Goal: Book appointment/travel/reservation

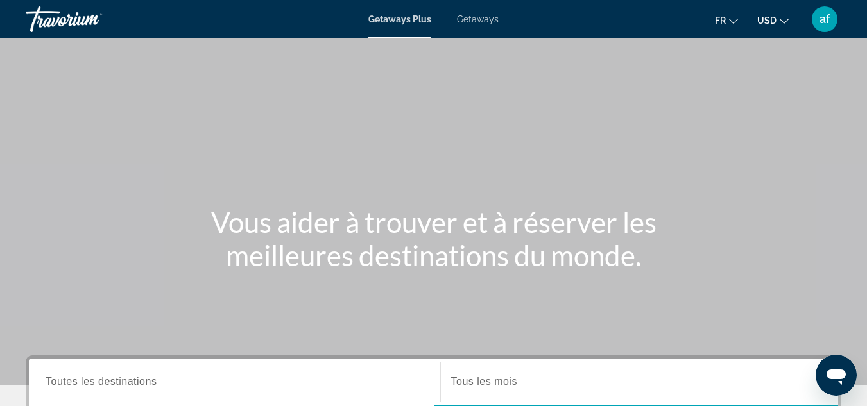
click at [769, 23] on span "USD" at bounding box center [766, 20] width 19 height 10
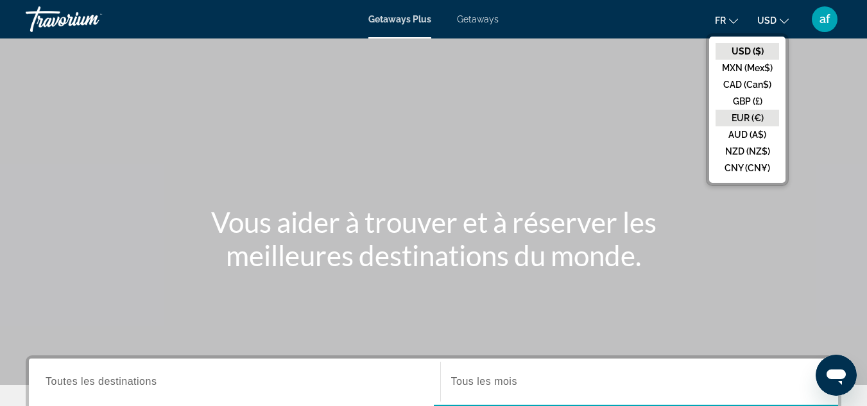
click at [750, 117] on button "EUR (€)" at bounding box center [748, 118] width 64 height 17
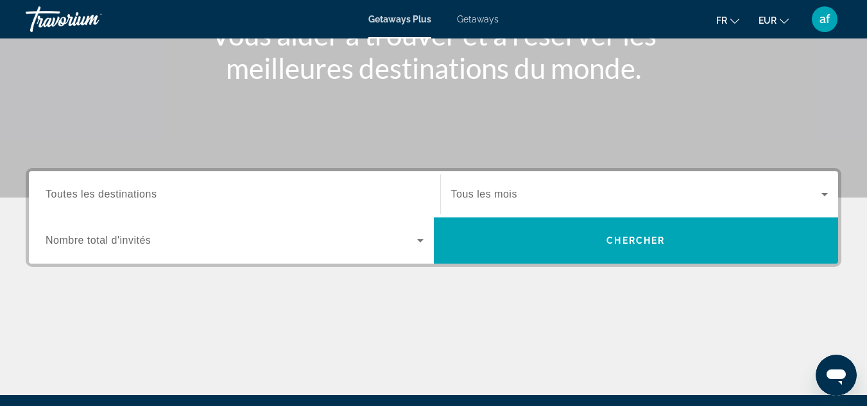
scroll to position [189, 0]
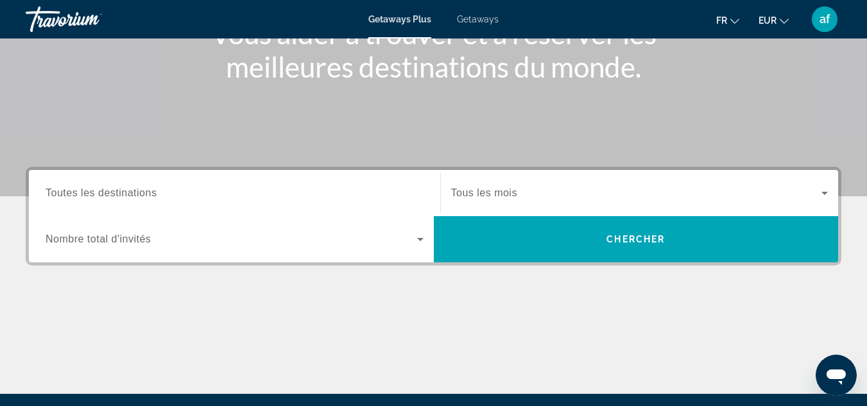
click at [549, 196] on span "Search widget" at bounding box center [636, 192] width 371 height 15
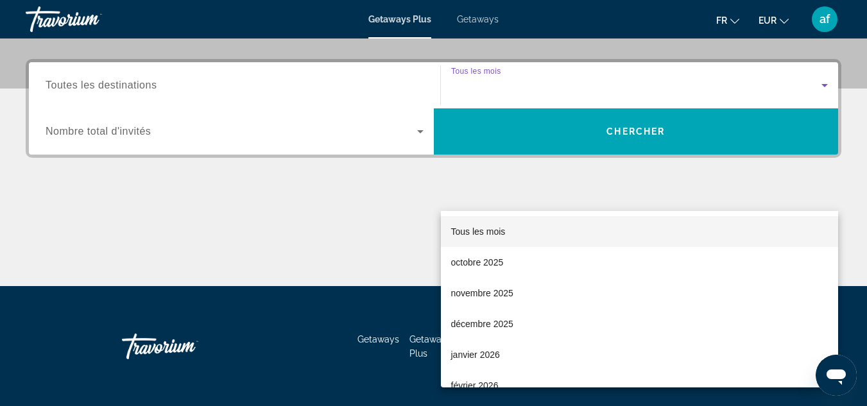
scroll to position [314, 0]
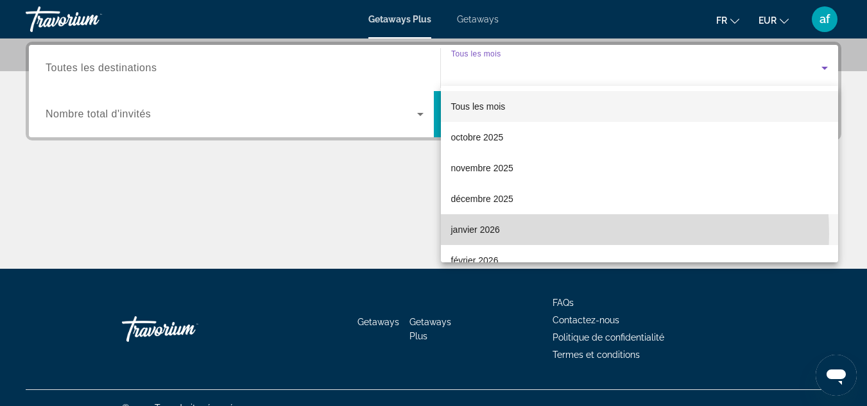
click at [548, 234] on mat-option "janvier 2026" at bounding box center [640, 229] width 398 height 31
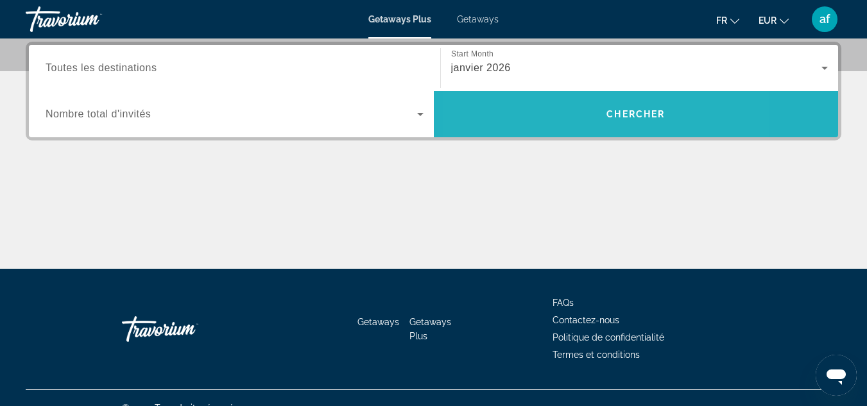
click at [560, 132] on span "Search" at bounding box center [636, 114] width 405 height 46
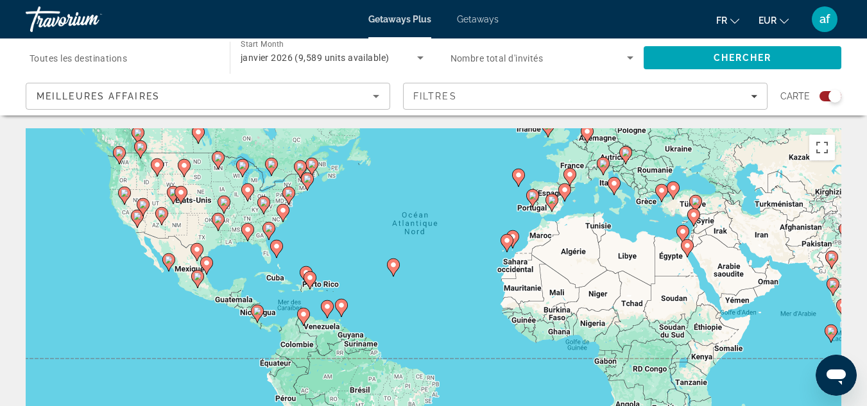
drag, startPoint x: 519, startPoint y: 348, endPoint x: 540, endPoint y: 270, distance: 80.9
click at [540, 270] on div "Pour activer le glissement avec le clavier, appuyez sur Alt+Entrée. Une fois ce…" at bounding box center [434, 320] width 816 height 385
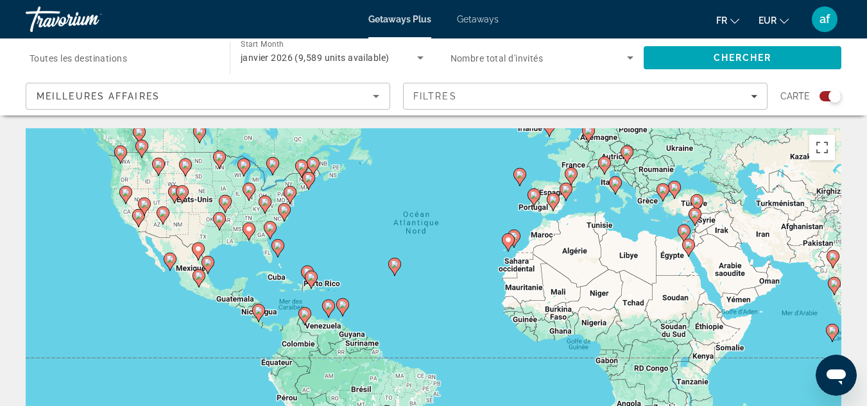
click at [393, 265] on image "Main content" at bounding box center [395, 265] width 8 height 8
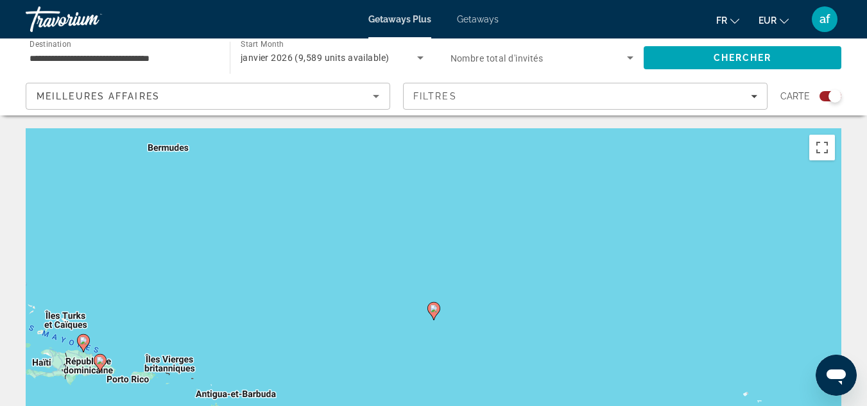
click at [436, 307] on image "Main content" at bounding box center [434, 309] width 8 height 8
type input "**********"
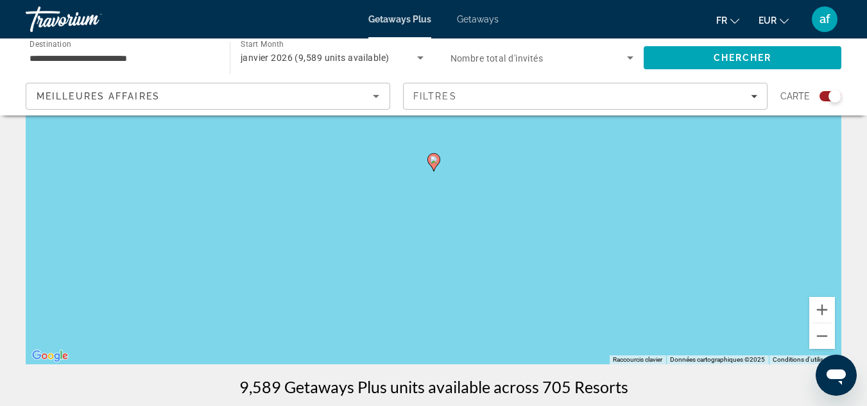
scroll to position [118, 0]
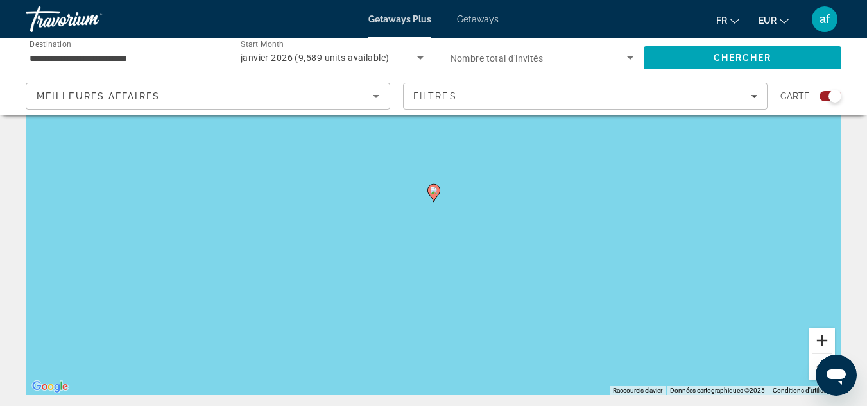
click at [822, 343] on button "Zoom avant" at bounding box center [822, 341] width 26 height 26
click at [821, 334] on button "Zoom avant" at bounding box center [822, 341] width 26 height 26
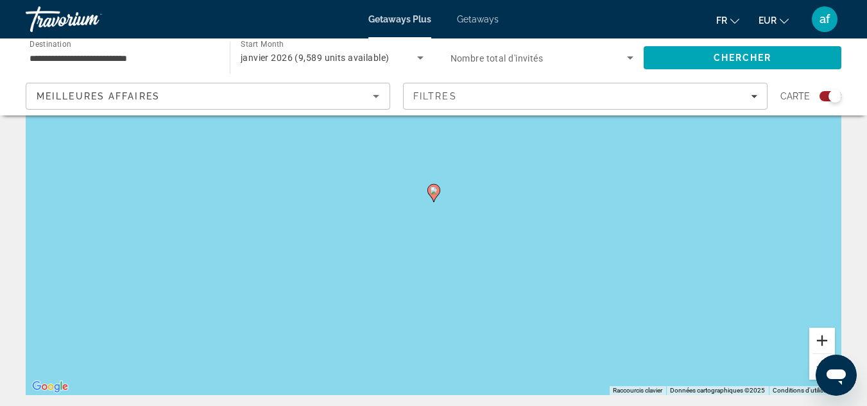
click at [821, 334] on button "Zoom avant" at bounding box center [822, 341] width 26 height 26
drag, startPoint x: 821, startPoint y: 334, endPoint x: 752, endPoint y: 289, distance: 82.6
click at [820, 334] on button "Zoom avant" at bounding box center [822, 341] width 26 height 26
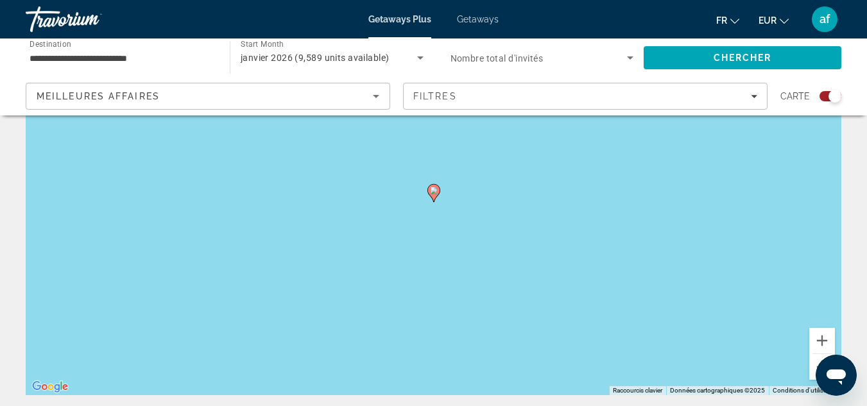
click at [433, 192] on image "Main content" at bounding box center [434, 191] width 8 height 8
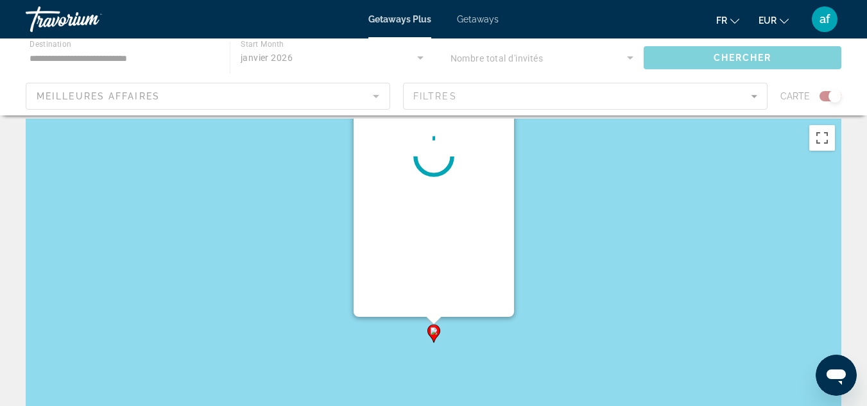
scroll to position [0, 0]
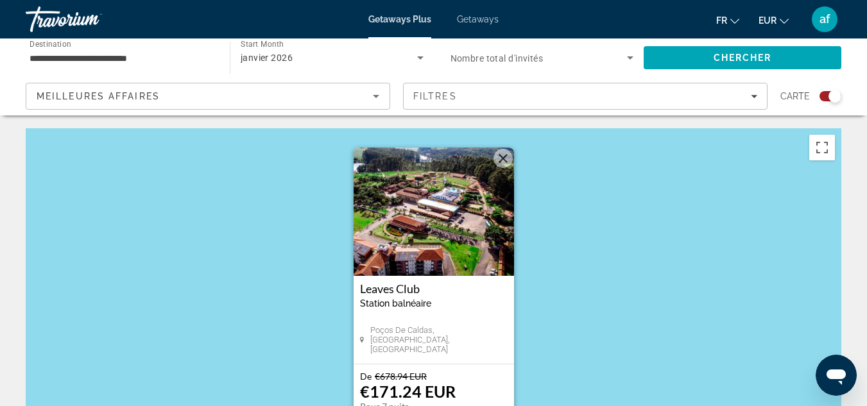
click at [506, 162] on button "Fermer" at bounding box center [503, 158] width 19 height 19
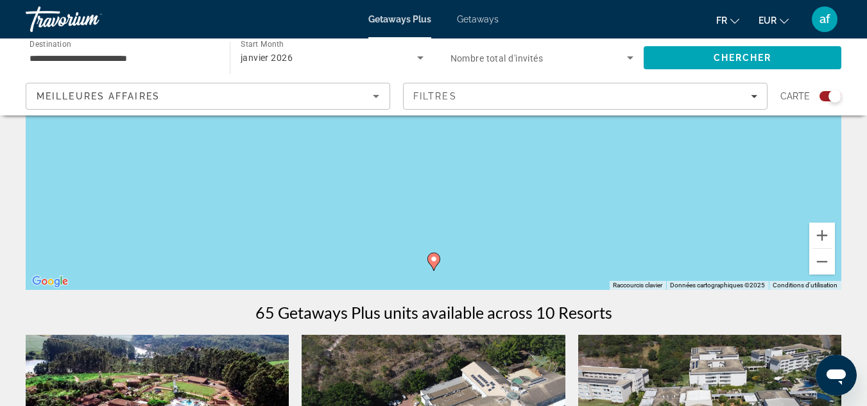
scroll to position [219, 0]
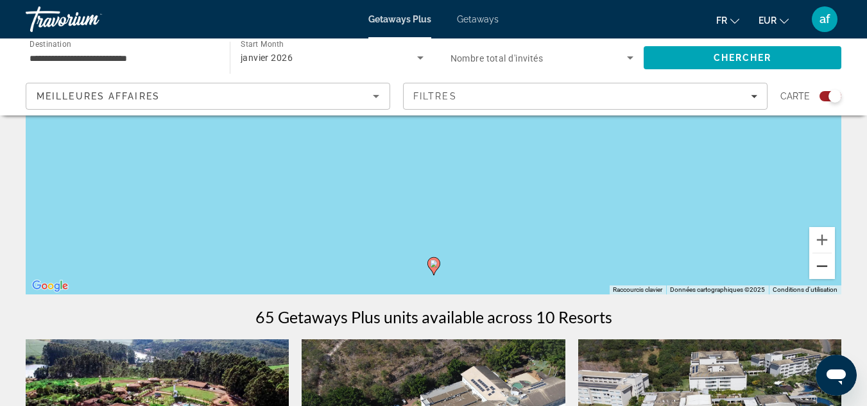
click at [817, 269] on button "Zoom arrière" at bounding box center [822, 267] width 26 height 26
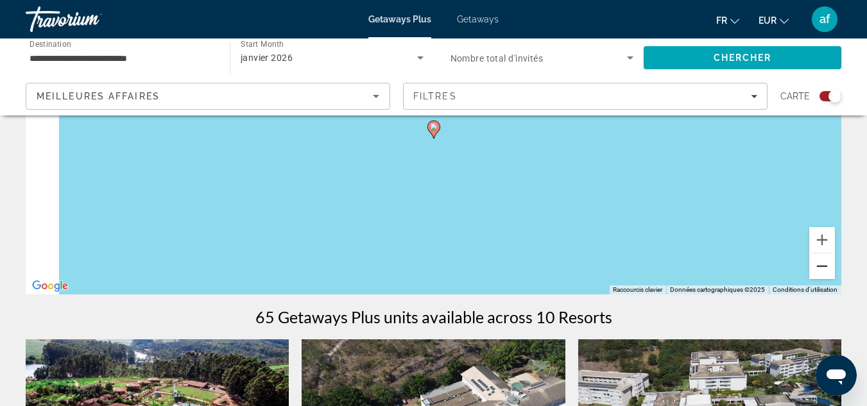
click at [817, 269] on button "Zoom arrière" at bounding box center [822, 267] width 26 height 26
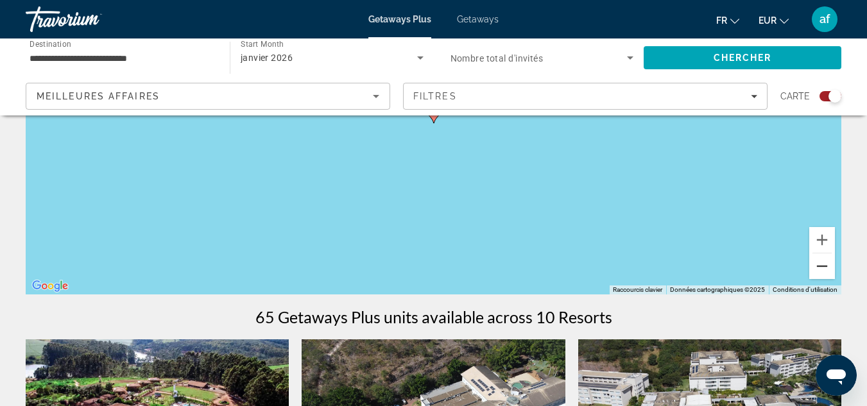
click at [817, 269] on button "Zoom arrière" at bounding box center [822, 267] width 26 height 26
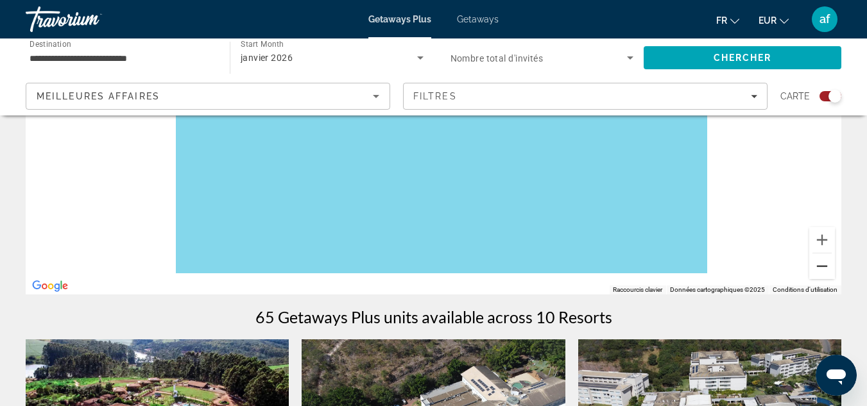
click at [817, 269] on button "Zoom arrière" at bounding box center [822, 267] width 26 height 26
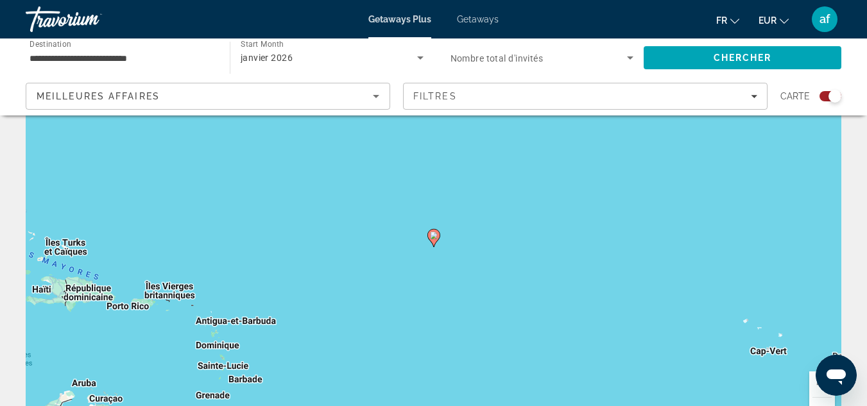
scroll to position [70, 0]
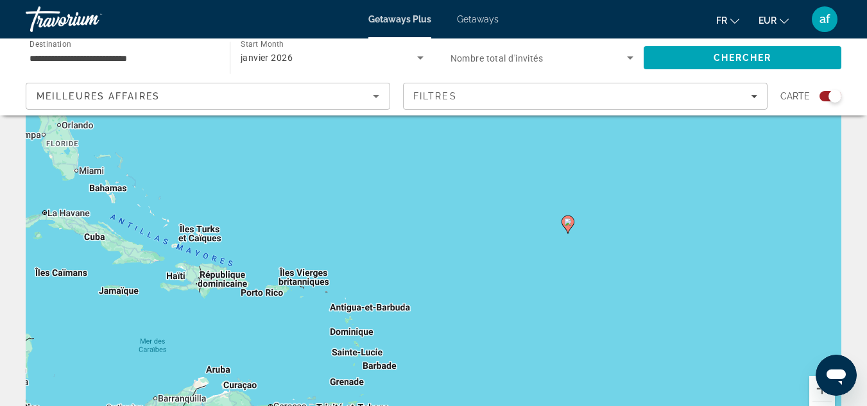
drag, startPoint x: 366, startPoint y: 299, endPoint x: 505, endPoint y: 278, distance: 140.2
click at [505, 278] on div "Pour activer le glissement avec le clavier, appuyez sur Alt+Entrée. Une fois ce…" at bounding box center [434, 250] width 816 height 385
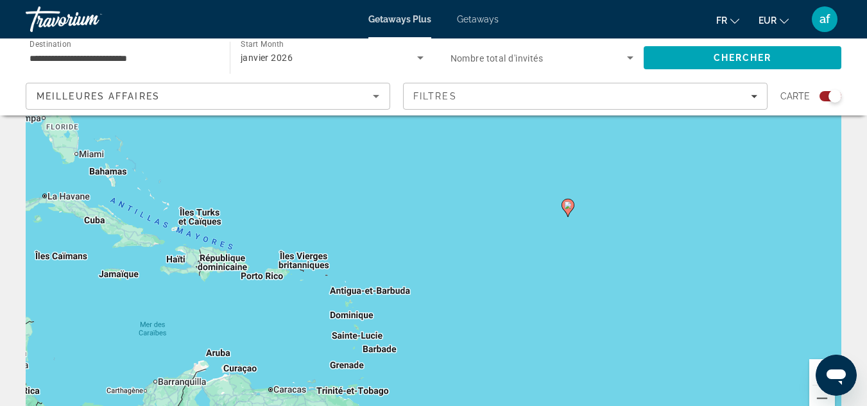
scroll to position [96, 0]
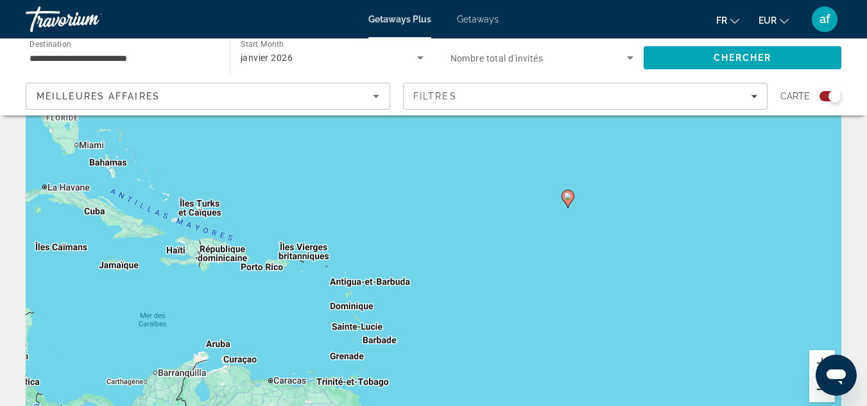
click at [817, 393] on button "Zoom arrière" at bounding box center [822, 390] width 26 height 26
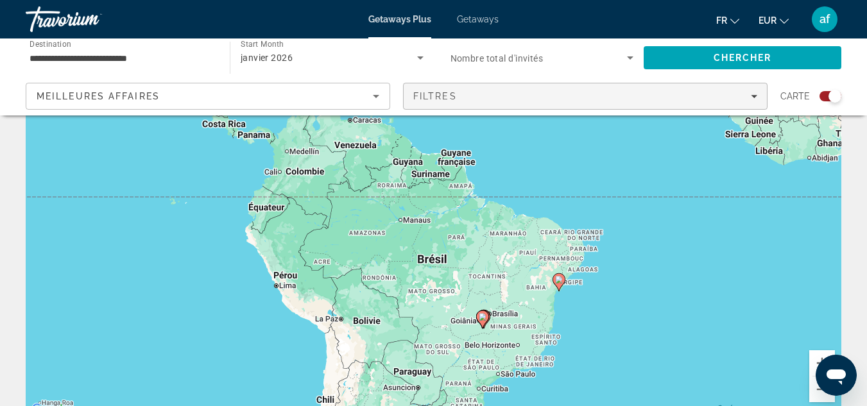
drag, startPoint x: 522, startPoint y: 295, endPoint x: 521, endPoint y: 108, distance: 186.1
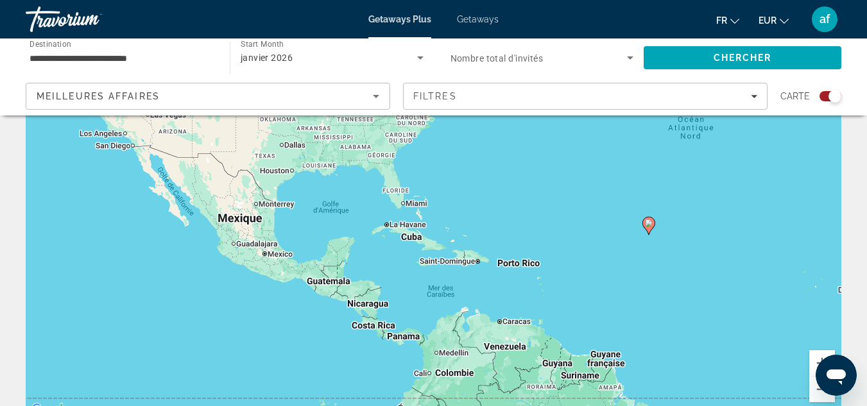
drag, startPoint x: 545, startPoint y: 187, endPoint x: 695, endPoint y: 393, distance: 254.4
click at [695, 393] on div "Pour activer le glissement avec le clavier, appuyez sur Alt+Entrée. Une fois ce…" at bounding box center [434, 225] width 816 height 385
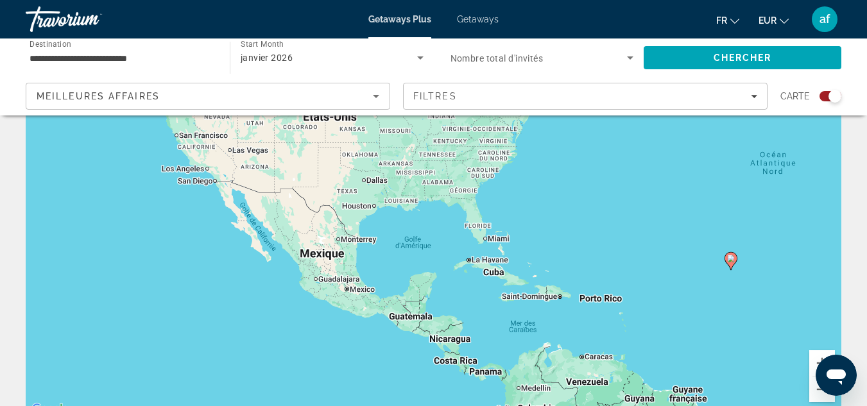
drag, startPoint x: 515, startPoint y: 300, endPoint x: 596, endPoint y: 334, distance: 88.6
click at [596, 334] on div "Pour activer le glissement avec le clavier, appuyez sur Alt+Entrée. Une fois ce…" at bounding box center [434, 225] width 816 height 385
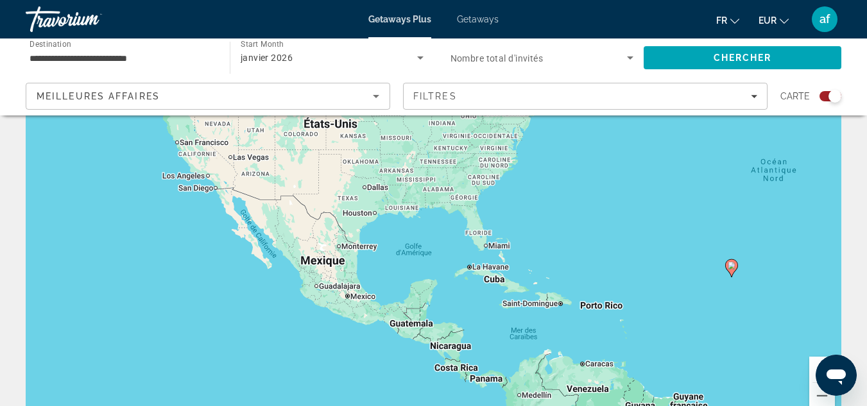
scroll to position [99, 0]
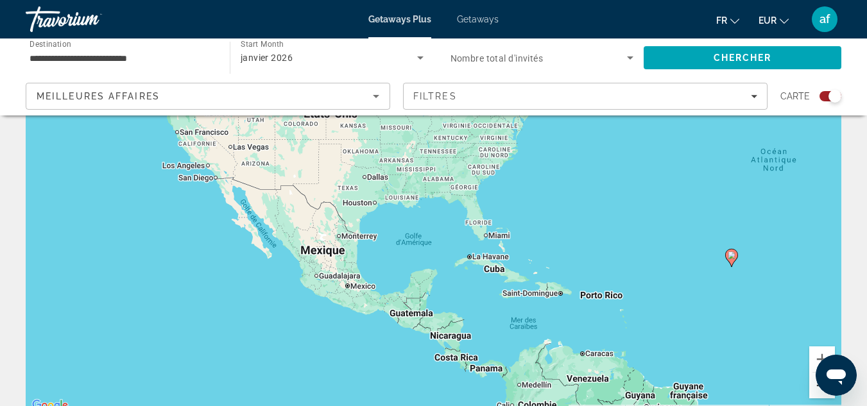
click at [813, 390] on button "Zoom arrière" at bounding box center [822, 386] width 26 height 26
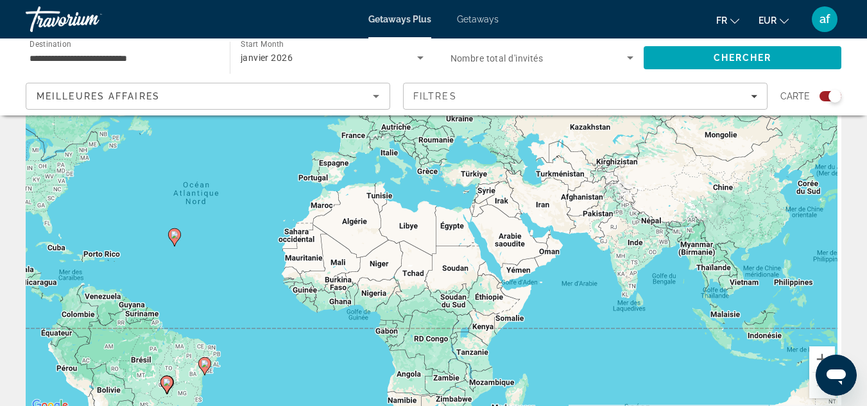
drag, startPoint x: 639, startPoint y: 296, endPoint x: 224, endPoint y: 302, distance: 414.6
click at [224, 302] on div "Pour activer le glissement avec le clavier, appuyez sur Alt+Entrée. Une fois ce…" at bounding box center [434, 221] width 816 height 385
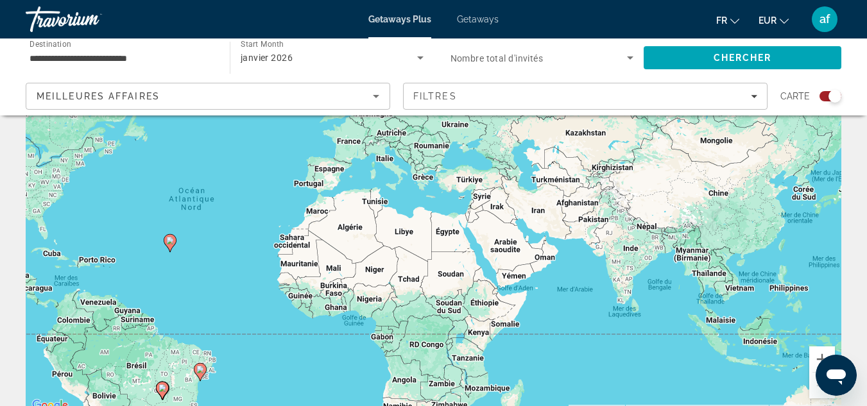
scroll to position [0, 0]
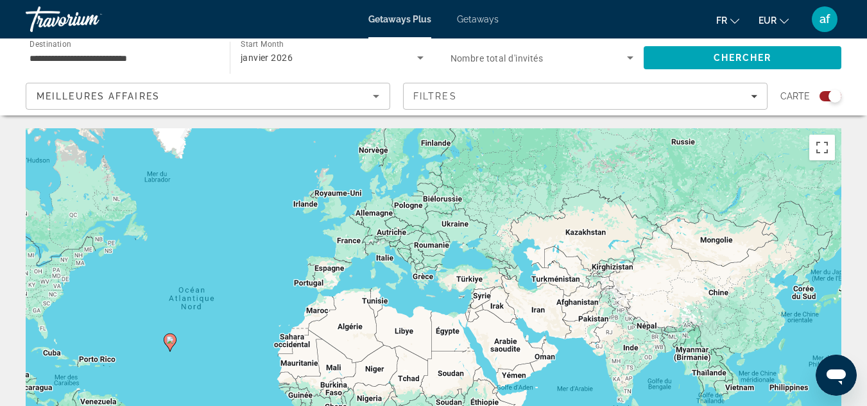
click at [304, 52] on div "janvier 2026" at bounding box center [329, 57] width 176 height 15
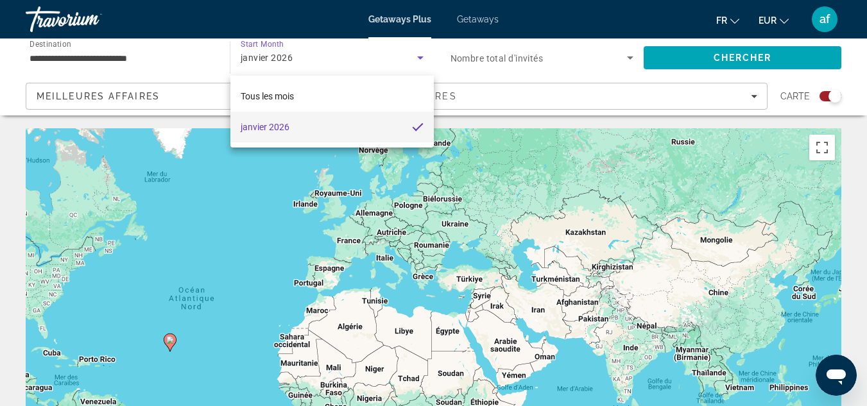
click at [301, 132] on mat-option "janvier 2026" at bounding box center [331, 127] width 203 height 31
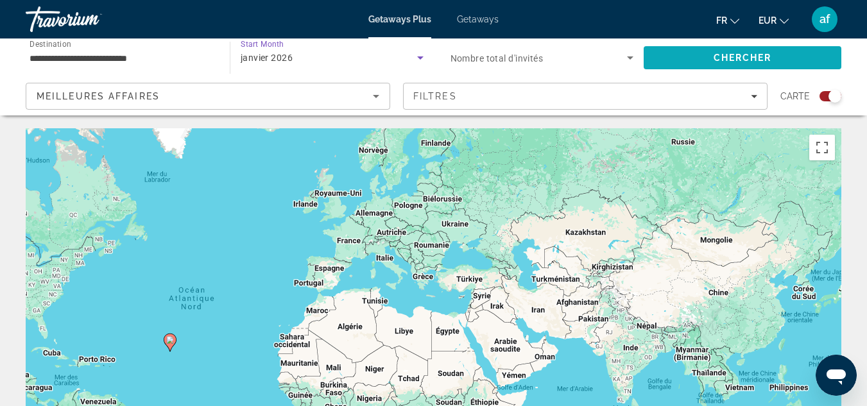
click at [685, 67] on span "Search" at bounding box center [743, 57] width 198 height 31
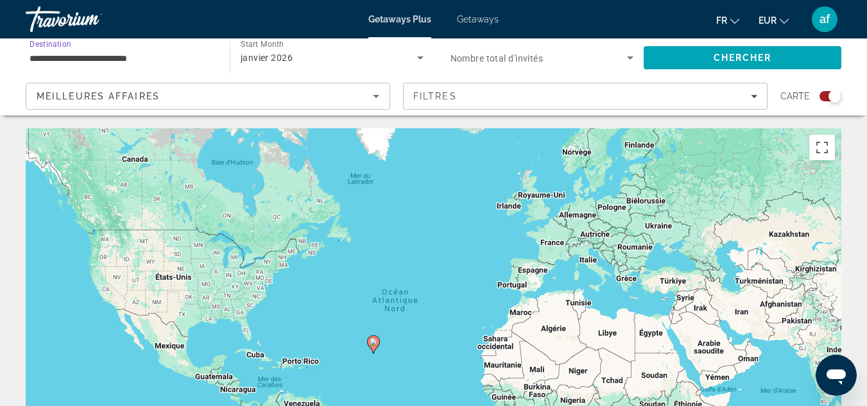
click at [167, 58] on input "**********" at bounding box center [122, 58] width 184 height 15
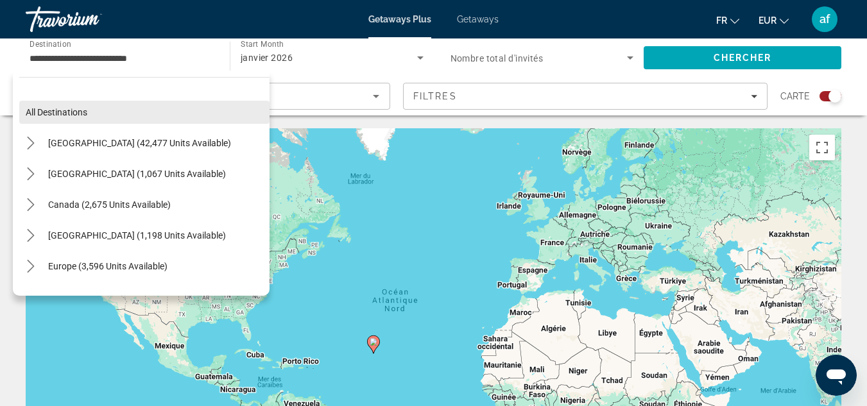
click at [64, 117] on span "Select destination: All destinations" at bounding box center [144, 112] width 250 height 31
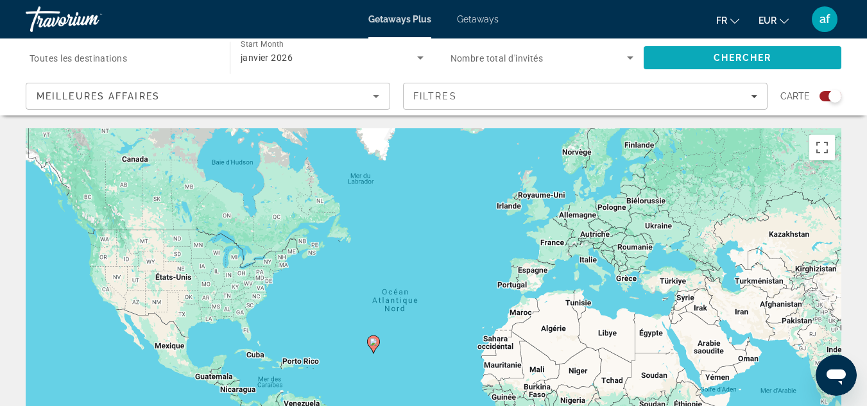
click at [779, 60] on span "Search" at bounding box center [743, 57] width 198 height 31
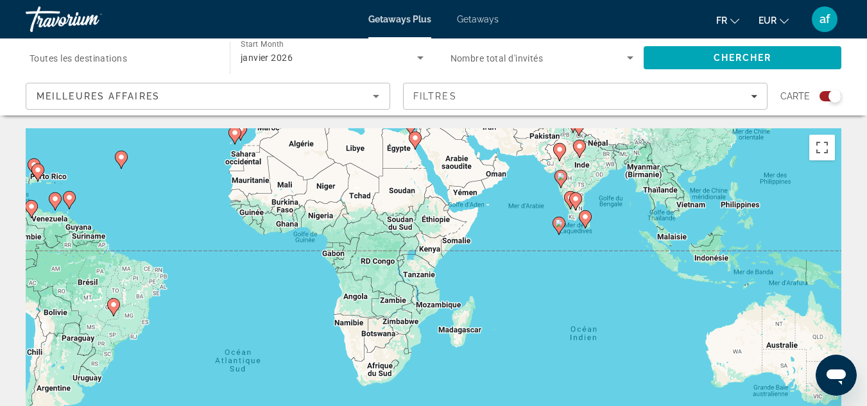
drag, startPoint x: 753, startPoint y: 318, endPoint x: 500, endPoint y: 132, distance: 314.0
click at [500, 132] on div "Pour activer le glissement avec le clavier, appuyez sur Alt+Entrée. Une fois ce…" at bounding box center [434, 320] width 816 height 385
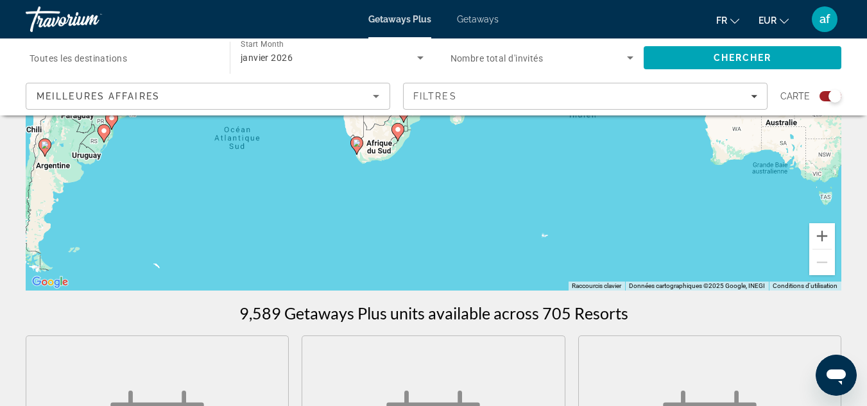
scroll to position [232, 0]
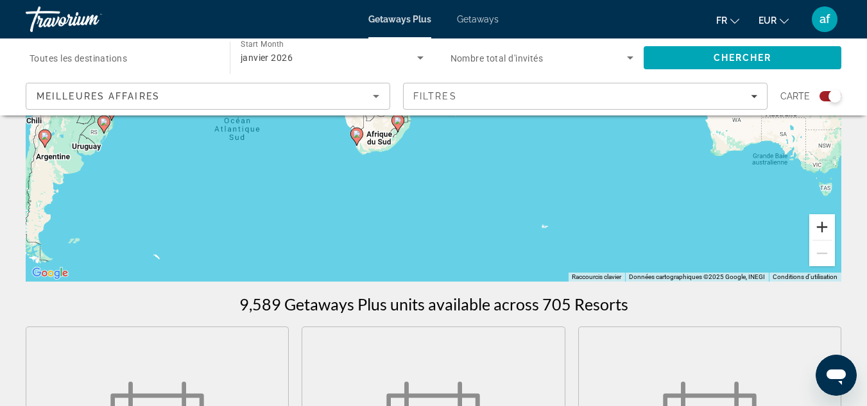
click at [829, 235] on button "Zoom avant" at bounding box center [822, 227] width 26 height 26
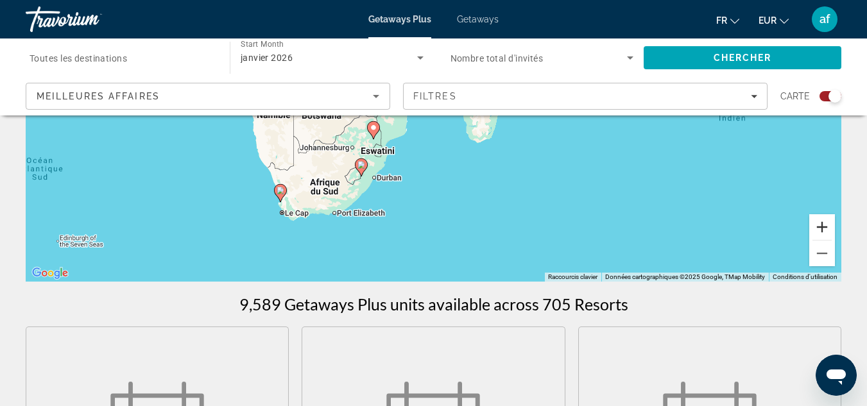
click at [823, 227] on button "Zoom avant" at bounding box center [822, 227] width 26 height 26
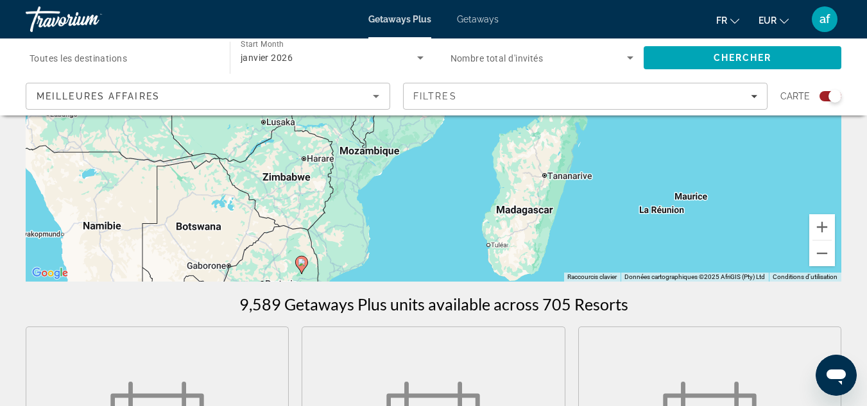
drag, startPoint x: 687, startPoint y: 171, endPoint x: 678, endPoint y: 259, distance: 87.8
click at [678, 259] on div "Pour activer le glissement avec le clavier, appuyez sur Alt+Entrée. Une fois ce…" at bounding box center [434, 89] width 816 height 385
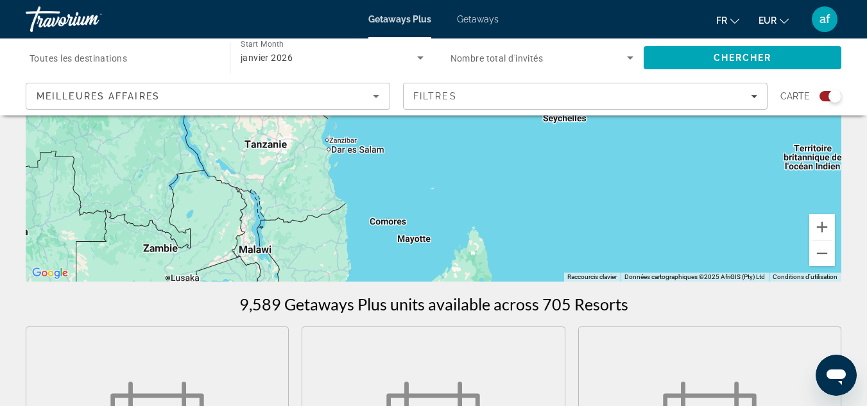
drag, startPoint x: 728, startPoint y: 159, endPoint x: 631, endPoint y: 316, distance: 184.2
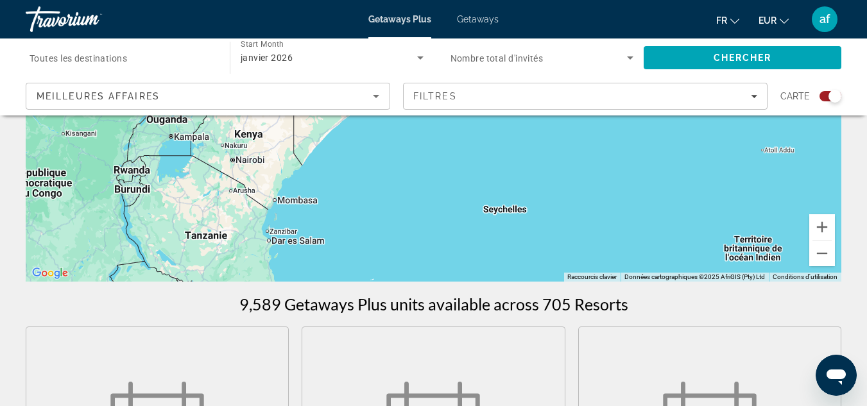
drag, startPoint x: 685, startPoint y: 169, endPoint x: 624, endPoint y: 259, distance: 109.1
click at [624, 259] on div "Pour activer le glissement avec le clavier, appuyez sur Alt+Entrée. Une fois ce…" at bounding box center [434, 89] width 816 height 385
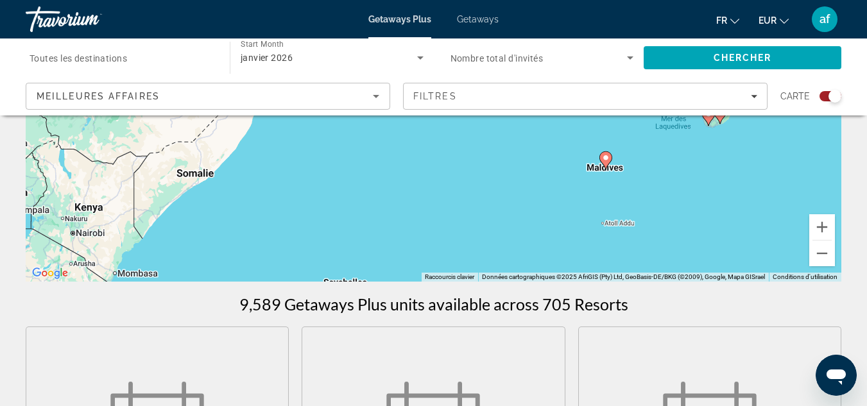
drag, startPoint x: 727, startPoint y: 193, endPoint x: 567, endPoint y: 267, distance: 176.6
click at [567, 267] on div "Pour activer le glissement avec le clavier, appuyez sur Alt+Entrée. Une fois ce…" at bounding box center [434, 89] width 816 height 385
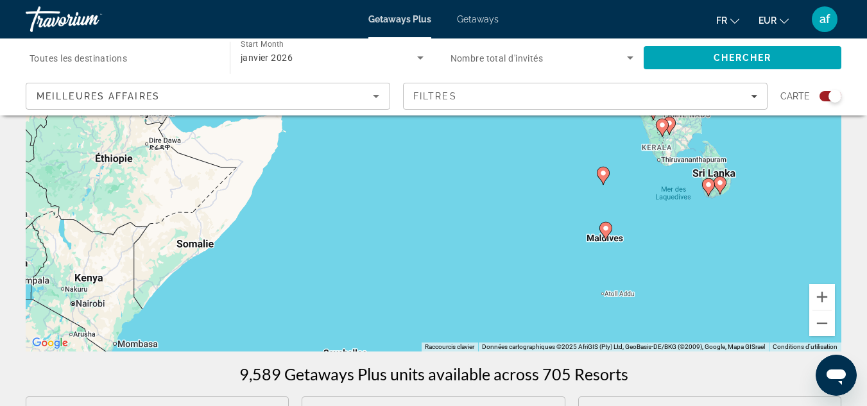
scroll to position [153, 0]
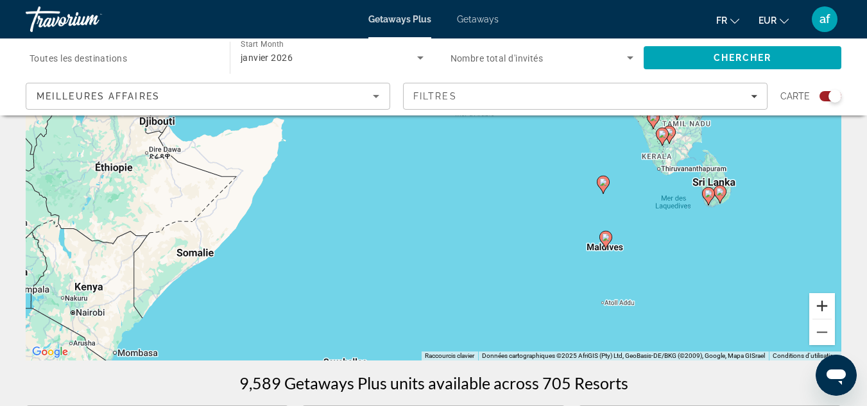
click at [816, 302] on button "Zoom avant" at bounding box center [822, 306] width 26 height 26
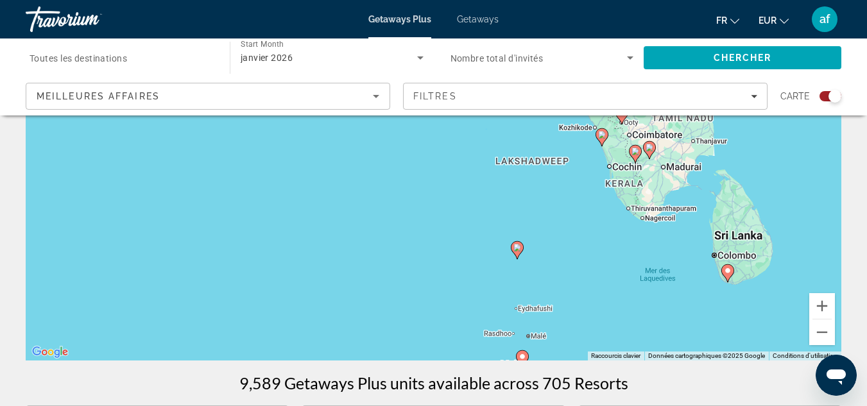
drag, startPoint x: 766, startPoint y: 199, endPoint x: 502, endPoint y: 234, distance: 266.7
click at [502, 234] on div "Pour activer le glissement avec le clavier, appuyez sur Alt+Entrée. Une fois ce…" at bounding box center [434, 168] width 816 height 385
click at [727, 274] on image "Main content" at bounding box center [727, 271] width 8 height 8
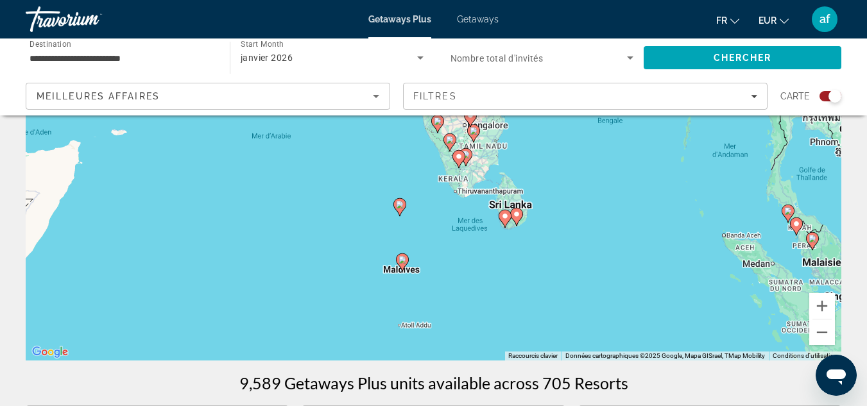
drag, startPoint x: 427, startPoint y: 232, endPoint x: 508, endPoint y: 302, distance: 107.3
click at [508, 302] on div "Pour activer le glissement avec le clavier, appuyez sur Alt+Entrée. Une fois ce…" at bounding box center [434, 168] width 816 height 385
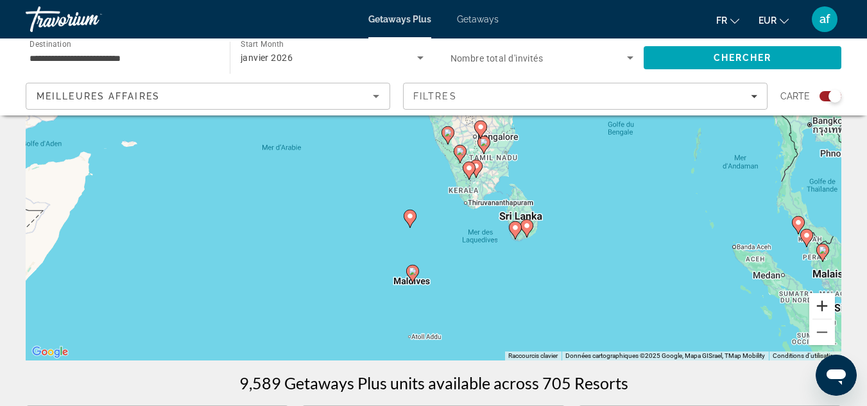
click at [825, 303] on button "Zoom avant" at bounding box center [822, 306] width 26 height 26
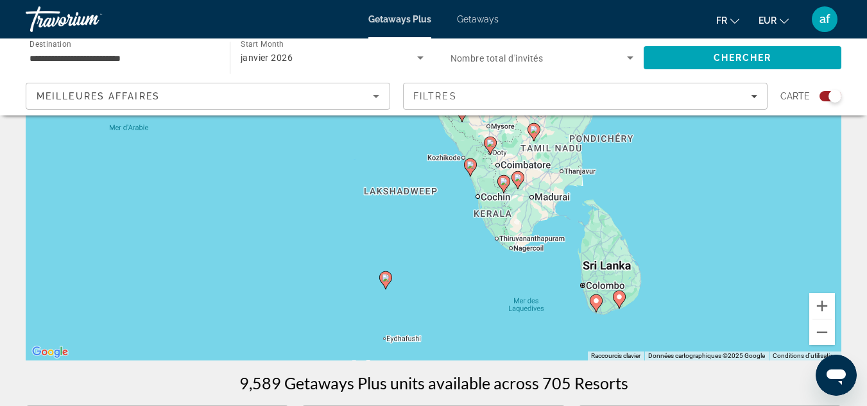
click at [596, 298] on image "Main content" at bounding box center [596, 301] width 8 height 8
type input "**********"
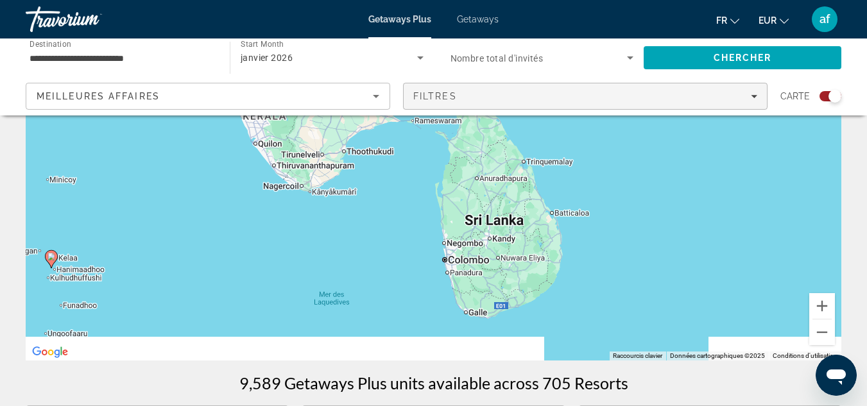
drag, startPoint x: 789, startPoint y: 254, endPoint x: 501, endPoint y: 107, distance: 322.6
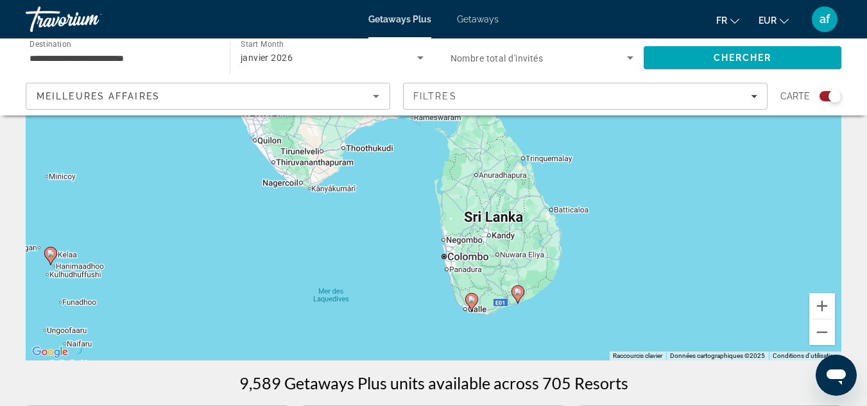
click at [472, 304] on icon "Main content" at bounding box center [471, 302] width 12 height 17
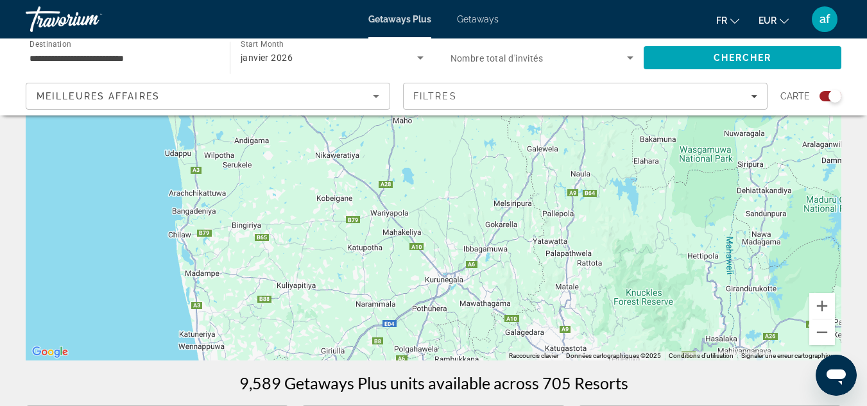
drag, startPoint x: 612, startPoint y: 288, endPoint x: 313, endPoint y: -56, distance: 455.4
click at [313, 0] on html "**********" at bounding box center [433, 50] width 867 height 406
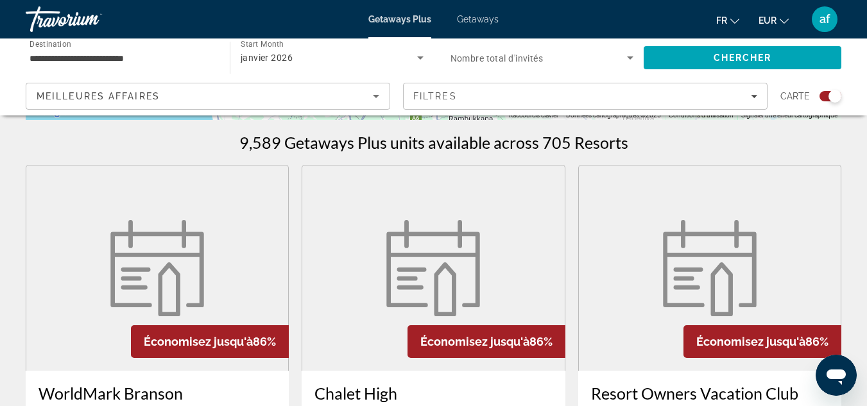
scroll to position [131, 0]
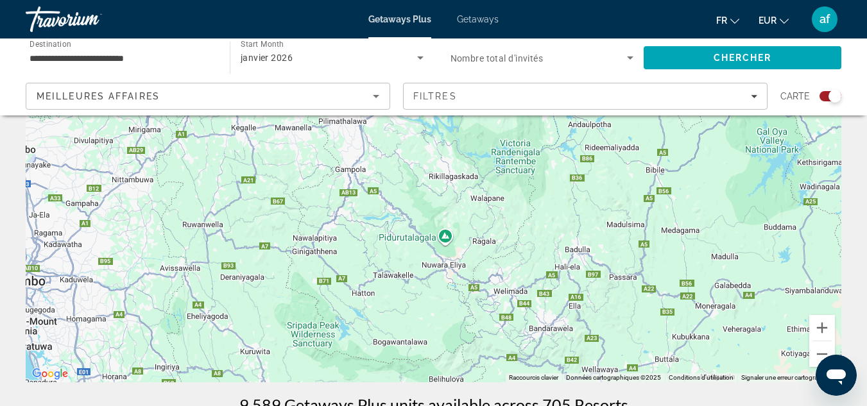
drag, startPoint x: 715, startPoint y: 247, endPoint x: 508, endPoint y: -40, distance: 354.1
click at [508, 0] on html "**********" at bounding box center [433, 72] width 867 height 406
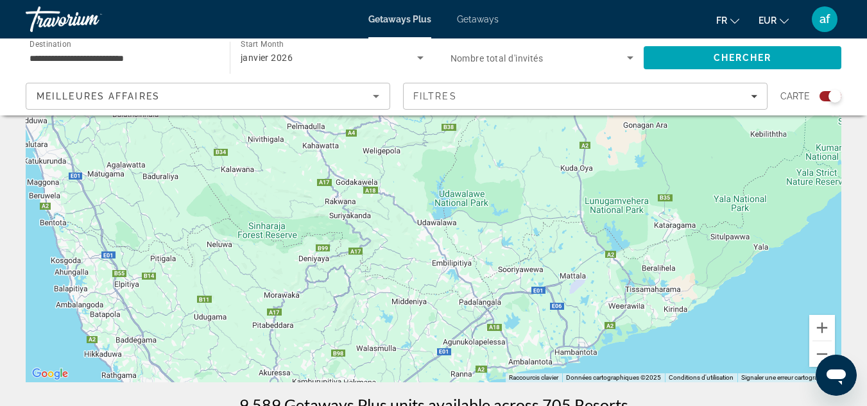
drag, startPoint x: 512, startPoint y: 349, endPoint x: 478, endPoint y: 35, distance: 315.7
click at [478, 35] on div "**********" at bounding box center [433, 72] width 867 height 406
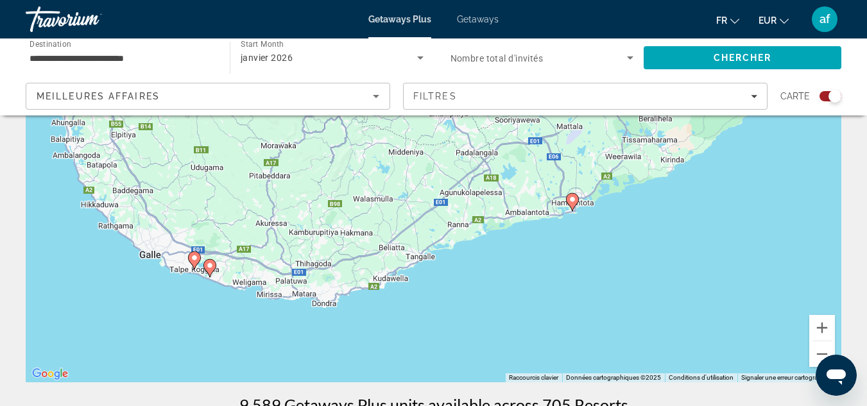
drag, startPoint x: 518, startPoint y: 336, endPoint x: 516, endPoint y: 186, distance: 150.2
click at [516, 186] on div "Pour activer le glissement avec le clavier, appuyez sur Alt+Entrée. Une fois ce…" at bounding box center [434, 189] width 816 height 385
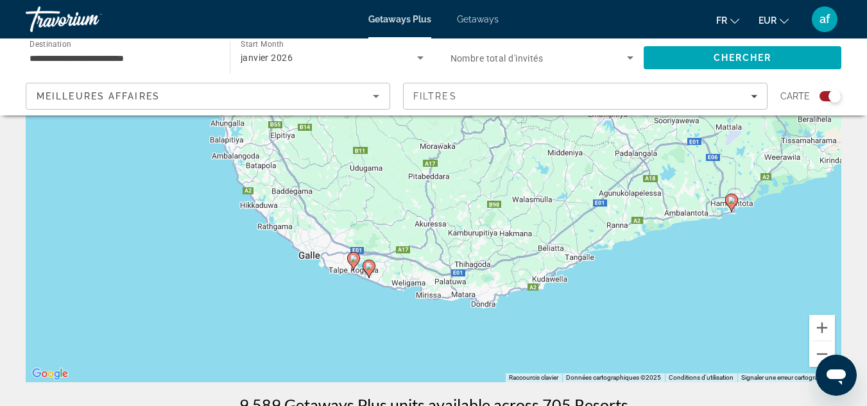
drag, startPoint x: 294, startPoint y: 255, endPoint x: 452, endPoint y: 255, distance: 157.9
click at [452, 255] on div "Pour activer le glissement avec le clavier, appuyez sur Alt+Entrée. Une fois ce…" at bounding box center [434, 189] width 816 height 385
click at [356, 256] on image "Main content" at bounding box center [356, 259] width 8 height 8
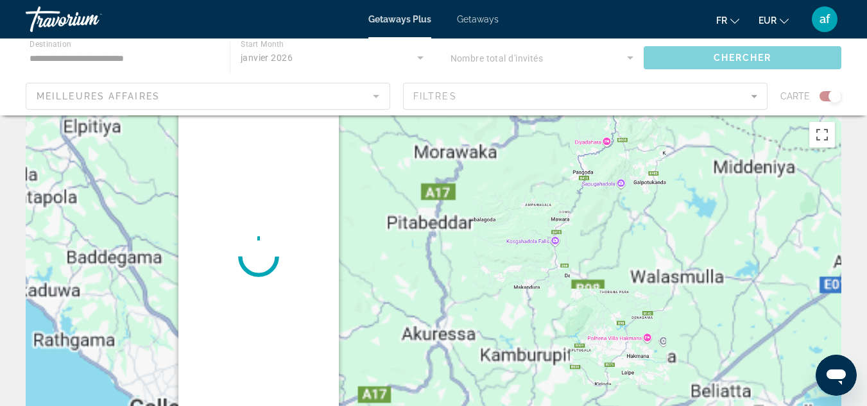
scroll to position [0, 0]
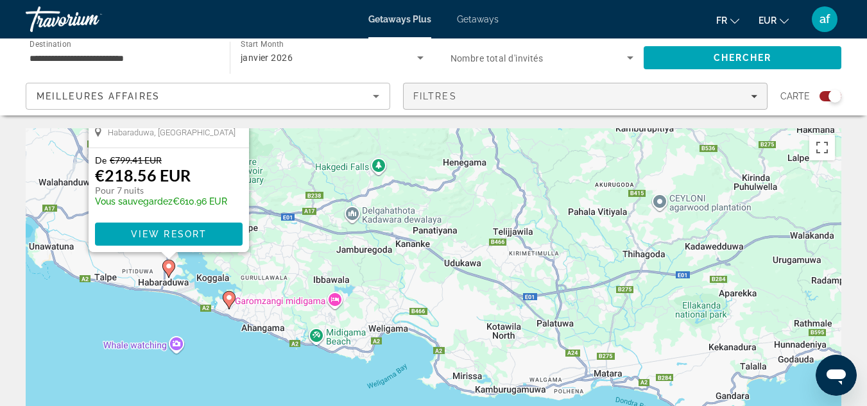
drag, startPoint x: 418, startPoint y: 306, endPoint x: 440, endPoint y: 89, distance: 218.0
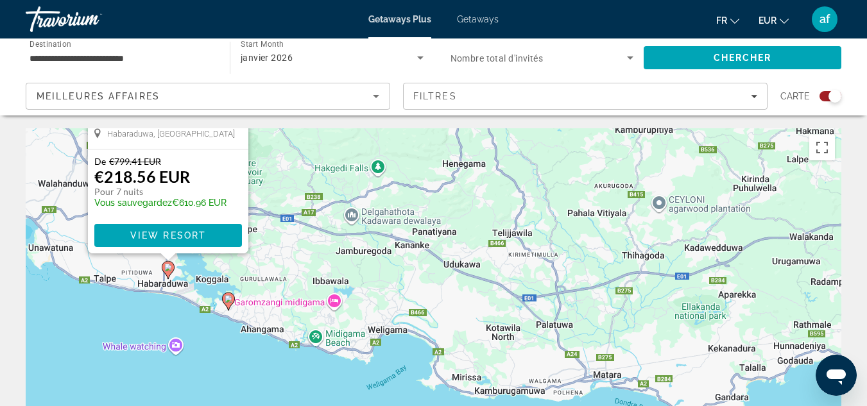
click at [229, 309] on icon "Main content" at bounding box center [228, 301] width 12 height 17
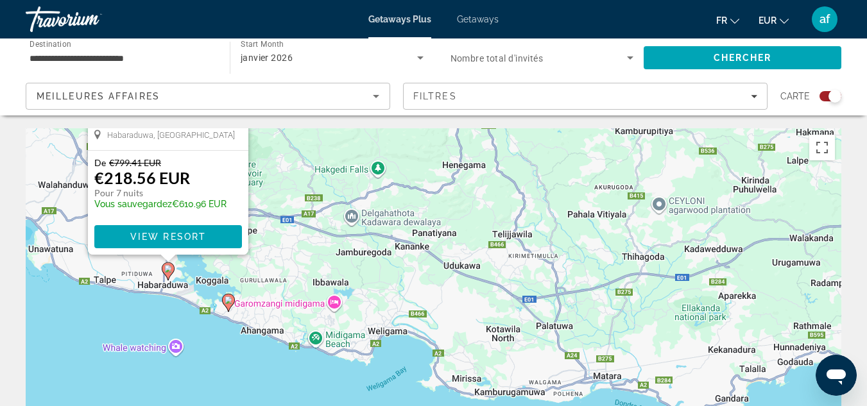
click at [229, 298] on image "Main content" at bounding box center [229, 301] width 8 height 8
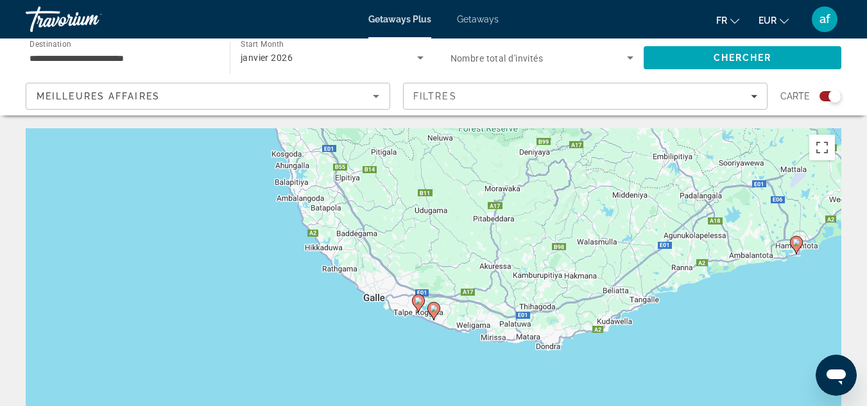
click at [433, 310] on image "Main content" at bounding box center [434, 309] width 8 height 8
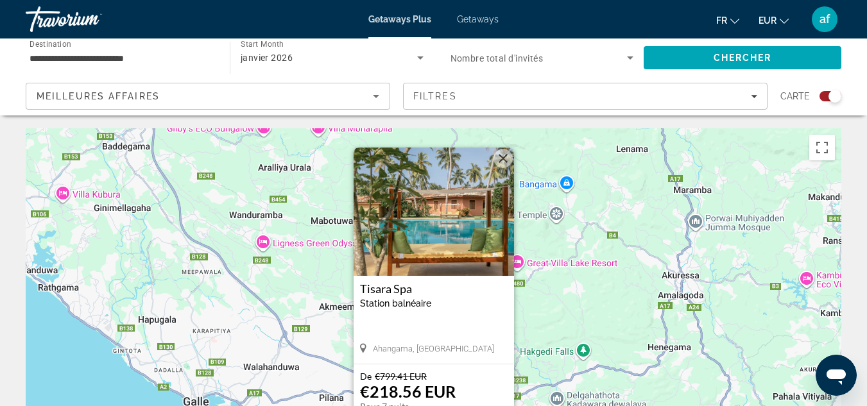
click at [433, 310] on div "[GEOGRAPHIC_DATA] balnéaire - Ceci est une station d'adultes seulement" at bounding box center [434, 300] width 148 height 36
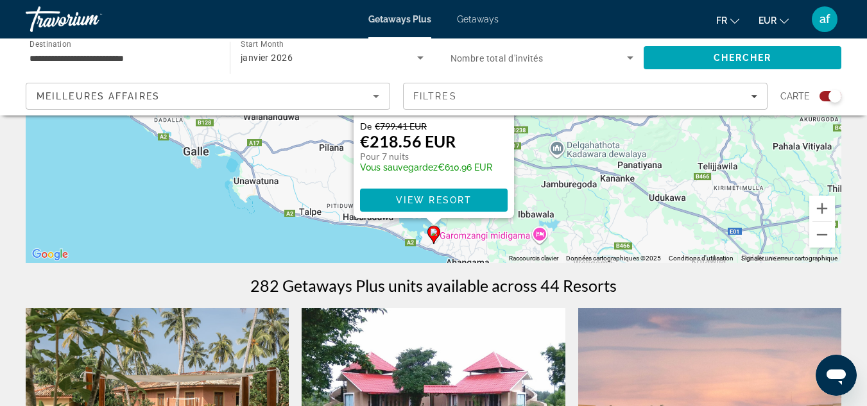
scroll to position [255, 0]
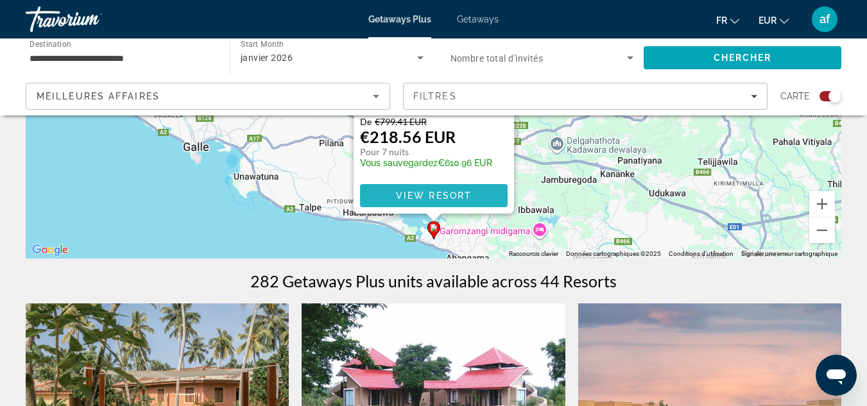
click at [480, 200] on span "Main content" at bounding box center [434, 195] width 148 height 31
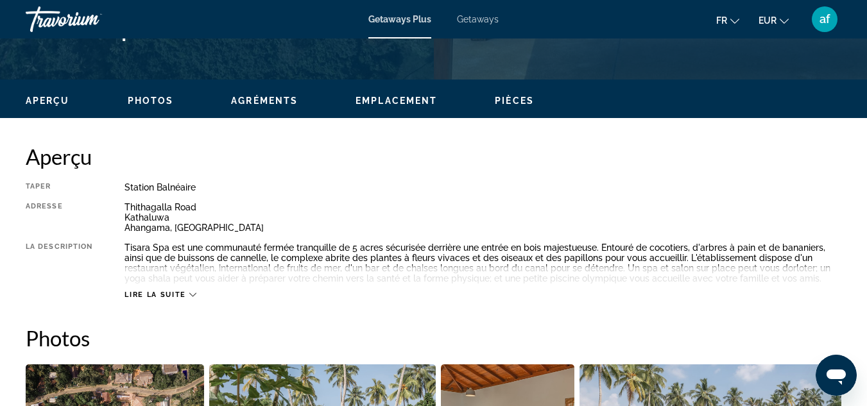
scroll to position [563, 0]
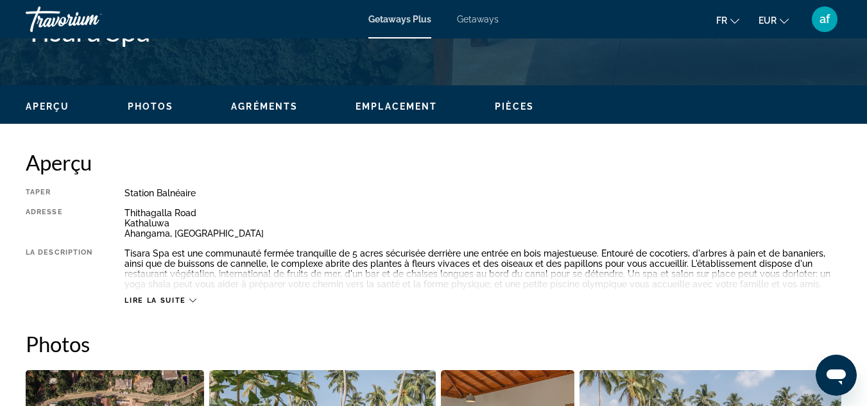
click at [196, 303] on icon "Main content" at bounding box center [192, 300] width 7 height 7
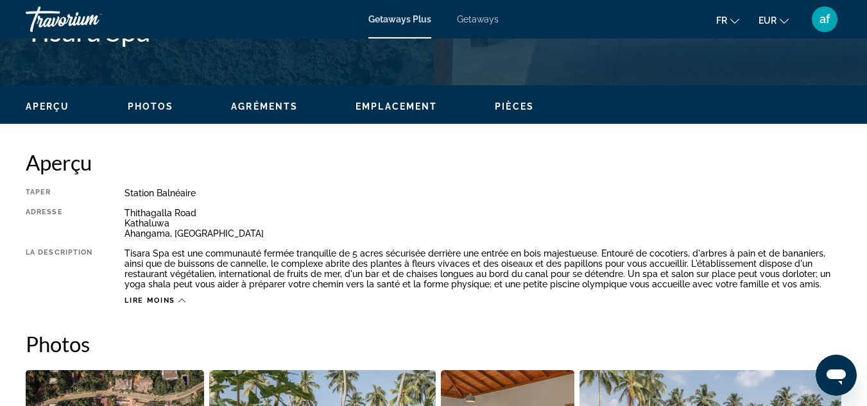
click at [196, 303] on div "Lire moins" at bounding box center [483, 297] width 717 height 16
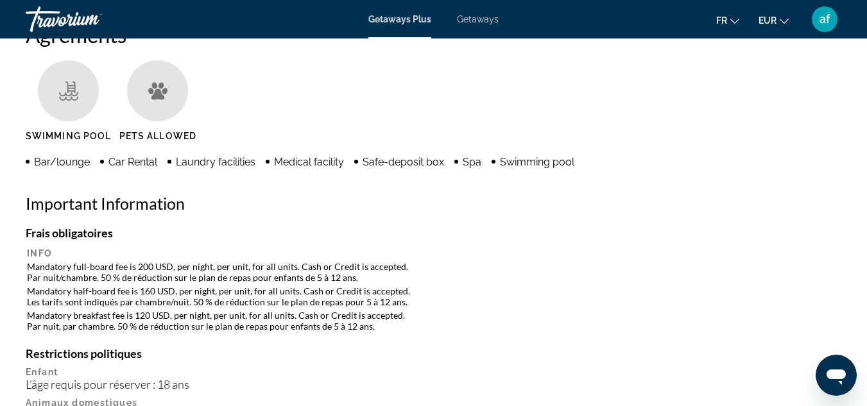
scroll to position [1273, 0]
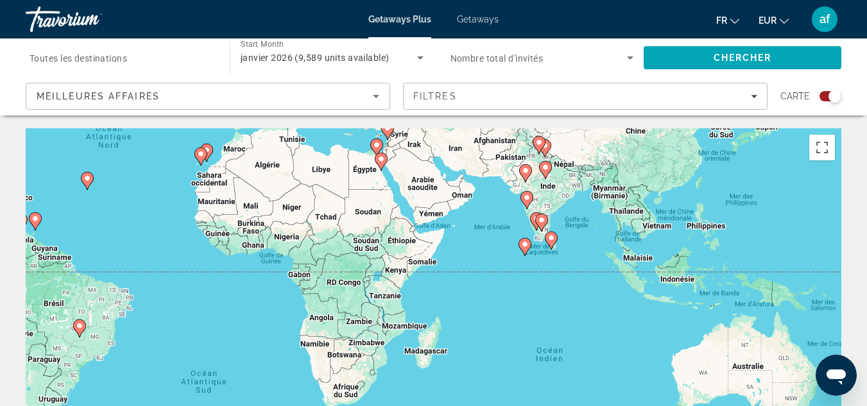
drag, startPoint x: 685, startPoint y: 365, endPoint x: 398, endPoint y: 197, distance: 332.5
click at [398, 197] on div "Pour activer le glissement avec le clavier, appuyez sur Alt+Entrée. Une fois ce…" at bounding box center [434, 320] width 816 height 385
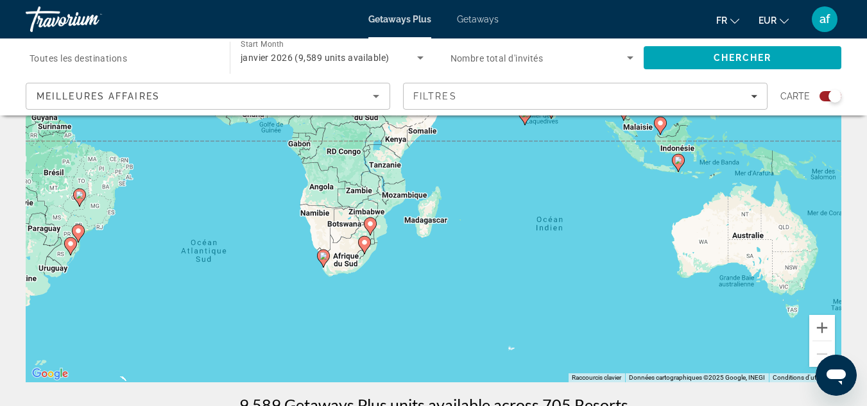
scroll to position [135, 0]
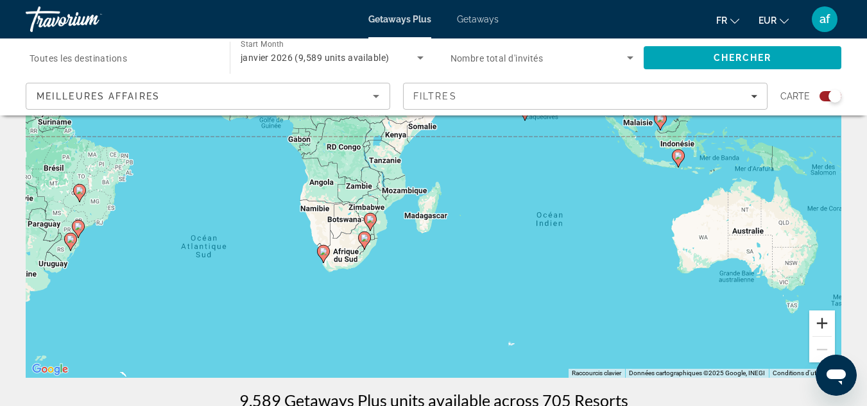
click at [822, 325] on button "Zoom avant" at bounding box center [822, 324] width 26 height 26
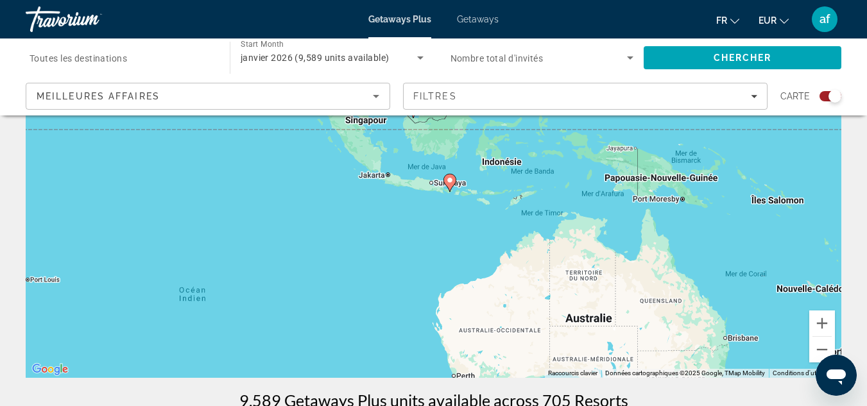
drag, startPoint x: 561, startPoint y: 331, endPoint x: 87, endPoint y: 373, distance: 475.5
click at [87, 373] on div "Pour activer le glissement avec le clavier, appuyez sur Alt+Entrée. Une fois ce…" at bounding box center [434, 185] width 816 height 385
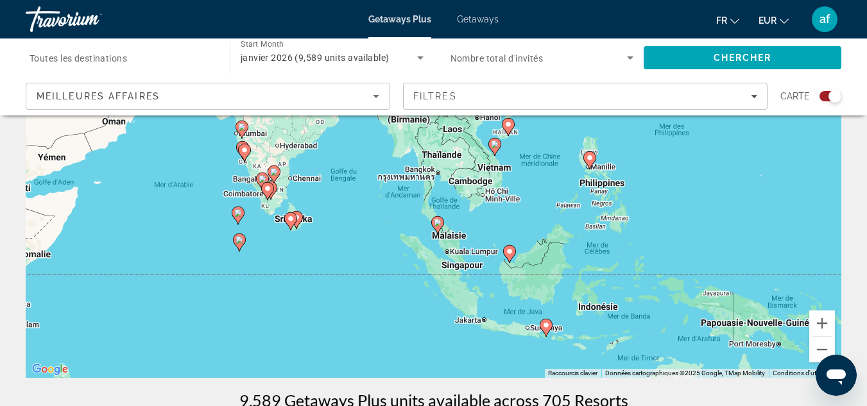
drag, startPoint x: 369, startPoint y: 218, endPoint x: 465, endPoint y: 365, distance: 175.2
click at [465, 365] on div "Pour activer le glissement avec le clavier, appuyez sur Alt+Entrée. Une fois ce…" at bounding box center [434, 185] width 816 height 385
click at [825, 321] on button "Zoom avant" at bounding box center [822, 324] width 26 height 26
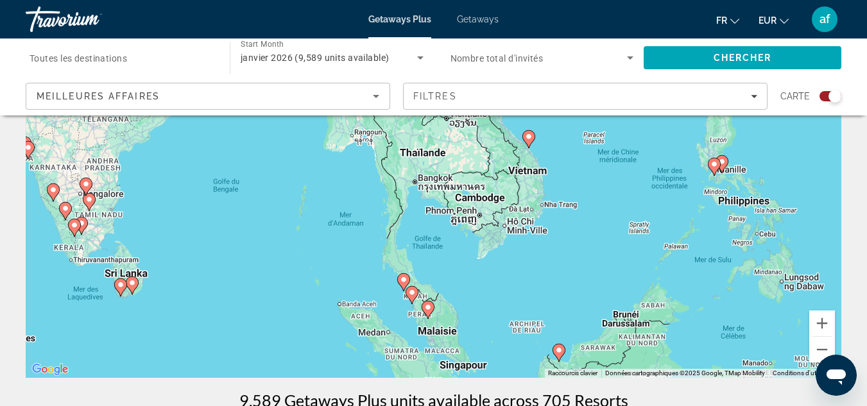
drag, startPoint x: 639, startPoint y: 215, endPoint x: 608, endPoint y: 237, distance: 37.2
click at [608, 237] on div "Pour activer le glissement avec le clavier, appuyez sur Alt+Entrée. Une fois ce…" at bounding box center [434, 185] width 816 height 385
click at [429, 307] on image "Main content" at bounding box center [428, 308] width 8 height 8
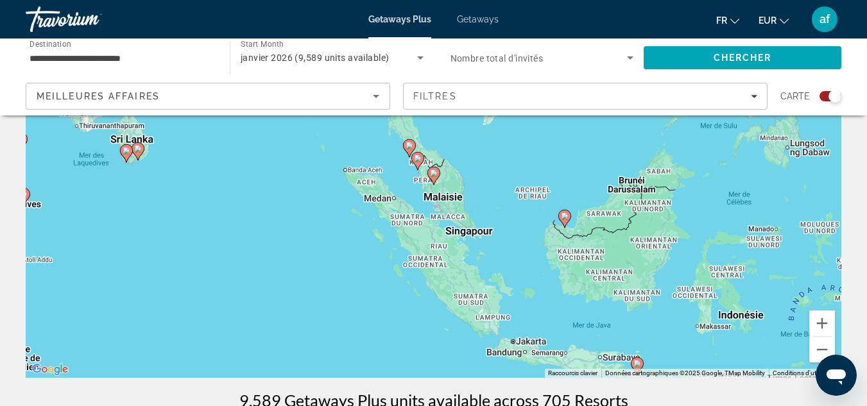
click at [431, 176] on image "Main content" at bounding box center [434, 173] width 8 height 8
type input "**********"
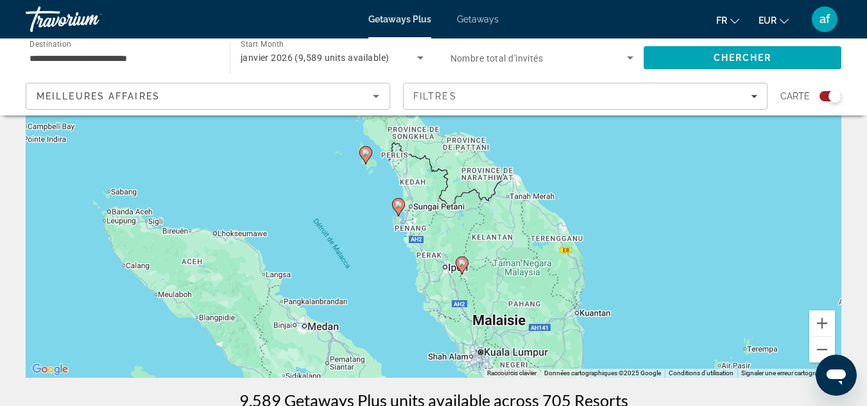
drag, startPoint x: 431, startPoint y: 176, endPoint x: 460, endPoint y: 269, distance: 96.6
click at [460, 269] on g "Main content" at bounding box center [462, 266] width 13 height 18
click at [400, 211] on icon "Main content" at bounding box center [398, 209] width 12 height 17
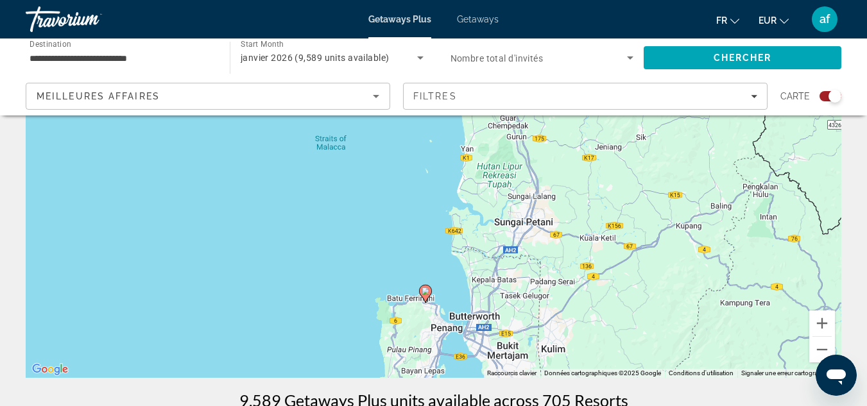
drag, startPoint x: 436, startPoint y: 168, endPoint x: 427, endPoint y: 289, distance: 121.6
click at [427, 289] on g "Main content" at bounding box center [425, 294] width 13 height 18
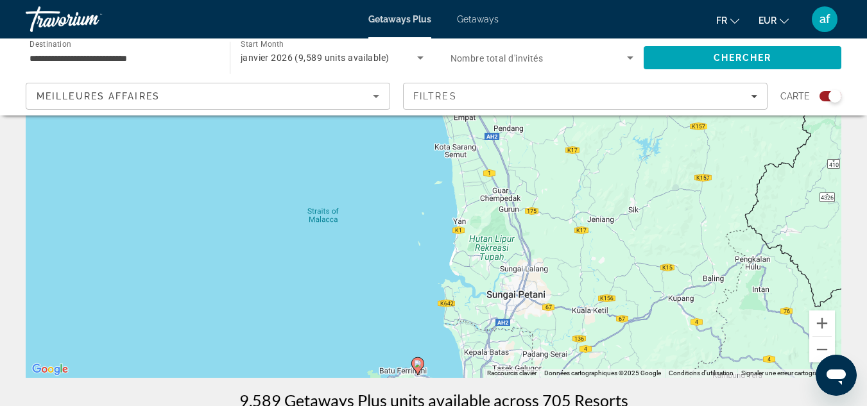
drag, startPoint x: 526, startPoint y: 254, endPoint x: 519, endPoint y: 329, distance: 74.8
click at [519, 329] on div "Pour activer le glissement avec le clavier, appuyez sur Alt+Entrée. Une fois ce…" at bounding box center [434, 185] width 816 height 385
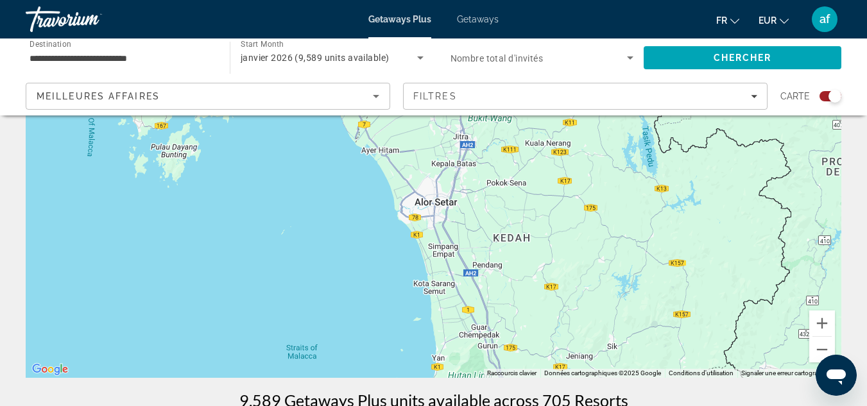
drag, startPoint x: 546, startPoint y: 221, endPoint x: 524, endPoint y: 359, distance: 140.3
click at [524, 359] on div "Pour activer le glissement avec le clavier, appuyez sur Alt+Entrée. Une fois ce…" at bounding box center [434, 185] width 816 height 385
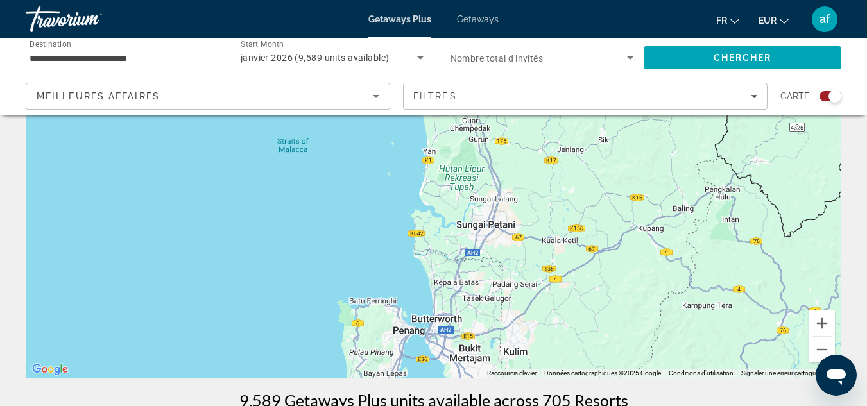
drag, startPoint x: 530, startPoint y: 247, endPoint x: 521, endPoint y: 37, distance: 210.1
click at [521, 37] on div "**********" at bounding box center [433, 68] width 867 height 406
click at [388, 296] on image "Main content" at bounding box center [388, 294] width 8 height 8
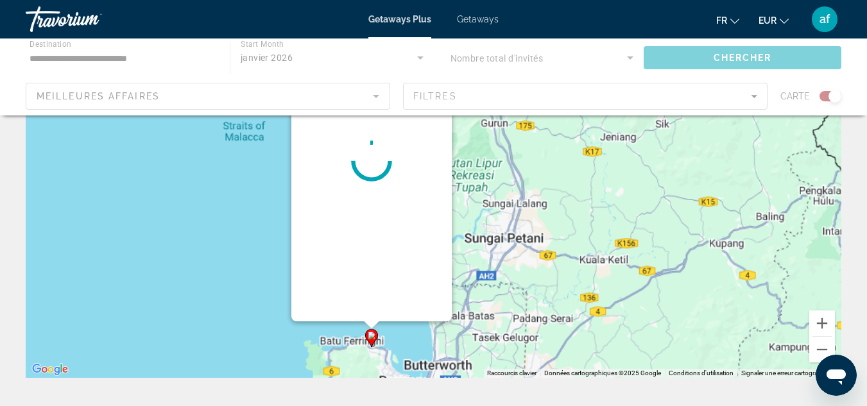
scroll to position [0, 0]
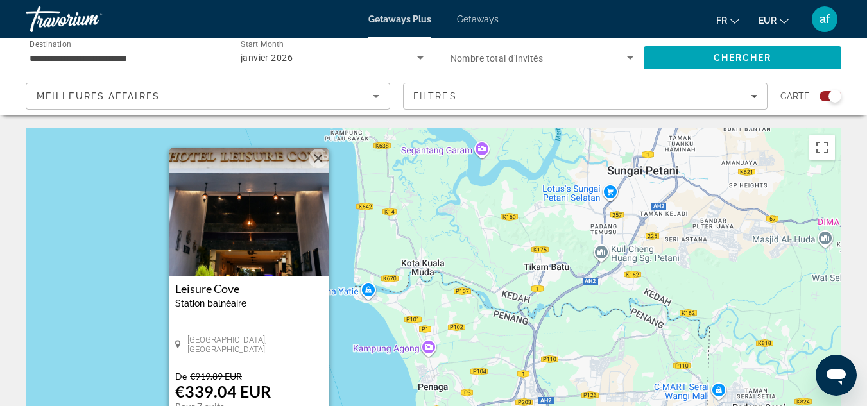
click at [276, 224] on img "Main content" at bounding box center [249, 212] width 160 height 128
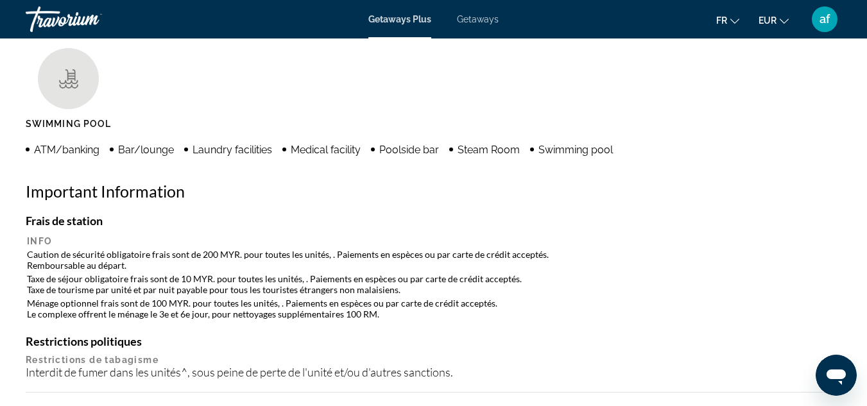
scroll to position [1264, 0]
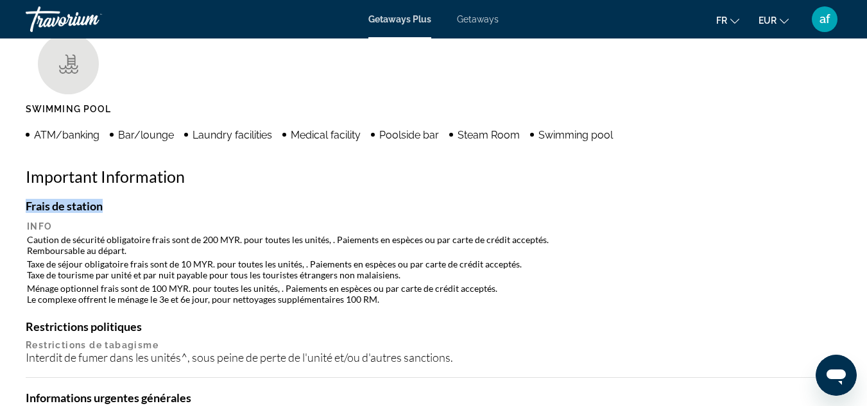
drag, startPoint x: 861, startPoint y: 185, endPoint x: 858, endPoint y: 200, distance: 14.4
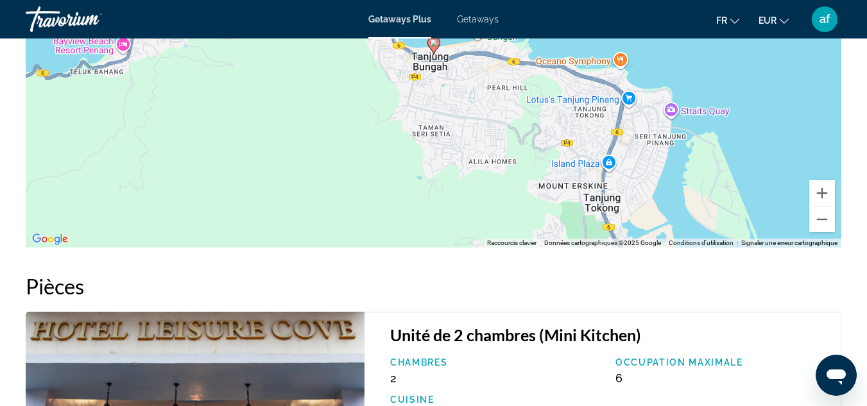
scroll to position [1920, 0]
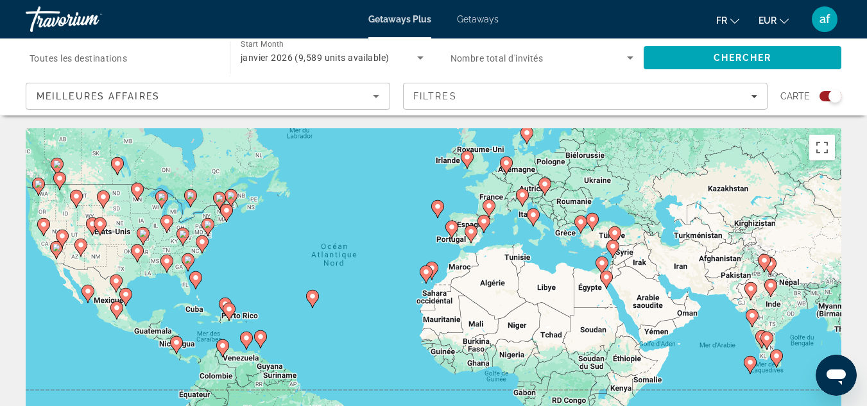
drag, startPoint x: 726, startPoint y: 312, endPoint x: 664, endPoint y: 266, distance: 77.1
click at [664, 266] on div "Pour activer le glissement avec le clavier, appuyez sur Alt+Entrée. Une fois ce…" at bounding box center [434, 320] width 816 height 385
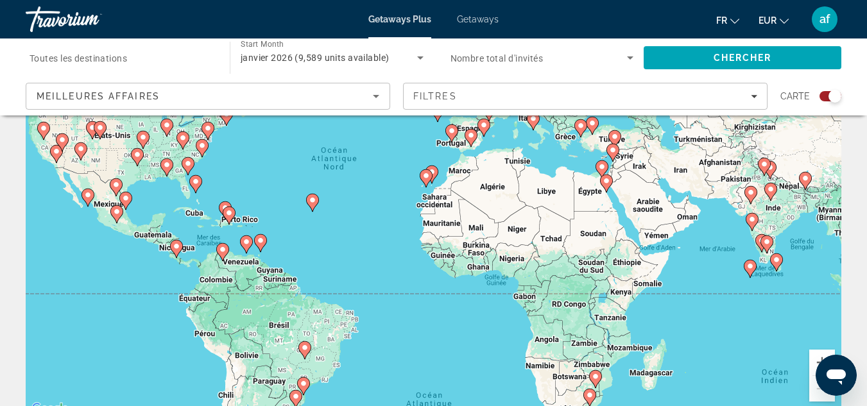
scroll to position [101, 0]
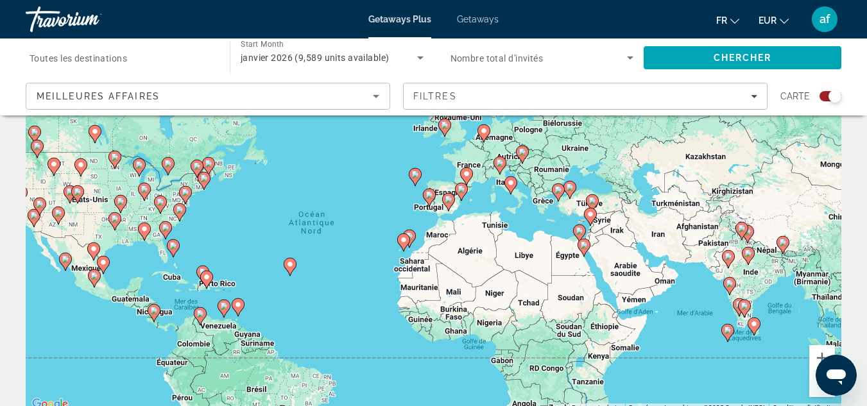
drag, startPoint x: 679, startPoint y: 311, endPoint x: 655, endPoint y: 384, distance: 76.5
click at [655, 384] on div "Pour activer le glissement avec le clavier, appuyez sur Alt+Entrée. Une fois ce…" at bounding box center [434, 220] width 816 height 385
click at [820, 353] on button "Zoom avant" at bounding box center [822, 358] width 26 height 26
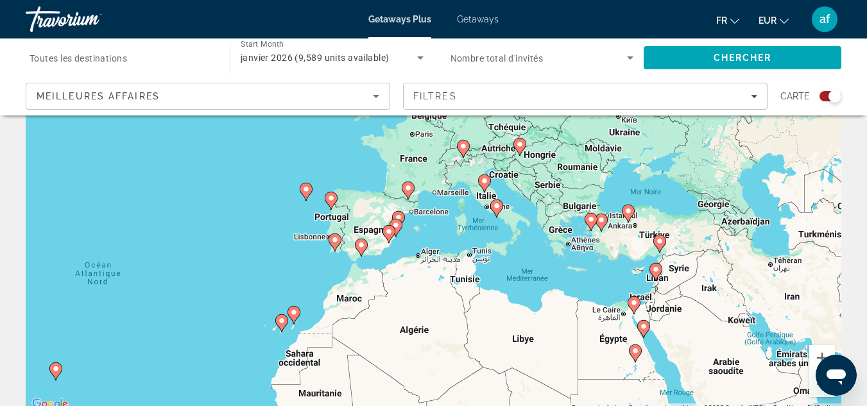
drag, startPoint x: 763, startPoint y: 332, endPoint x: 671, endPoint y: 379, distance: 103.6
click at [671, 379] on div "Pour activer le glissement avec le clavier, appuyez sur Alt+Entrée. Une fois ce…" at bounding box center [434, 220] width 816 height 385
click at [823, 352] on button "Zoom avant" at bounding box center [822, 358] width 26 height 26
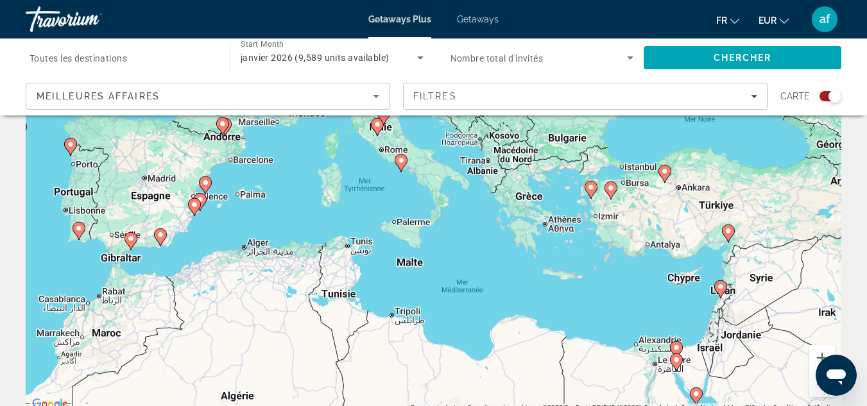
drag, startPoint x: 789, startPoint y: 349, endPoint x: 626, endPoint y: 305, distance: 168.9
click at [626, 305] on div "Pour activer le glissement avec le clavier, appuyez sur Alt+Entrée. Une fois ce…" at bounding box center [434, 220] width 816 height 385
click at [734, 236] on gmp-advanced-marker "Main content" at bounding box center [728, 233] width 13 height 19
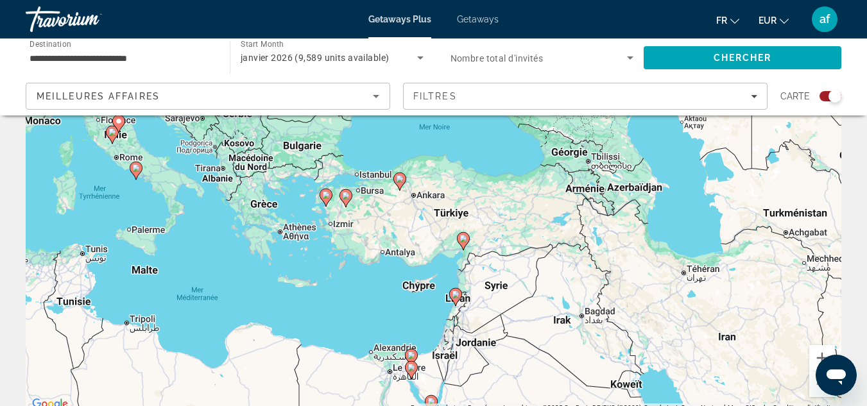
drag, startPoint x: 363, startPoint y: 225, endPoint x: 392, endPoint y: 257, distance: 43.6
click at [392, 257] on div "Pour naviguer, appuyez sur les touches fléchées. Pour activer le glissement ave…" at bounding box center [434, 220] width 816 height 385
click at [344, 191] on icon "Main content" at bounding box center [346, 198] width 12 height 17
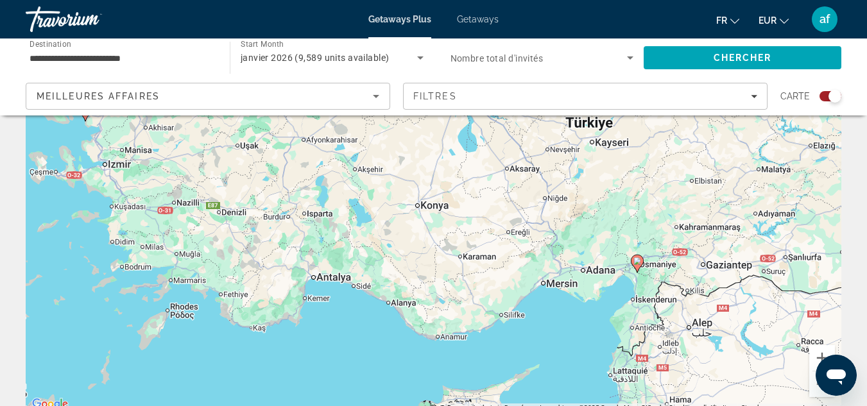
drag, startPoint x: 583, startPoint y: 316, endPoint x: 311, endPoint y: 196, distance: 297.1
click at [311, 196] on div "Pour naviguer, appuyez sur les touches fléchées. Pour activer le glissement ave…" at bounding box center [434, 220] width 816 height 385
click at [638, 258] on image "Main content" at bounding box center [637, 261] width 8 height 8
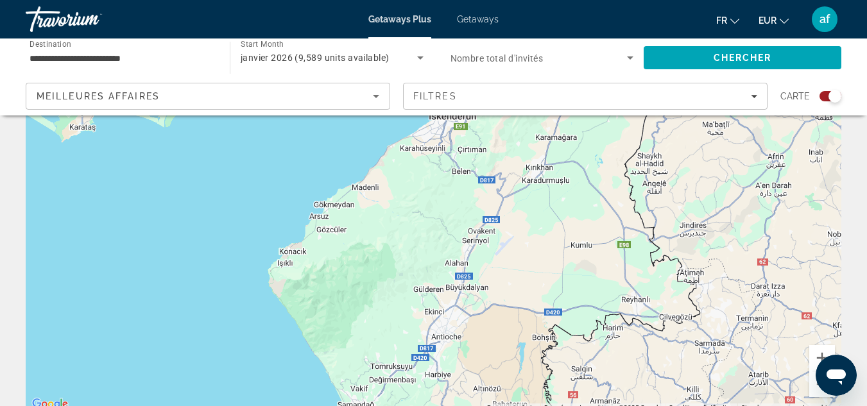
drag, startPoint x: 521, startPoint y: 259, endPoint x: 575, endPoint y: -55, distance: 318.5
click at [575, 0] on html "**********" at bounding box center [433, 102] width 867 height 406
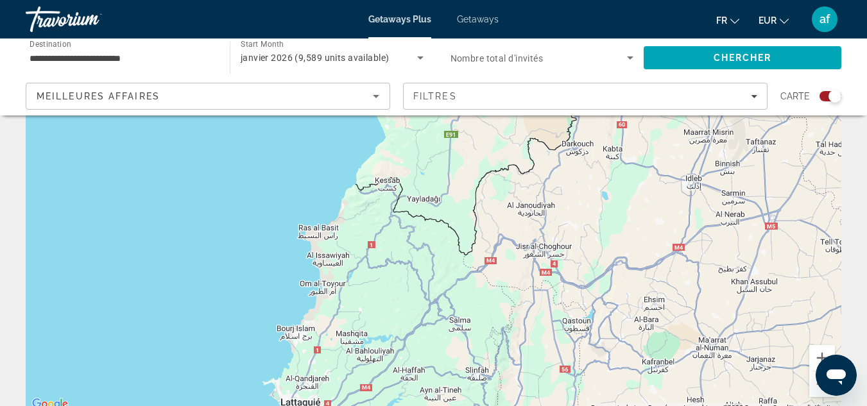
drag, startPoint x: 523, startPoint y: 350, endPoint x: 546, endPoint y: 17, distance: 333.9
click at [546, 17] on div "**********" at bounding box center [433, 102] width 867 height 406
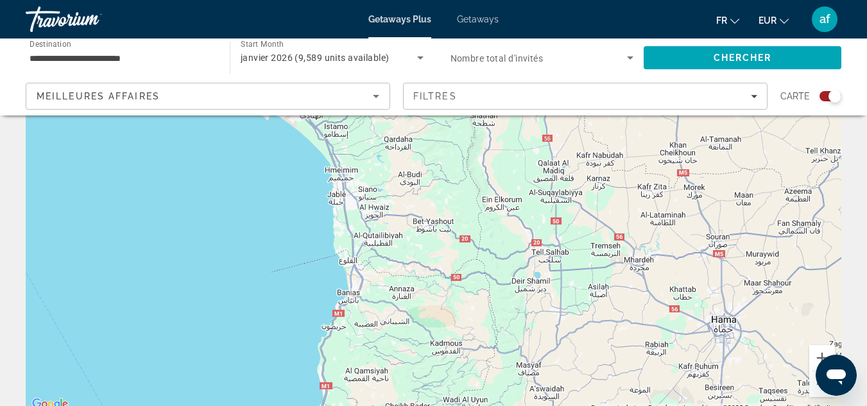
drag, startPoint x: 452, startPoint y: 263, endPoint x: 429, endPoint y: -56, distance: 319.9
click at [429, 0] on html "**********" at bounding box center [433, 102] width 867 height 406
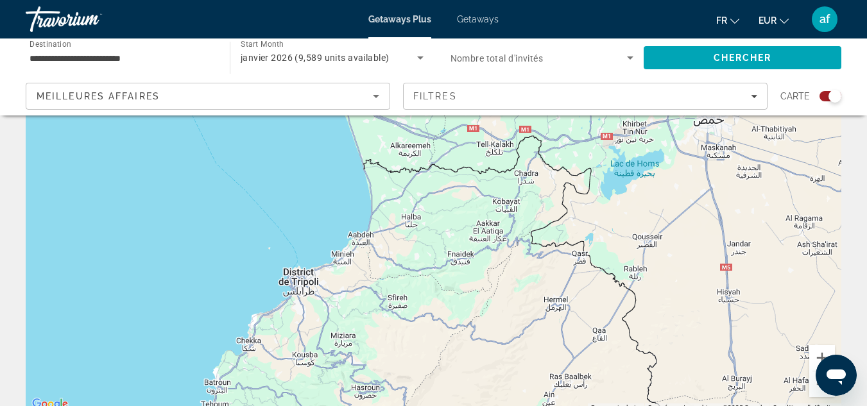
drag, startPoint x: 447, startPoint y: 390, endPoint x: 451, endPoint y: -56, distance: 445.4
click at [451, 0] on html "**********" at bounding box center [433, 102] width 867 height 406
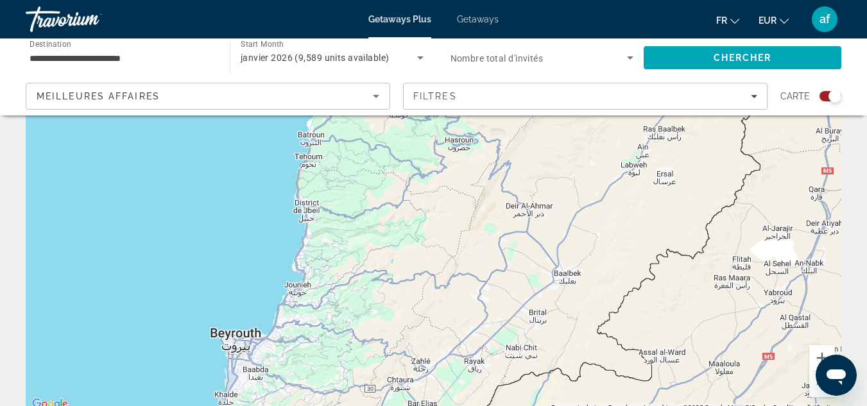
drag, startPoint x: 493, startPoint y: 336, endPoint x: 589, endPoint y: 68, distance: 284.4
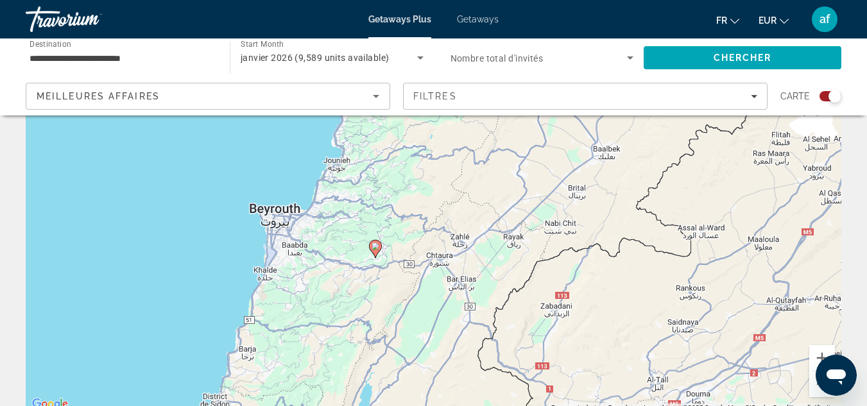
drag, startPoint x: 425, startPoint y: 354, endPoint x: 464, endPoint y: 223, distance: 136.7
click at [464, 223] on div "Pour activer le glissement avec le clavier, appuyez sur Alt+Entrée. Une fois ce…" at bounding box center [434, 220] width 816 height 385
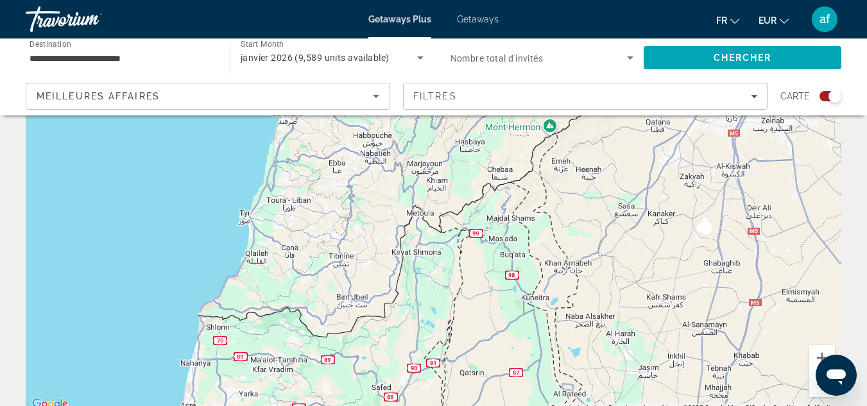
drag, startPoint x: 592, startPoint y: 359, endPoint x: 701, endPoint y: 6, distance: 368.9
click at [701, 6] on div "**********" at bounding box center [433, 102] width 867 height 406
click at [817, 391] on button "Zoom arrière" at bounding box center [822, 385] width 26 height 26
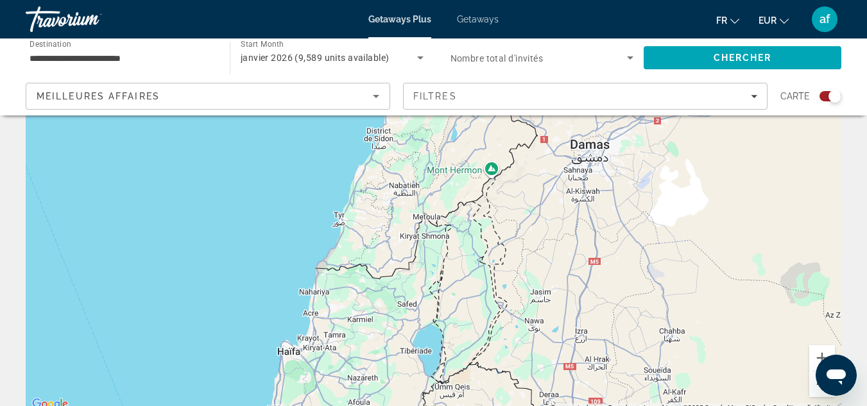
click at [817, 391] on button "Zoom arrière" at bounding box center [822, 385] width 26 height 26
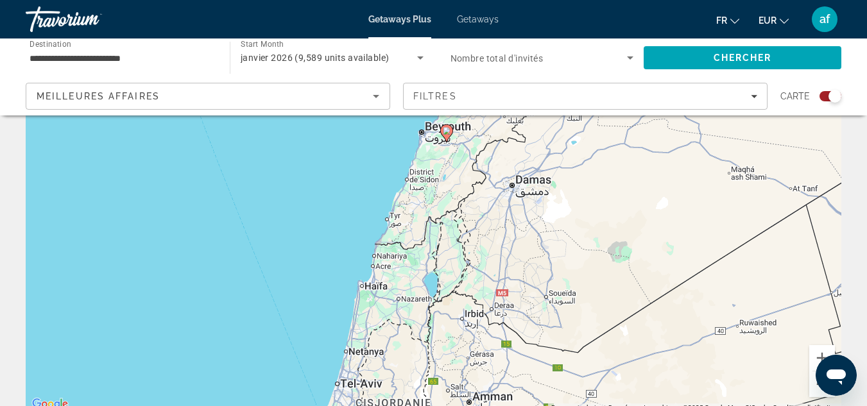
click at [817, 391] on button "Zoom arrière" at bounding box center [822, 385] width 26 height 26
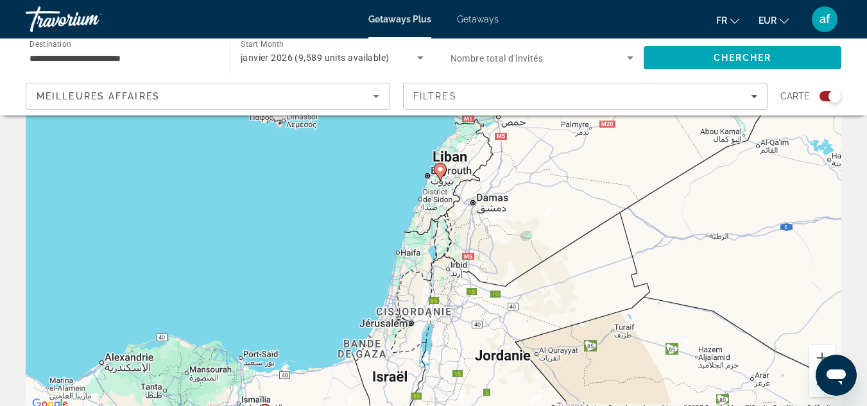
click at [817, 391] on button "Zoom arrière" at bounding box center [822, 385] width 26 height 26
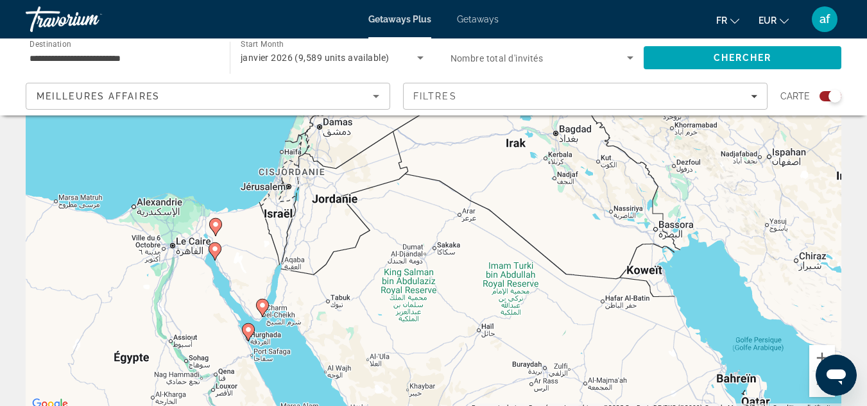
drag, startPoint x: 675, startPoint y: 356, endPoint x: 540, endPoint y: 269, distance: 160.2
click at [540, 269] on div "Pour activer le glissement avec le clavier, appuyez sur Alt+Entrée. Une fois ce…" at bounding box center [434, 220] width 816 height 385
click at [257, 307] on g "Main content" at bounding box center [261, 308] width 13 height 18
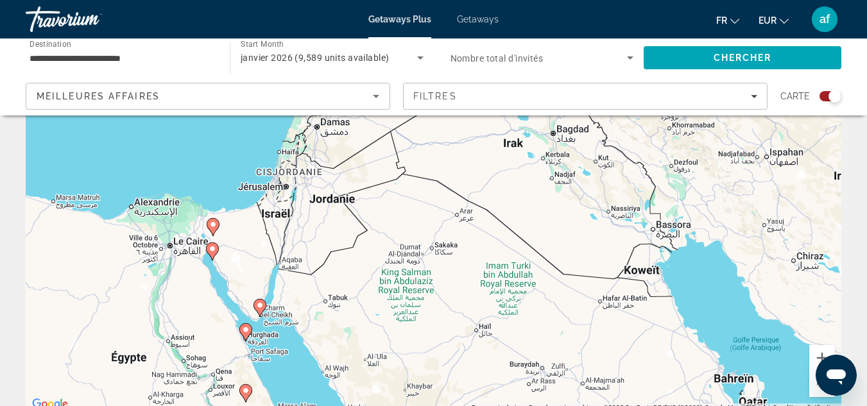
click at [259, 305] on image "Main content" at bounding box center [260, 306] width 8 height 8
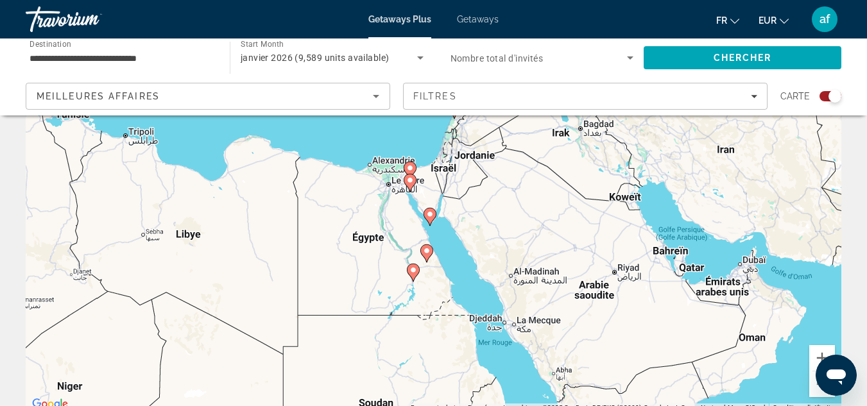
click at [431, 221] on icon "Main content" at bounding box center [430, 217] width 12 height 17
type input "**********"
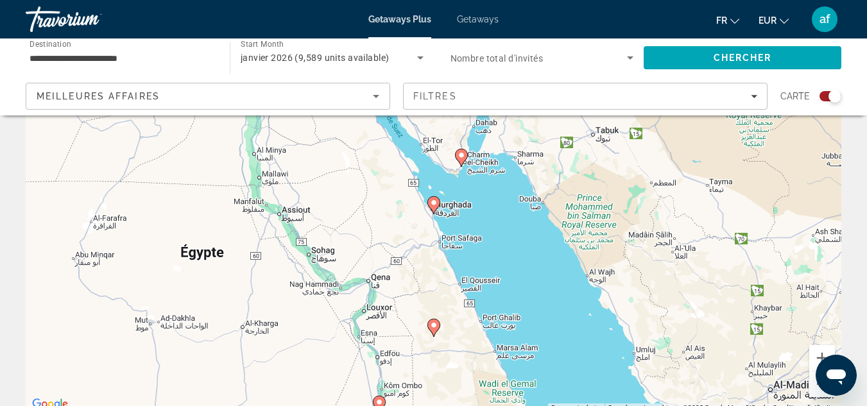
click at [462, 158] on image "Main content" at bounding box center [462, 155] width 8 height 8
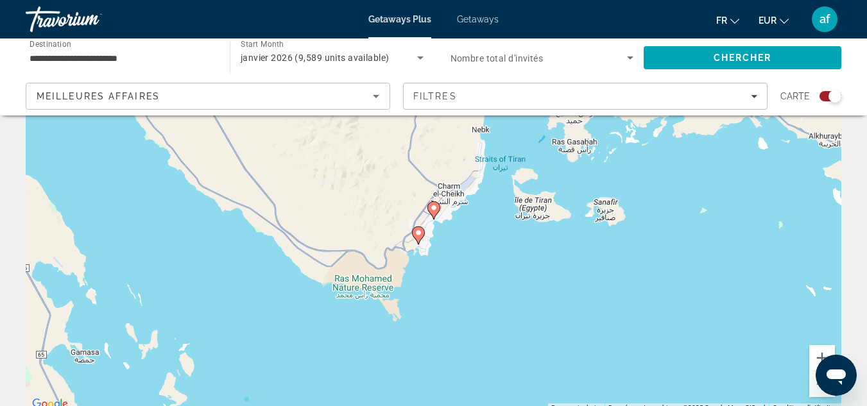
click at [430, 205] on icon "Main content" at bounding box center [433, 210] width 12 height 17
click at [435, 205] on image "Main content" at bounding box center [434, 208] width 8 height 8
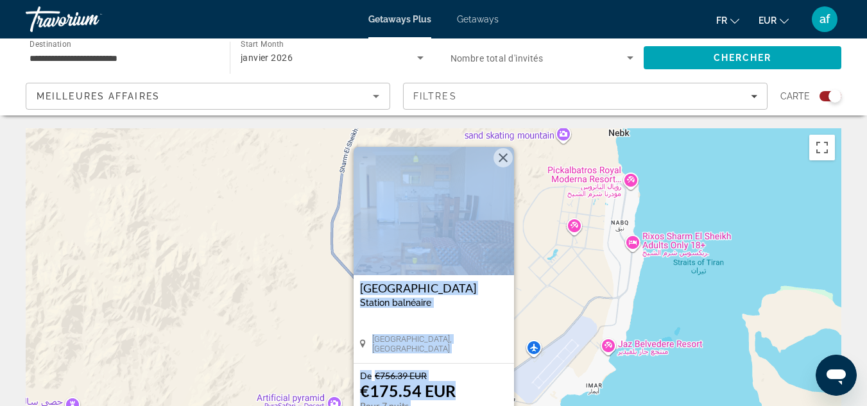
click at [505, 162] on button "Fermer" at bounding box center [503, 157] width 19 height 19
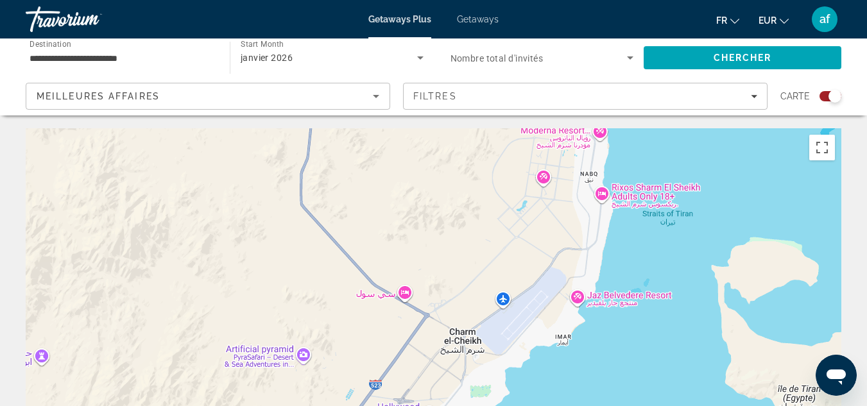
drag, startPoint x: 786, startPoint y: 358, endPoint x: 759, endPoint y: 311, distance: 54.1
click at [759, 311] on div "Pour activer le glissement avec le clavier, appuyez sur Alt+Entrée. Une fois ce…" at bounding box center [434, 320] width 816 height 385
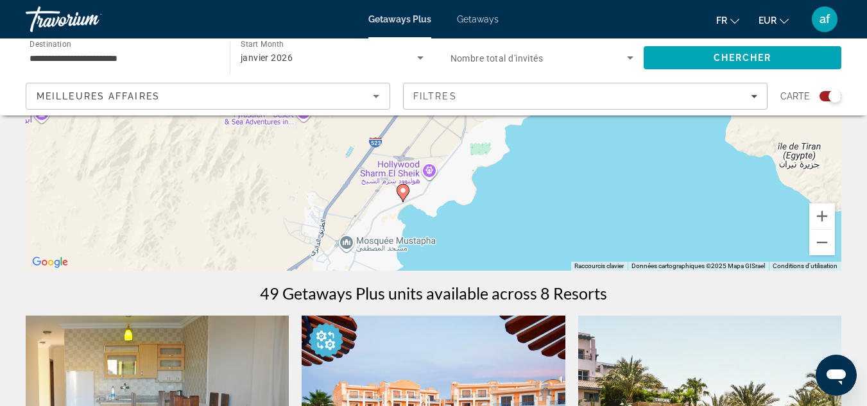
scroll to position [246, 0]
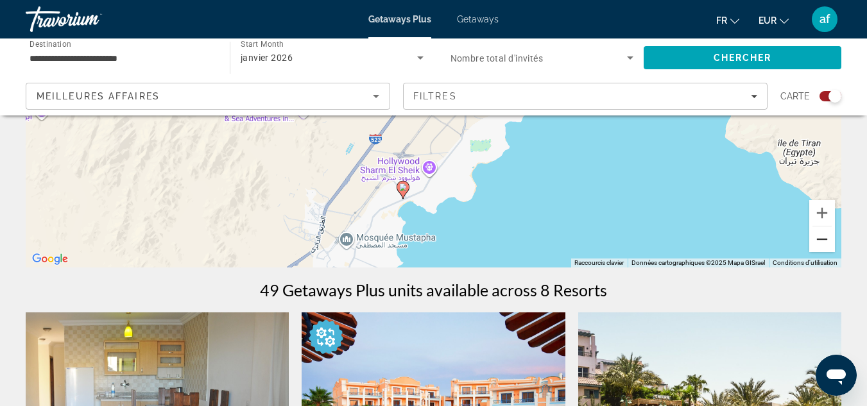
click at [822, 231] on button "Zoom arrière" at bounding box center [822, 240] width 26 height 26
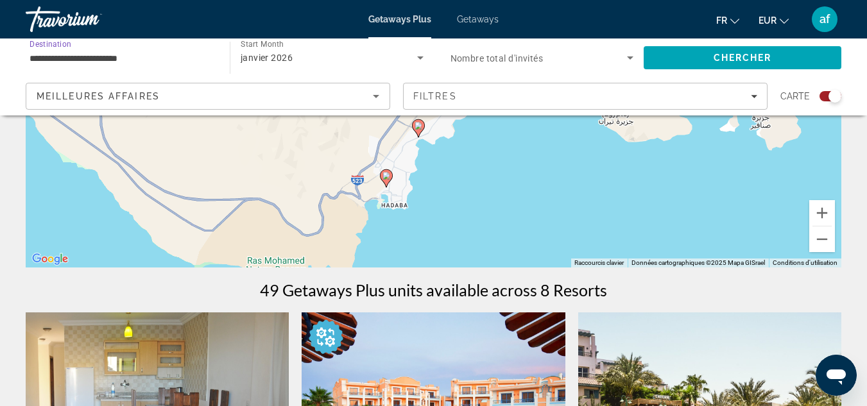
click at [195, 62] on input "**********" at bounding box center [122, 58] width 184 height 15
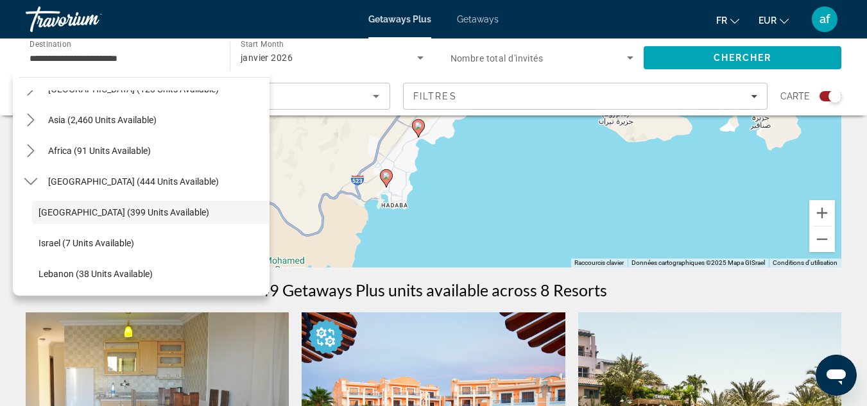
scroll to position [0, 0]
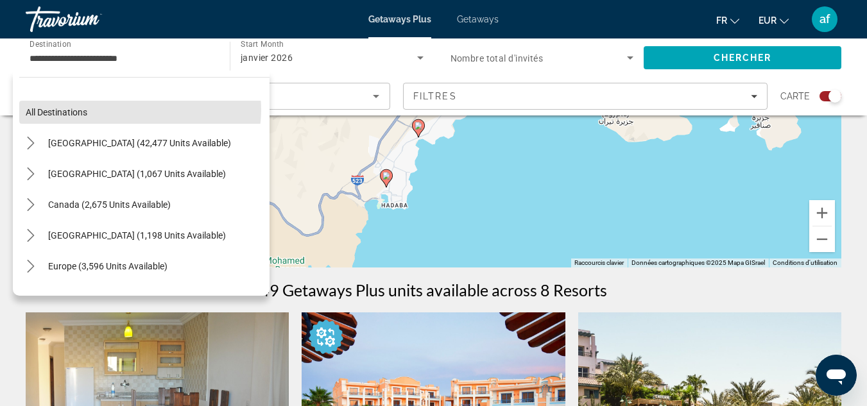
click at [138, 110] on span "Select destination: All destinations" at bounding box center [144, 112] width 250 height 31
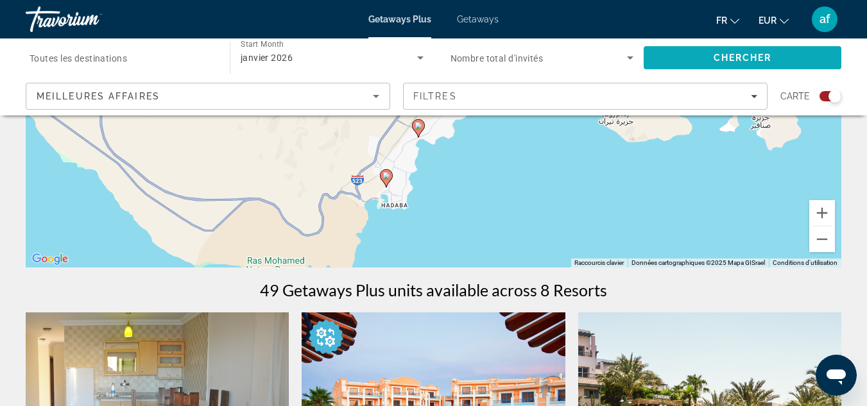
click at [723, 55] on span "Chercher" at bounding box center [743, 58] width 58 height 10
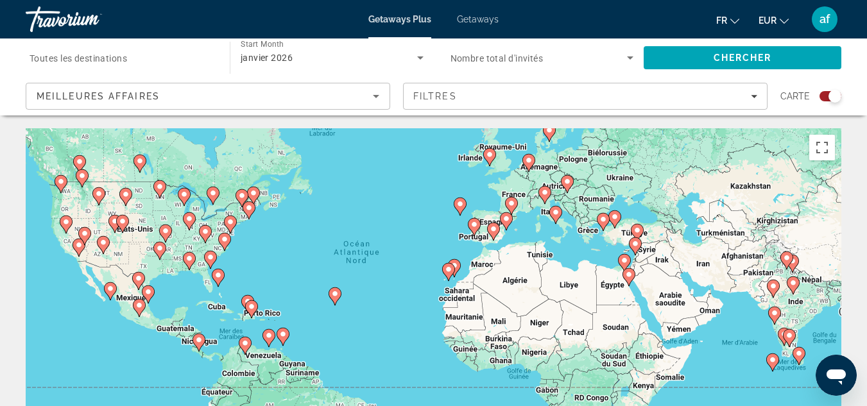
drag, startPoint x: 623, startPoint y: 319, endPoint x: 583, endPoint y: 271, distance: 62.9
click at [583, 271] on div "Pour activer le glissement avec le clavier, appuyez sur Alt+Entrée. Une fois ce…" at bounding box center [434, 320] width 816 height 385
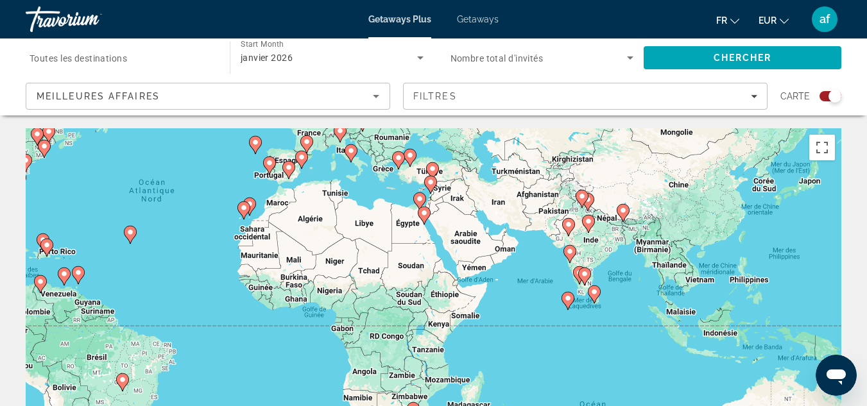
drag, startPoint x: 728, startPoint y: 328, endPoint x: 521, endPoint y: 266, distance: 215.8
click at [521, 266] on div "Pour activer le glissement avec le clavier, appuyez sur Alt+Entrée. Une fois ce…" at bounding box center [434, 320] width 816 height 385
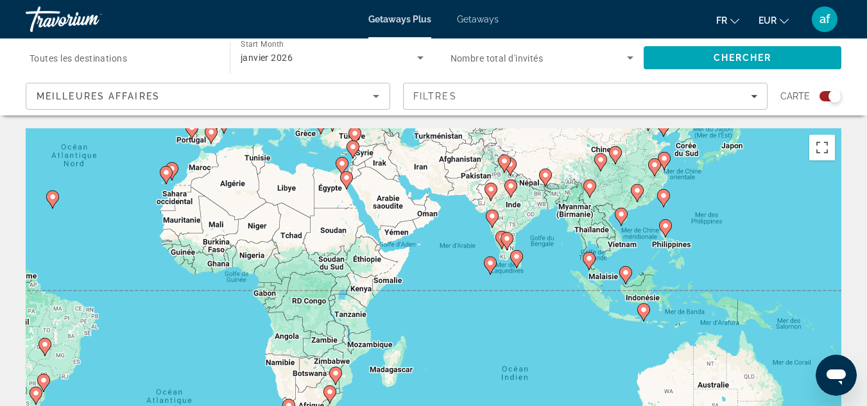
drag, startPoint x: 815, startPoint y: 241, endPoint x: 736, endPoint y: 205, distance: 87.3
click at [736, 205] on div "Pour activer le glissement avec le clavier, appuyez sur Alt+Entrée. Une fois ce…" at bounding box center [434, 320] width 816 height 385
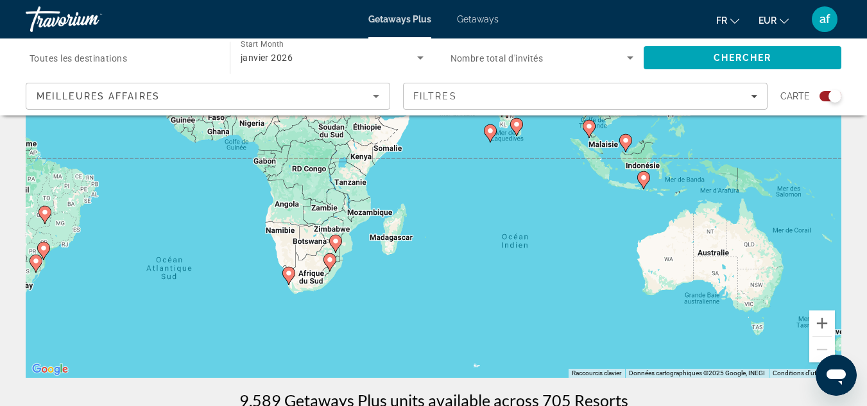
scroll to position [140, 0]
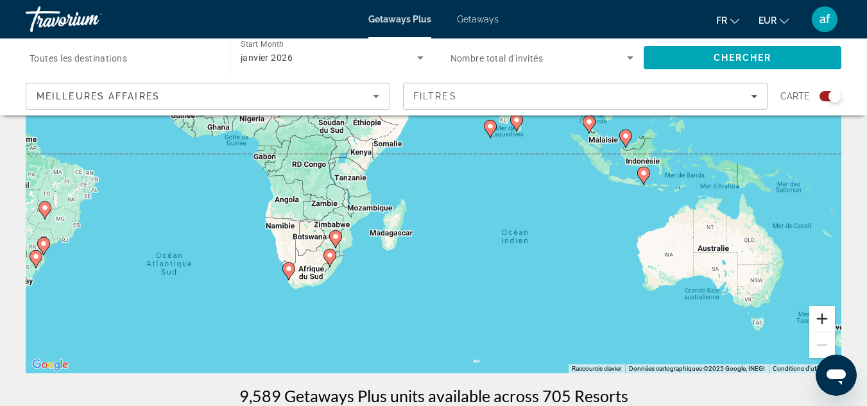
click at [827, 330] on button "Zoom avant" at bounding box center [822, 319] width 26 height 26
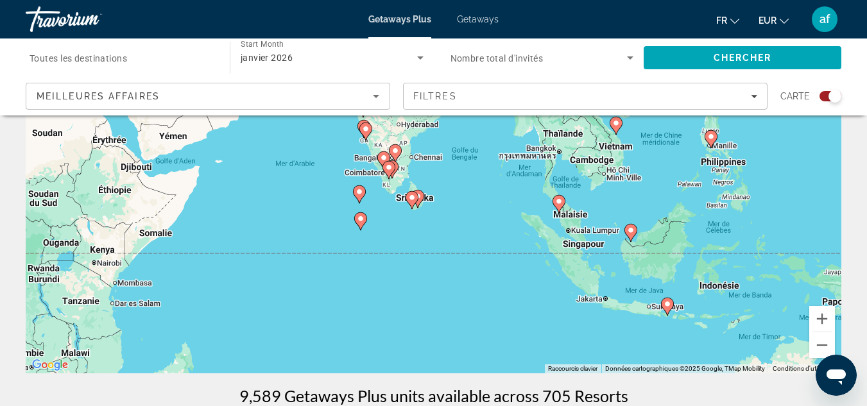
drag, startPoint x: 710, startPoint y: 268, endPoint x: 524, endPoint y: 395, distance: 226.3
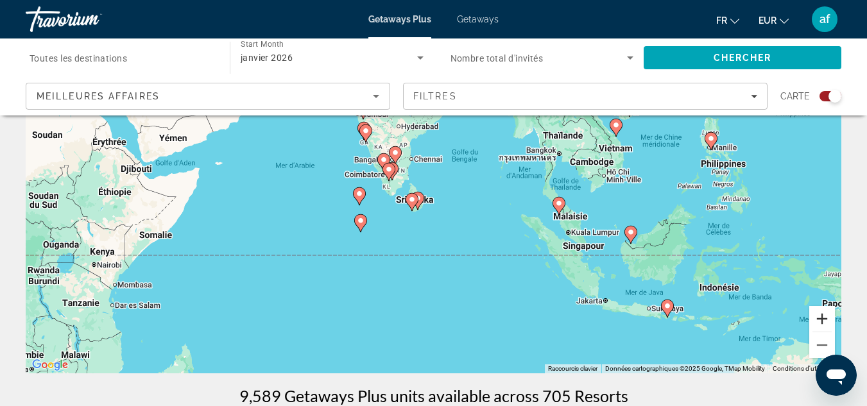
click at [817, 313] on button "Zoom avant" at bounding box center [822, 319] width 26 height 26
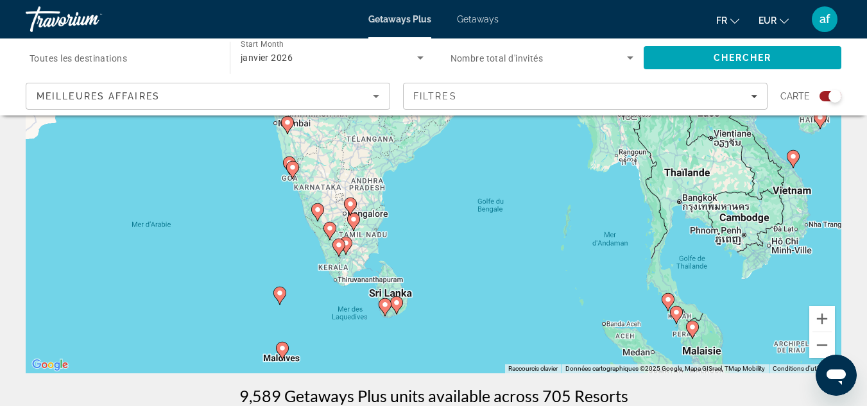
drag, startPoint x: 499, startPoint y: 298, endPoint x: 494, endPoint y: 377, distance: 79.1
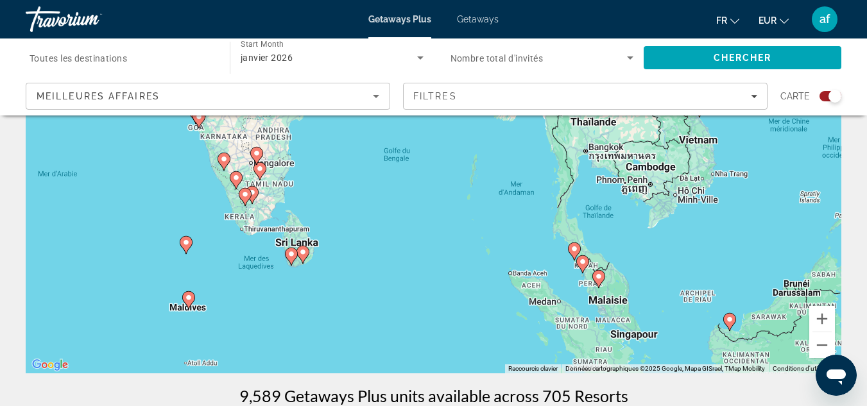
drag, startPoint x: 451, startPoint y: 254, endPoint x: 358, endPoint y: 206, distance: 104.5
click at [358, 206] on div "Pour activer le glissement avec le clavier, appuyez sur Alt+Entrée. Une fois ce…" at bounding box center [434, 180] width 816 height 385
click at [189, 297] on image "Main content" at bounding box center [189, 298] width 8 height 8
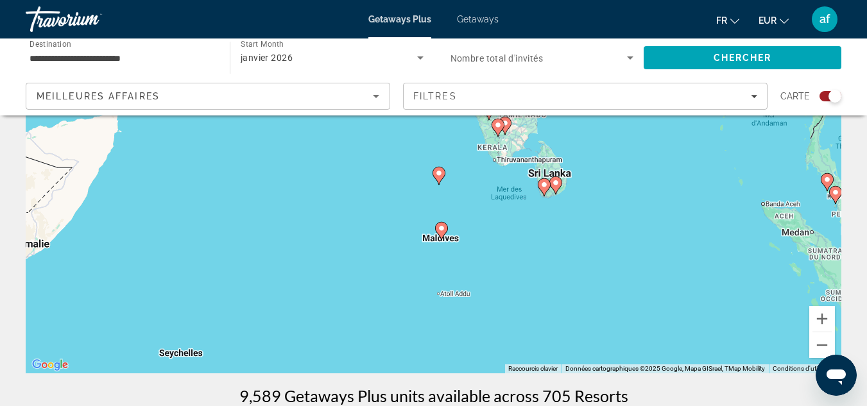
drag, startPoint x: 478, startPoint y: 194, endPoint x: 490, endPoint y: 259, distance: 65.3
click at [490, 259] on div "Pour naviguer, appuyez sur les touches fléchées. Pour activer le glissement ave…" at bounding box center [434, 180] width 816 height 385
click at [440, 180] on icon "Main content" at bounding box center [439, 176] width 12 height 17
type input "**********"
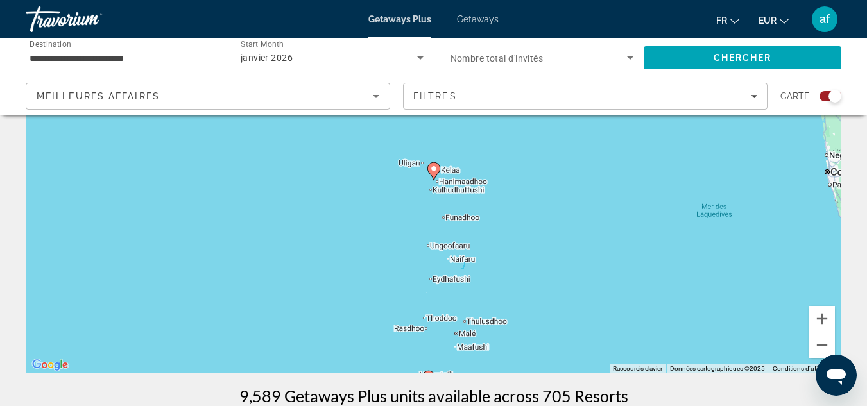
click at [434, 169] on image "Main content" at bounding box center [434, 169] width 8 height 8
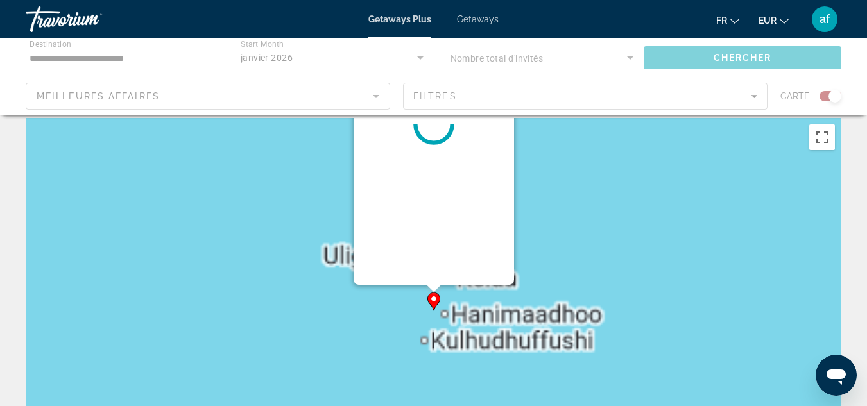
scroll to position [0, 0]
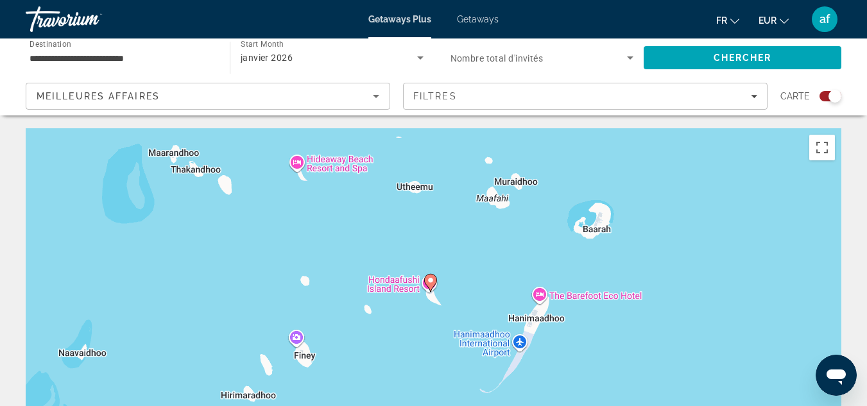
drag, startPoint x: 776, startPoint y: 214, endPoint x: 781, endPoint y: 39, distance: 175.3
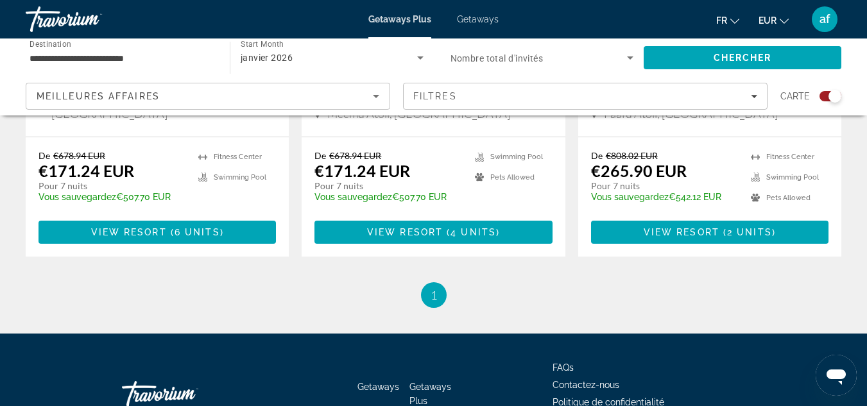
scroll to position [729, 0]
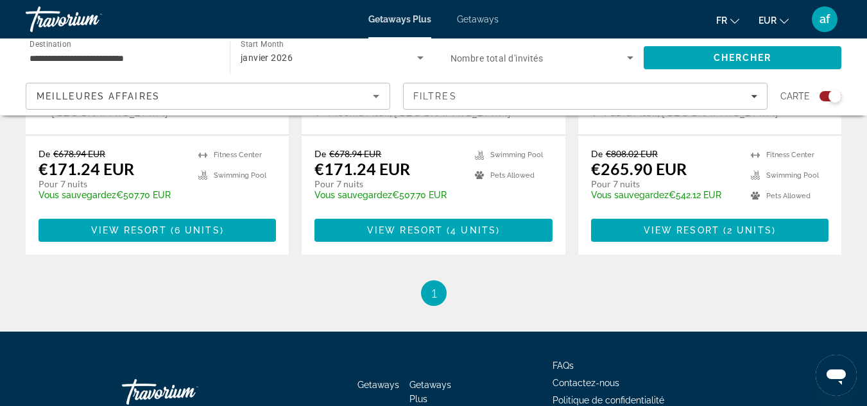
click at [185, 159] on div "De €678.94 EUR €171.24 EUR Pour 7 nuits Vous sauvegardez €507.70 EUR temp" at bounding box center [112, 178] width 147 height 61
click at [145, 225] on span "View Resort" at bounding box center [129, 230] width 76 height 10
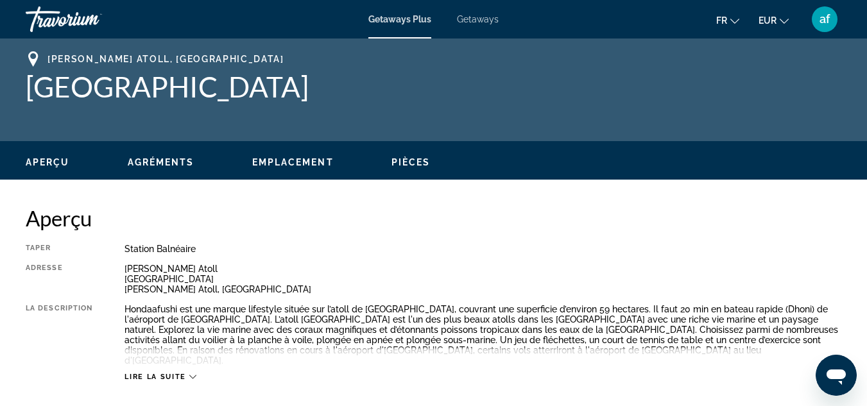
click at [165, 373] on span "Lire la suite" at bounding box center [155, 377] width 61 height 8
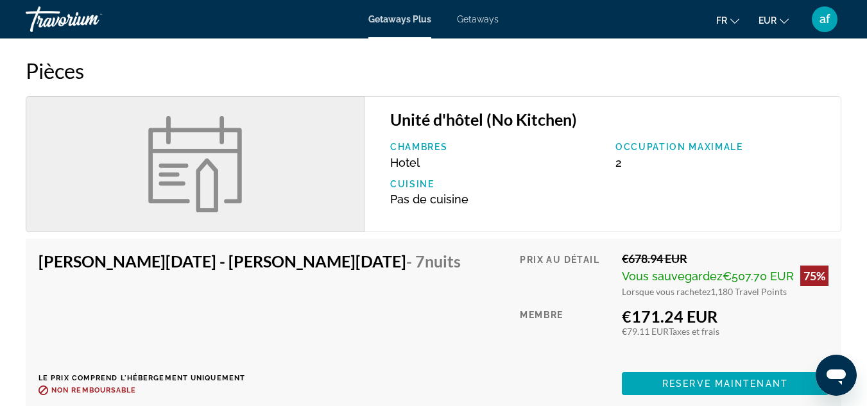
scroll to position [1702, 0]
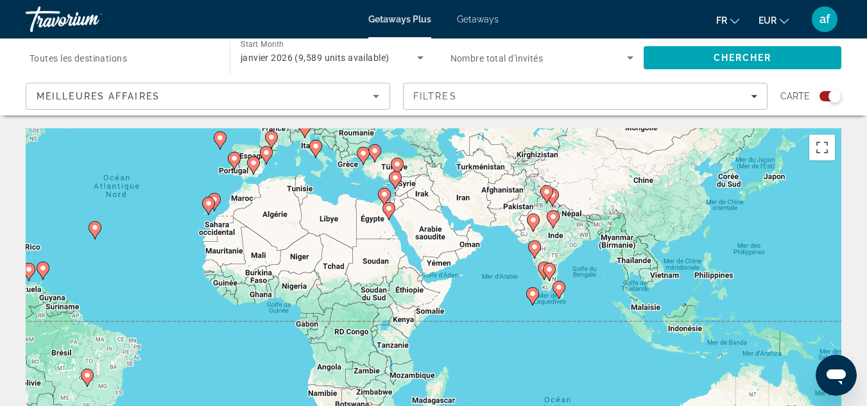
drag, startPoint x: 692, startPoint y: 329, endPoint x: 409, endPoint y: 213, distance: 305.1
click at [409, 213] on div "Pour activer le glissement avec le clavier, appuyez sur Alt+Entrée. Une fois ce…" at bounding box center [434, 320] width 816 height 385
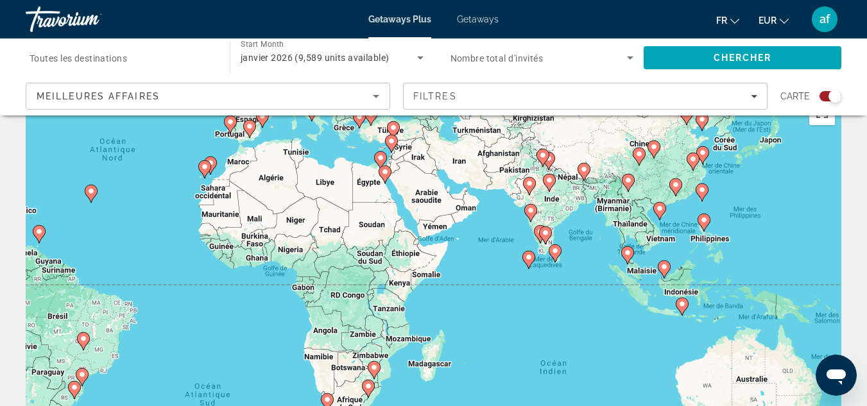
scroll to position [44, 0]
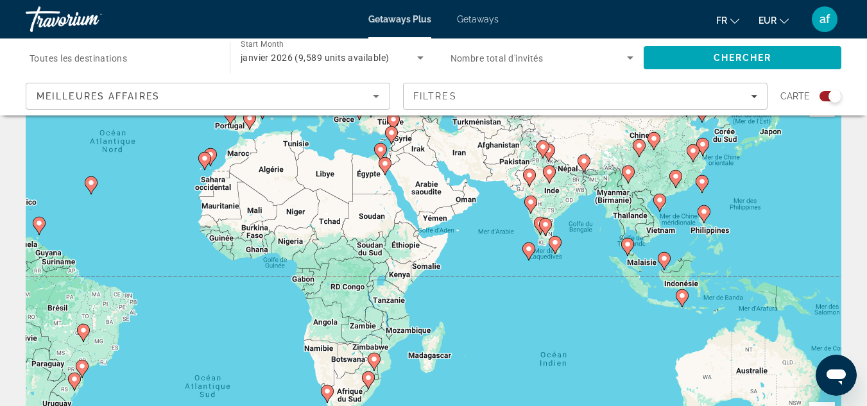
click at [703, 214] on image "Main content" at bounding box center [704, 212] width 8 height 8
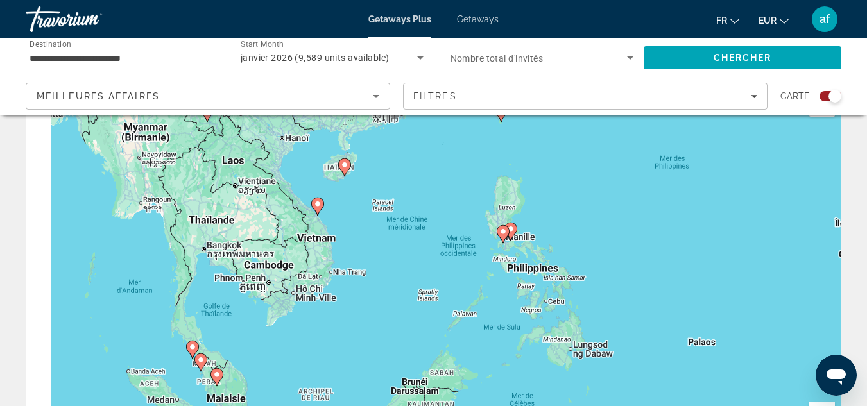
drag, startPoint x: 517, startPoint y: 281, endPoint x: 605, endPoint y: 243, distance: 96.0
click at [605, 243] on div "Pour activer le glissement avec le clavier, appuyez sur Alt+Entrée. Une fois ce…" at bounding box center [434, 277] width 816 height 385
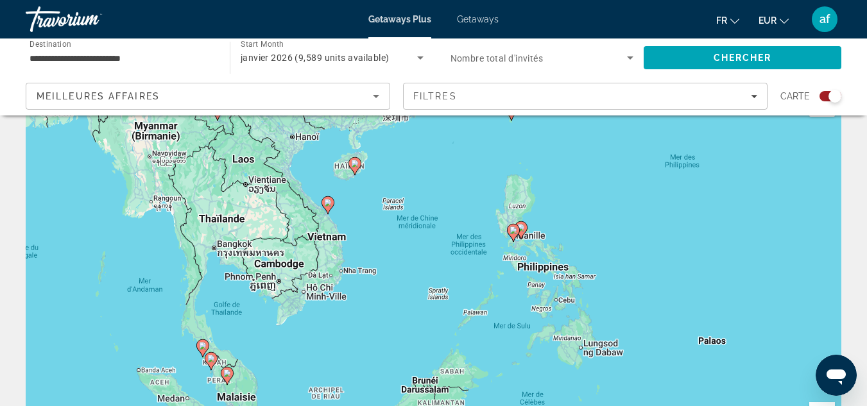
click at [519, 234] on gmp-advanced-marker "Main content" at bounding box center [513, 232] width 13 height 19
type input "**********"
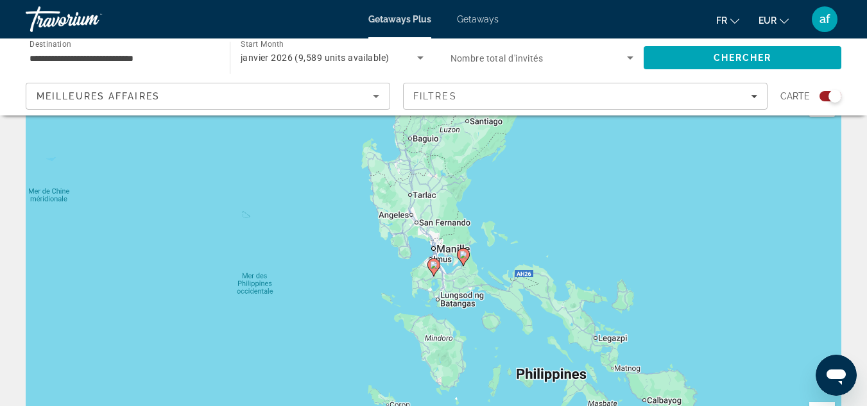
click at [462, 255] on image "Main content" at bounding box center [464, 255] width 8 height 8
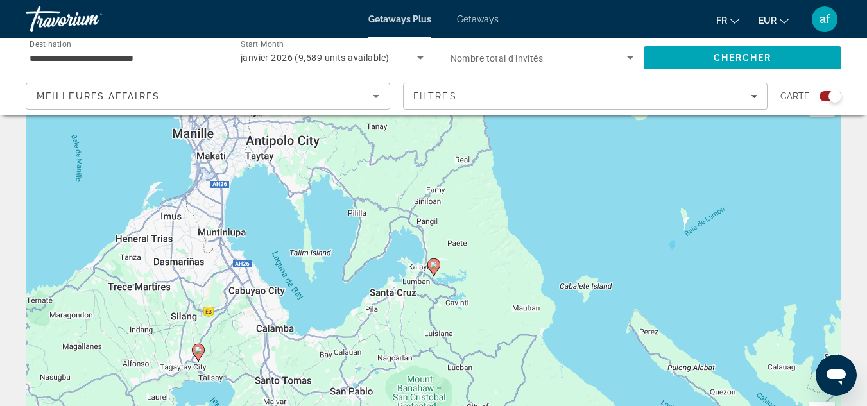
click at [434, 266] on image "Main content" at bounding box center [434, 265] width 8 height 8
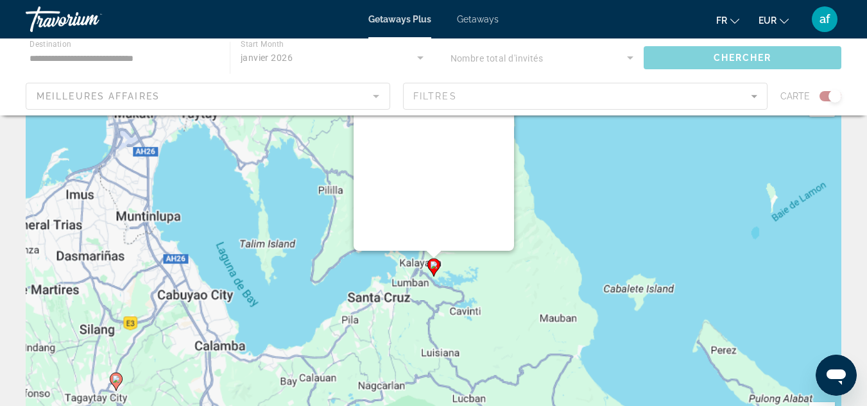
scroll to position [0, 0]
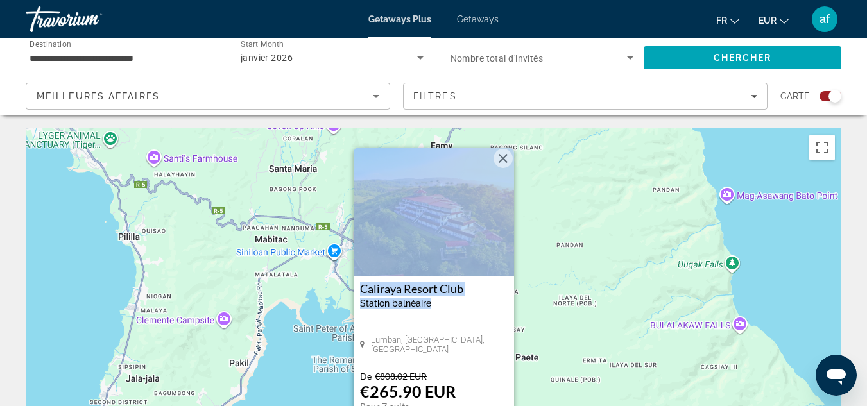
drag, startPoint x: 462, startPoint y: 314, endPoint x: 469, endPoint y: 261, distance: 53.1
click at [469, 261] on div "[GEOGRAPHIC_DATA] balnéaire - Ceci est une station d'adultes seulement [GEOGRAP…" at bounding box center [434, 256] width 160 height 216
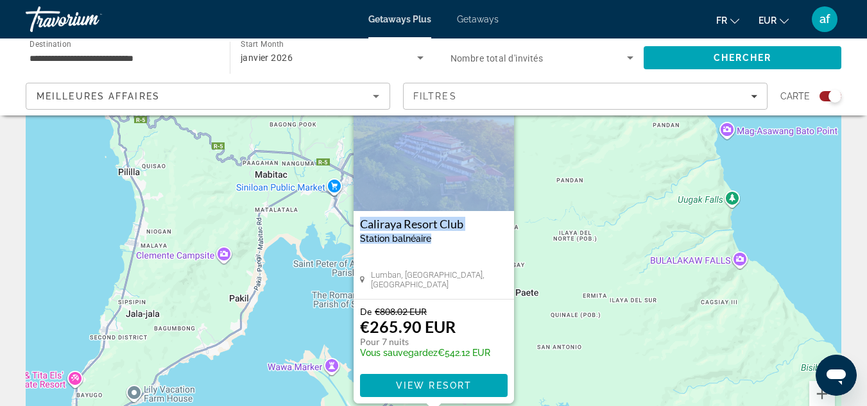
scroll to position [69, 0]
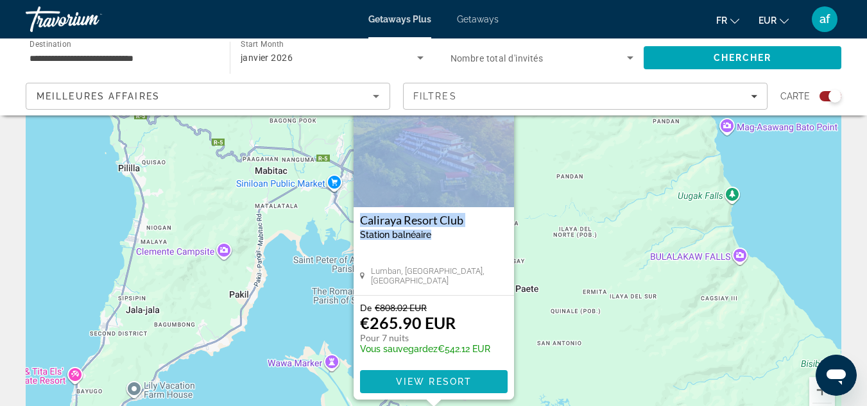
click at [455, 390] on span "Main content" at bounding box center [434, 381] width 148 height 31
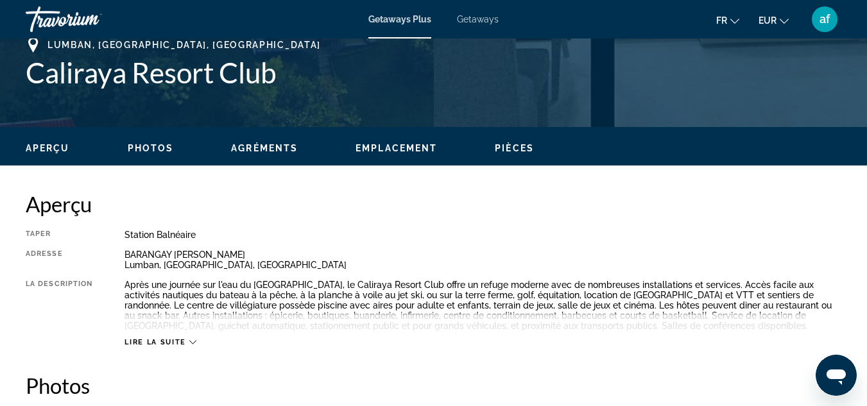
scroll to position [539, 0]
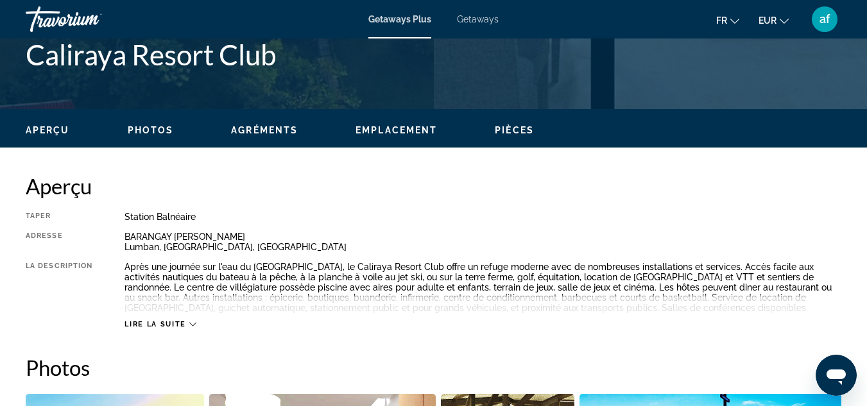
click at [158, 325] on span "Lire la suite" at bounding box center [155, 324] width 61 height 8
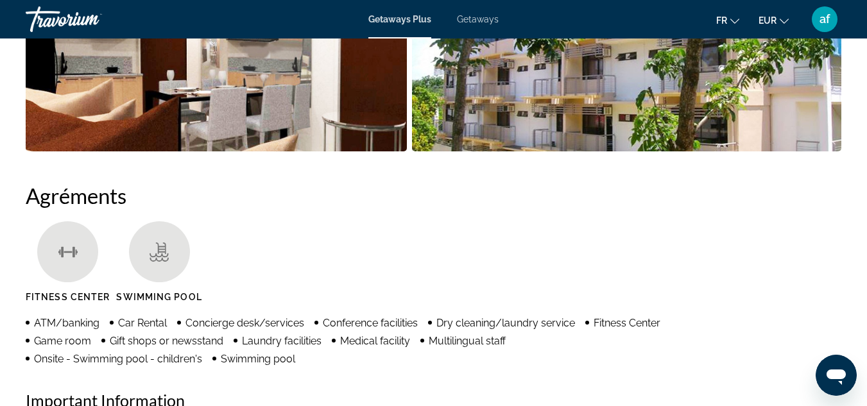
scroll to position [1115, 0]
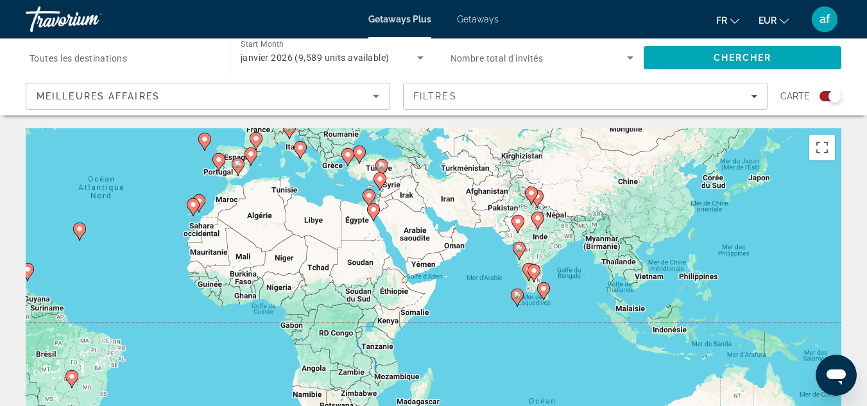
drag, startPoint x: 681, startPoint y: 316, endPoint x: 428, endPoint y: 235, distance: 265.5
click at [428, 235] on div "Pour activer le glissement avec le clavier, appuyez sur Alt+Entrée. Une fois ce…" at bounding box center [434, 320] width 816 height 385
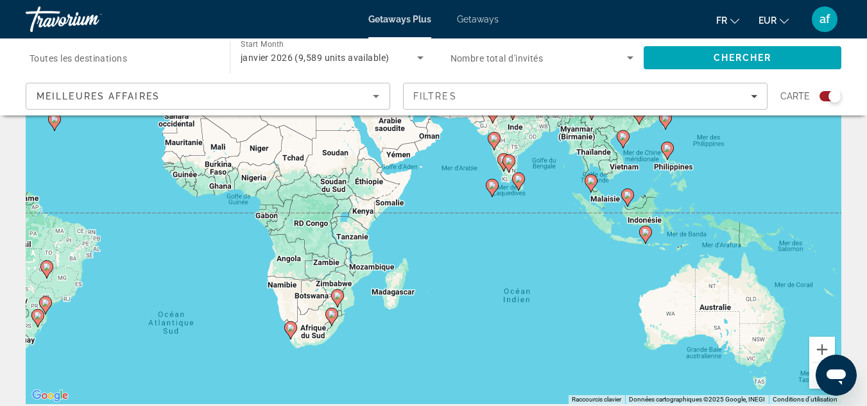
scroll to position [123, 0]
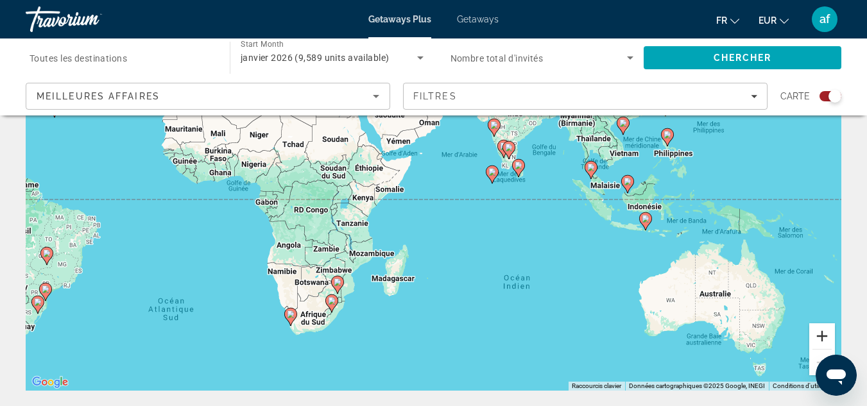
click at [823, 335] on button "Zoom avant" at bounding box center [822, 336] width 26 height 26
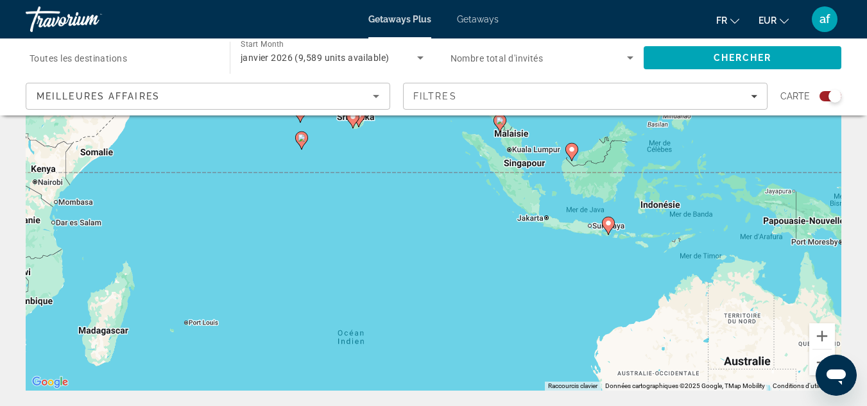
drag, startPoint x: 657, startPoint y: 291, endPoint x: 400, endPoint y: 260, distance: 258.6
click at [400, 260] on div "Pour activer le glissement avec le clavier, appuyez sur Alt+Entrée. Une fois ce…" at bounding box center [434, 198] width 816 height 385
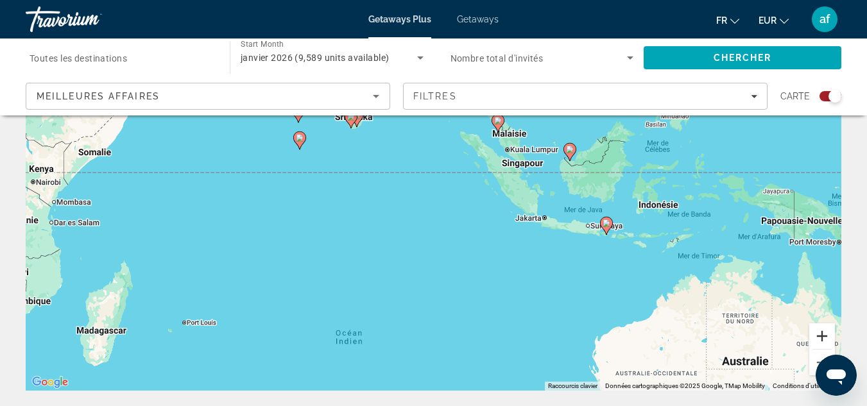
click at [822, 332] on button "Zoom avant" at bounding box center [822, 336] width 26 height 26
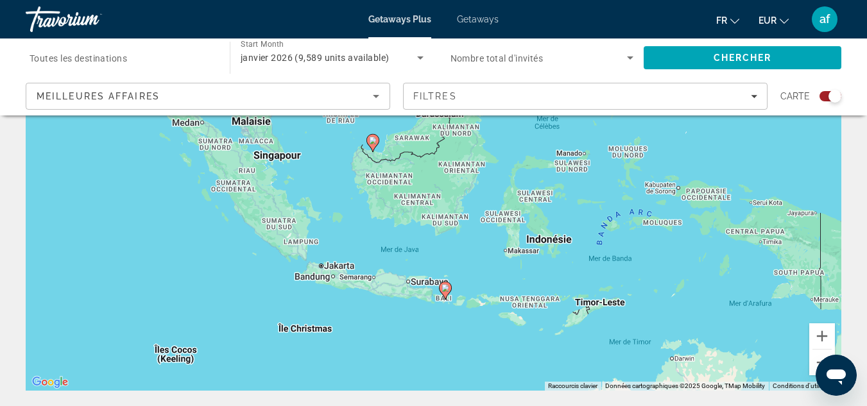
drag, startPoint x: 779, startPoint y: 308, endPoint x: 433, endPoint y: 335, distance: 347.0
click at [433, 335] on div "Pour activer le glissement avec le clavier, appuyez sur Alt+Entrée. Une fois ce…" at bounding box center [434, 198] width 816 height 385
click at [450, 286] on icon "Main content" at bounding box center [445, 290] width 12 height 17
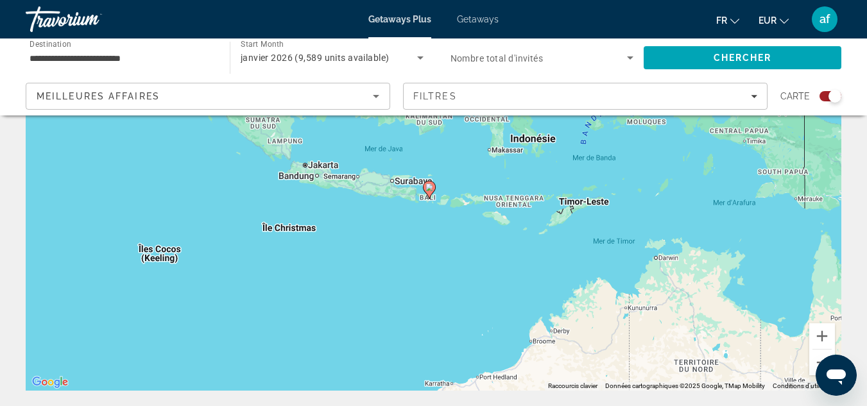
click at [426, 182] on icon "Main content" at bounding box center [429, 190] width 12 height 17
type input "**********"
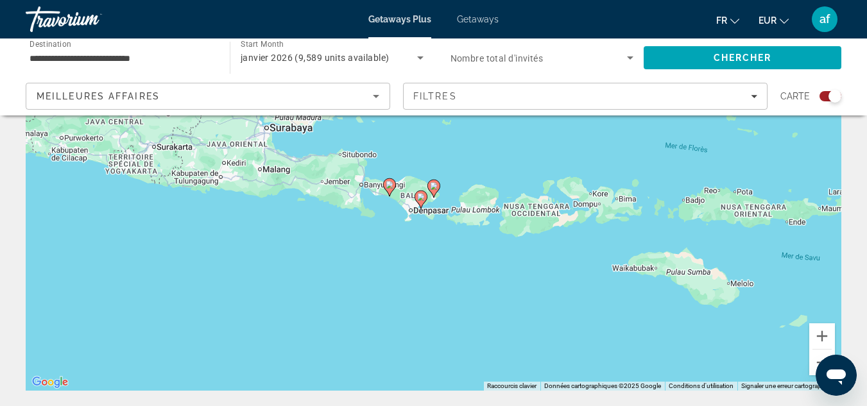
click at [385, 186] on icon "Main content" at bounding box center [389, 187] width 12 height 17
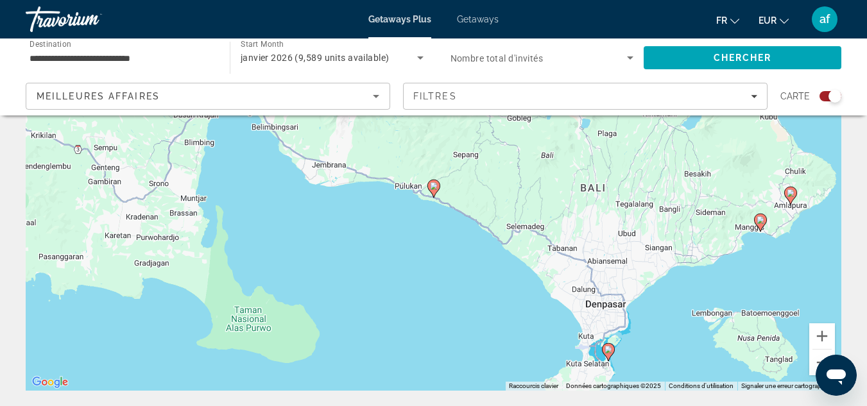
click at [435, 185] on image "Main content" at bounding box center [434, 186] width 8 height 8
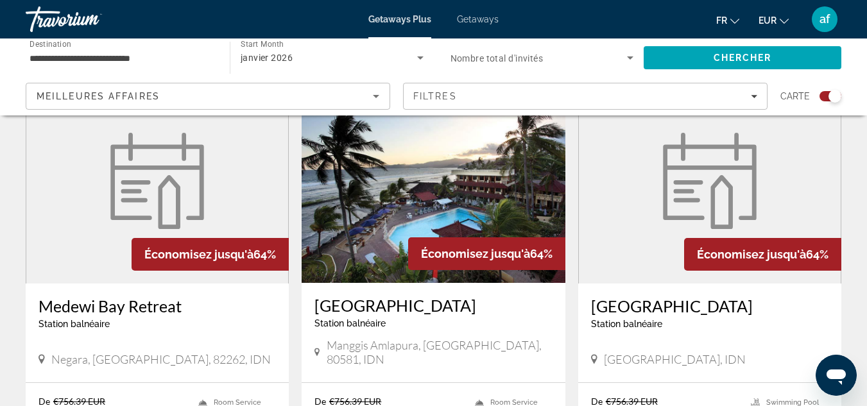
scroll to position [472, 0]
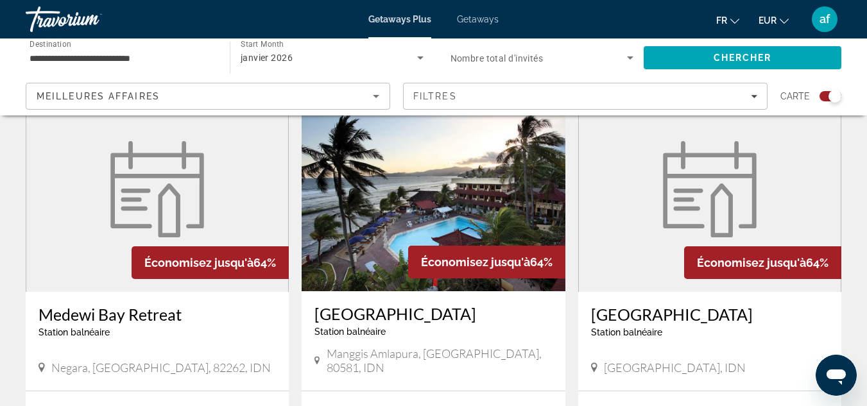
click at [462, 216] on img "Main content" at bounding box center [433, 188] width 263 height 205
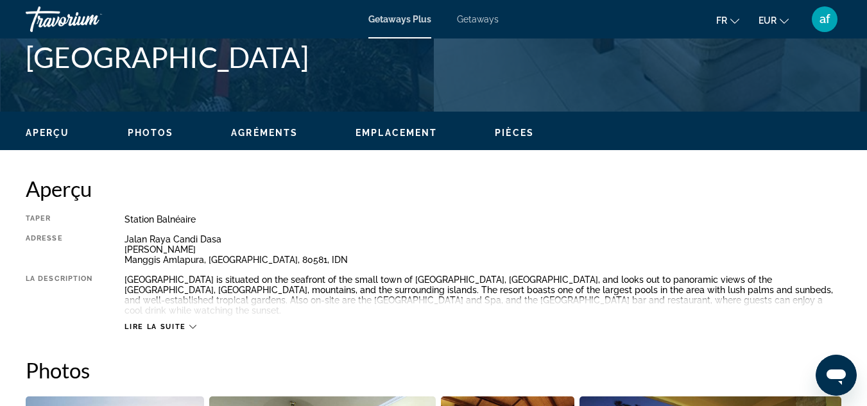
scroll to position [553, 0]
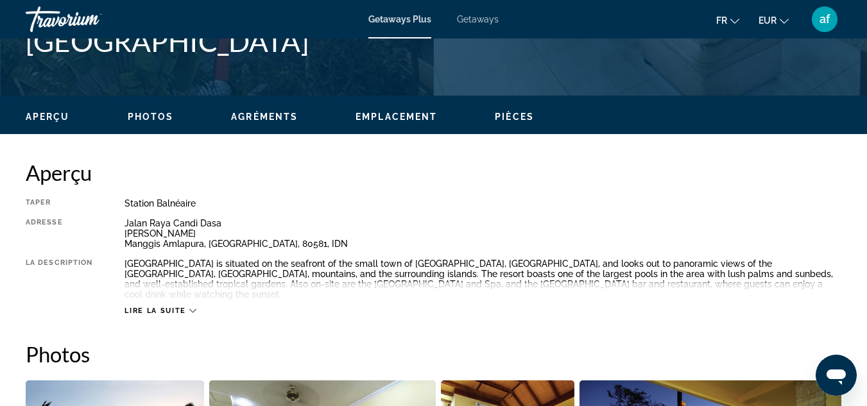
click at [164, 307] on span "Lire la suite" at bounding box center [155, 311] width 61 height 8
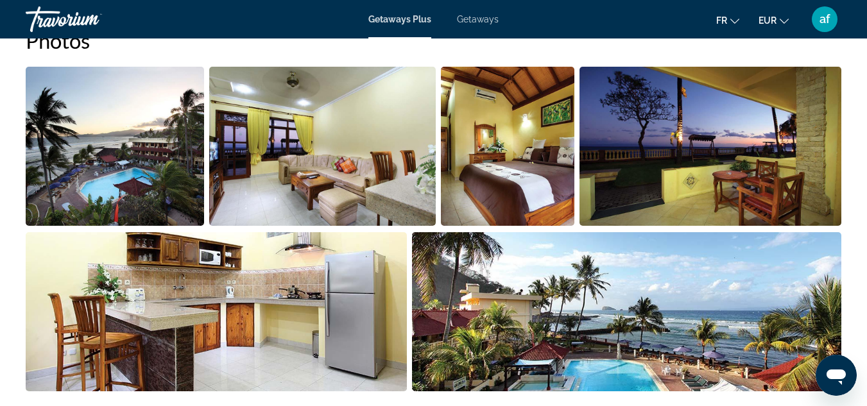
scroll to position [874, 0]
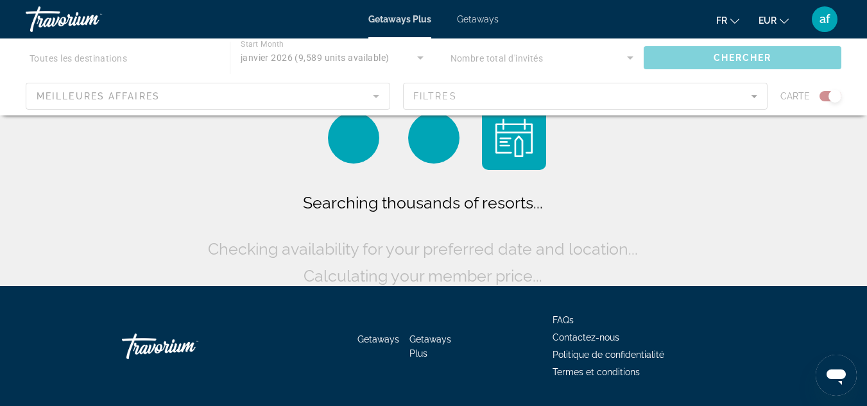
click at [482, 26] on div "Getaways Plus Getaways fr English Español Français Italiano Português русский E…" at bounding box center [433, 19] width 867 height 33
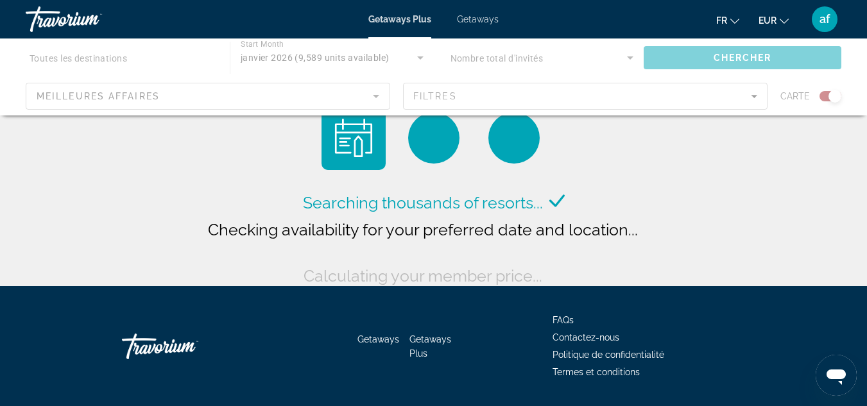
click at [481, 17] on span "Getaways" at bounding box center [478, 19] width 42 height 10
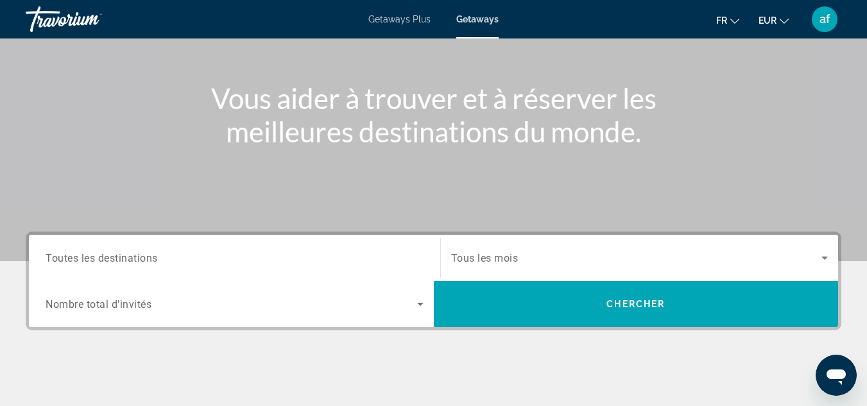
scroll to position [129, 0]
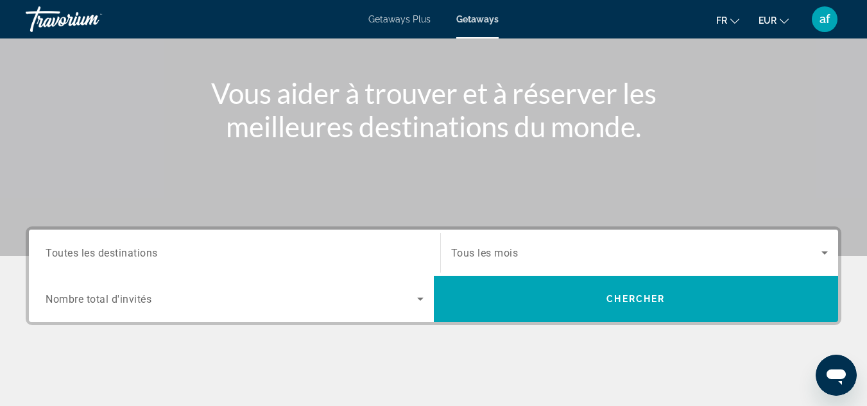
click at [568, 248] on span "Search widget" at bounding box center [636, 252] width 371 height 15
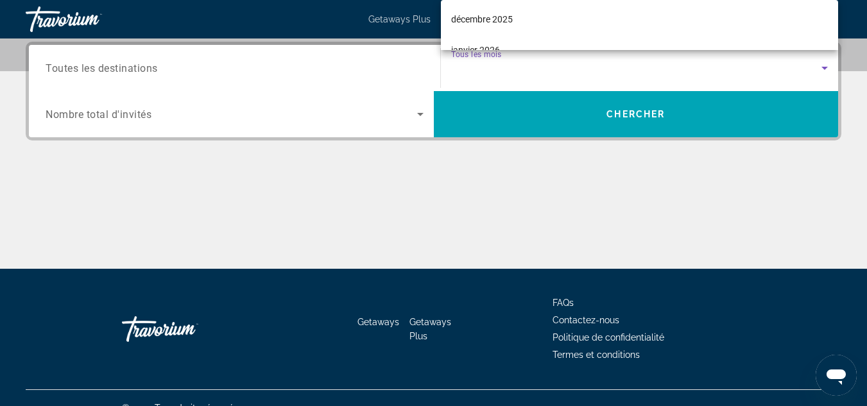
scroll to position [110, 0]
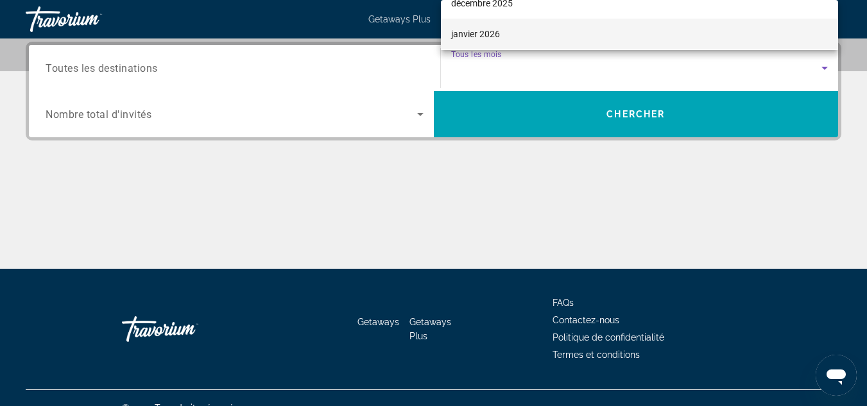
click at [556, 31] on mat-option "janvier 2026" at bounding box center [640, 34] width 398 height 31
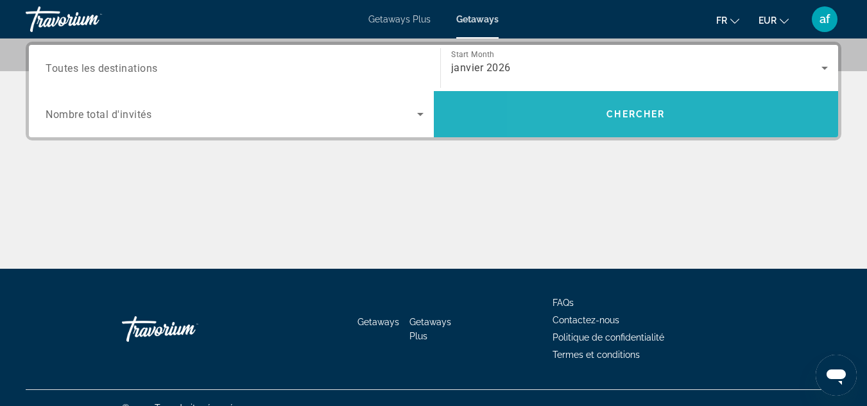
click at [592, 123] on span "Search" at bounding box center [636, 114] width 405 height 31
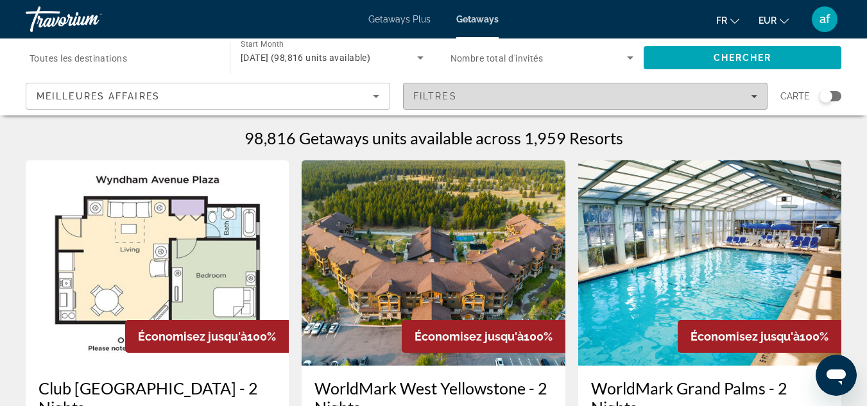
click at [728, 92] on div "Filtres" at bounding box center [585, 96] width 344 height 10
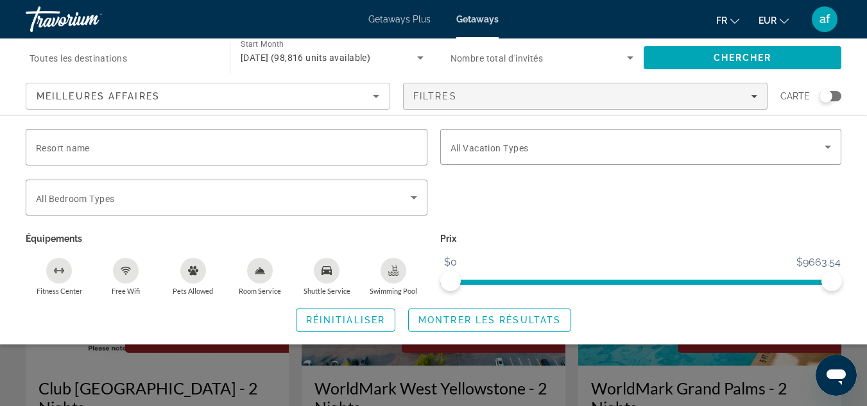
click at [388, 273] on icon "Swimming Pool" at bounding box center [393, 271] width 10 height 10
click at [325, 266] on icon "Shuttle Service" at bounding box center [327, 271] width 10 height 10
click at [424, 328] on span "Search widget" at bounding box center [490, 320] width 162 height 31
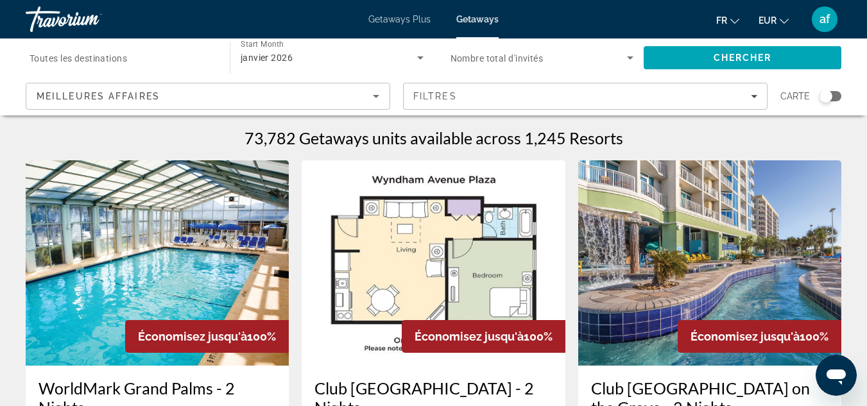
click at [827, 98] on div "Search widget" at bounding box center [826, 96] width 13 height 13
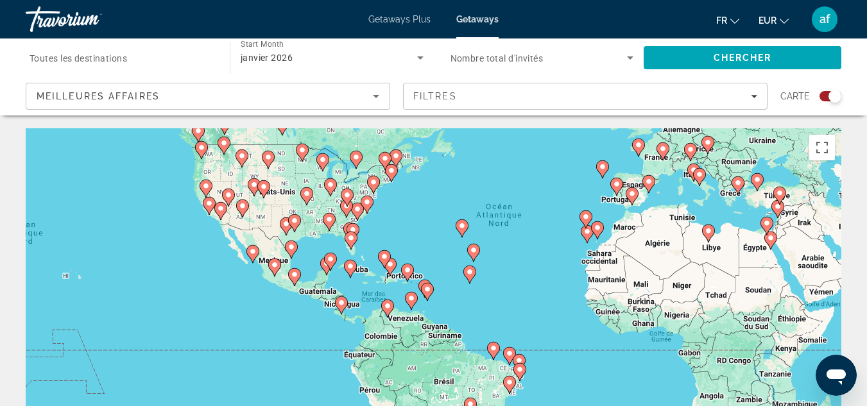
drag, startPoint x: 420, startPoint y: 334, endPoint x: 525, endPoint y: 247, distance: 136.2
click at [525, 247] on div "Pour activer le glissement avec le clavier, appuyez sur Alt+Entrée. Une fois ce…" at bounding box center [434, 320] width 816 height 385
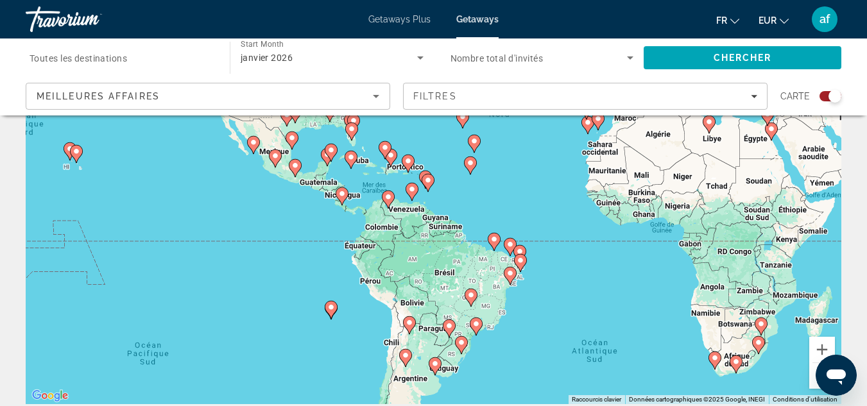
scroll to position [92, 0]
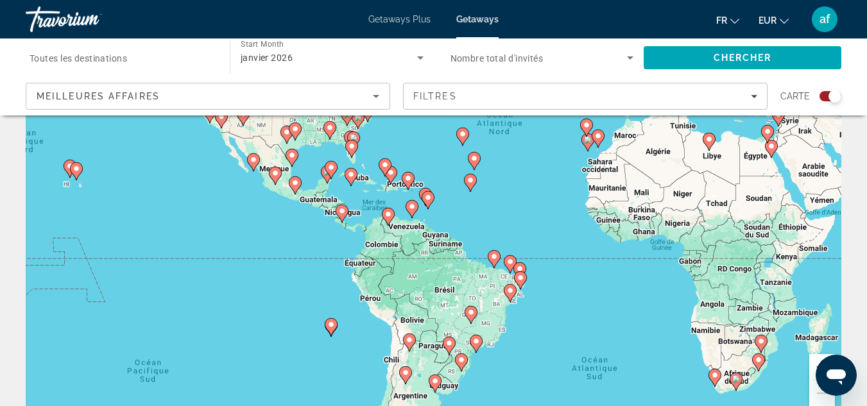
click at [813, 366] on button "Zoom avant" at bounding box center [822, 367] width 26 height 26
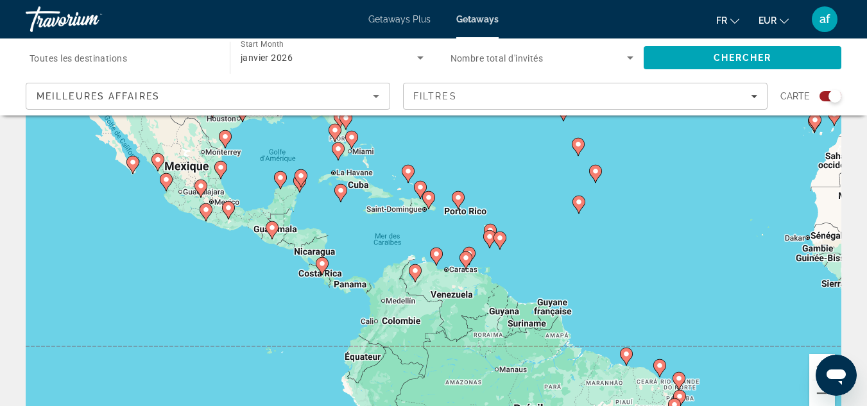
drag, startPoint x: 550, startPoint y: 268, endPoint x: 622, endPoint y: 326, distance: 92.6
click at [622, 326] on div "Pour activer le glissement avec le clavier, appuyez sur Alt+Entrée. Une fois ce…" at bounding box center [434, 229] width 816 height 385
click at [429, 198] on image "Main content" at bounding box center [429, 198] width 8 height 8
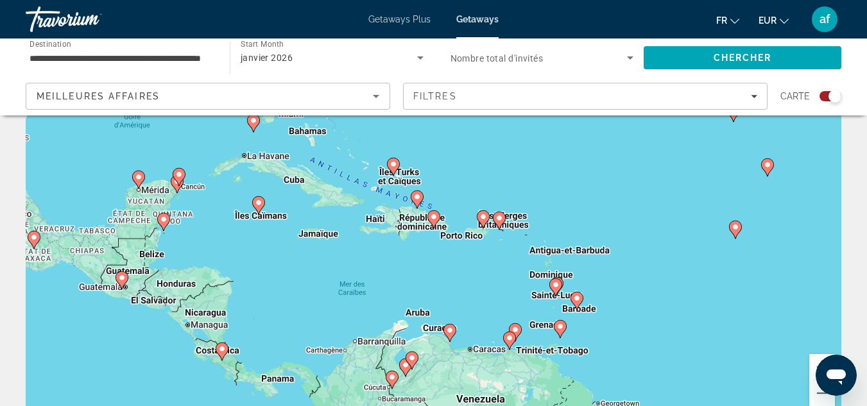
click at [432, 220] on image "Main content" at bounding box center [434, 217] width 8 height 8
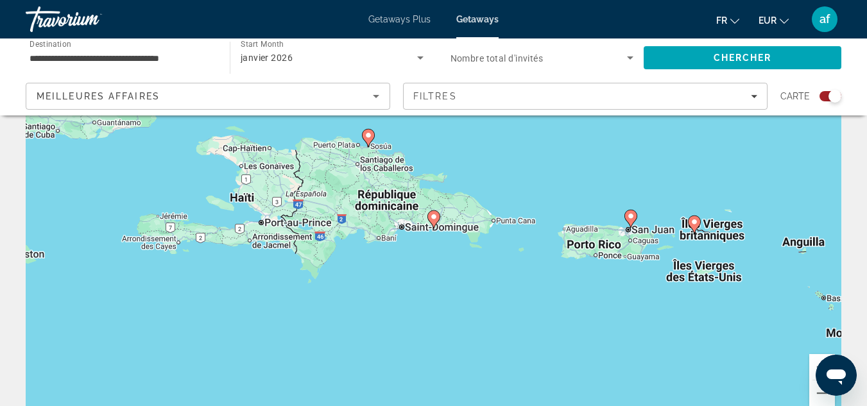
click at [433, 219] on image "Main content" at bounding box center [434, 217] width 8 height 8
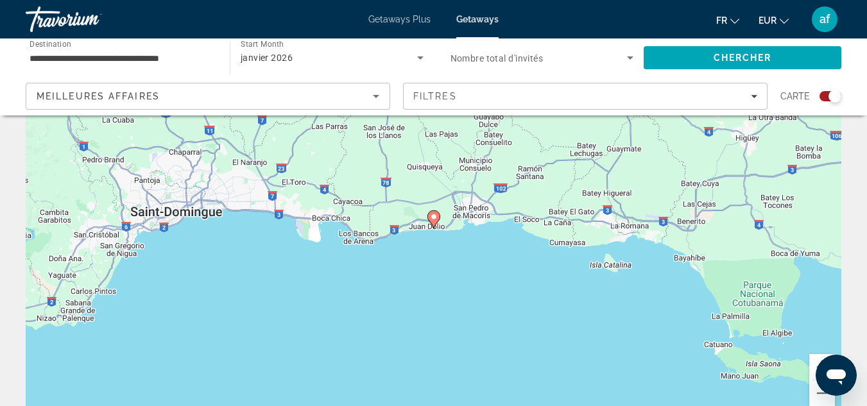
click at [433, 219] on image "Main content" at bounding box center [434, 217] width 8 height 8
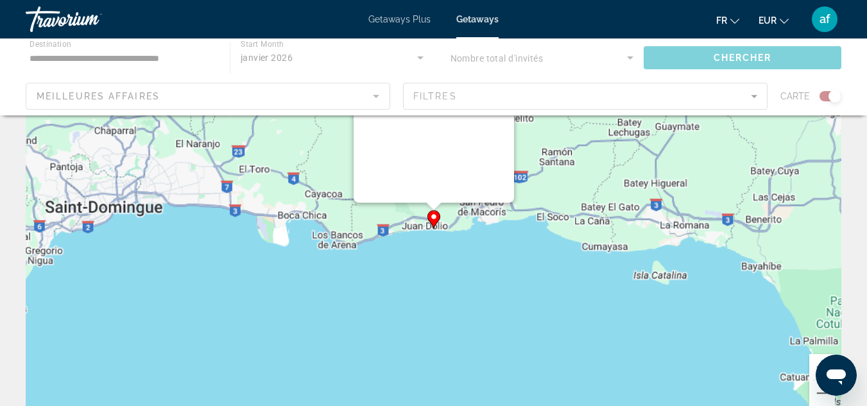
click at [434, 229] on div "Pour activer le glissement avec le clavier, appuyez sur Alt+Entrée. Une fois ce…" at bounding box center [842, 229] width 816 height 0
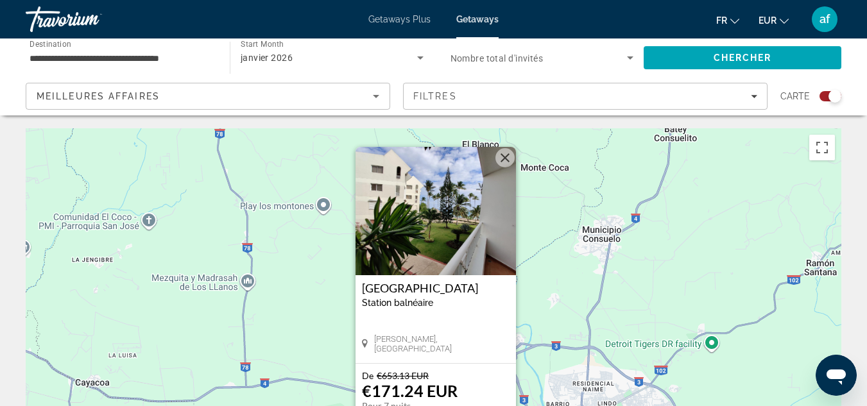
click at [504, 156] on button "Fermer" at bounding box center [504, 157] width 19 height 19
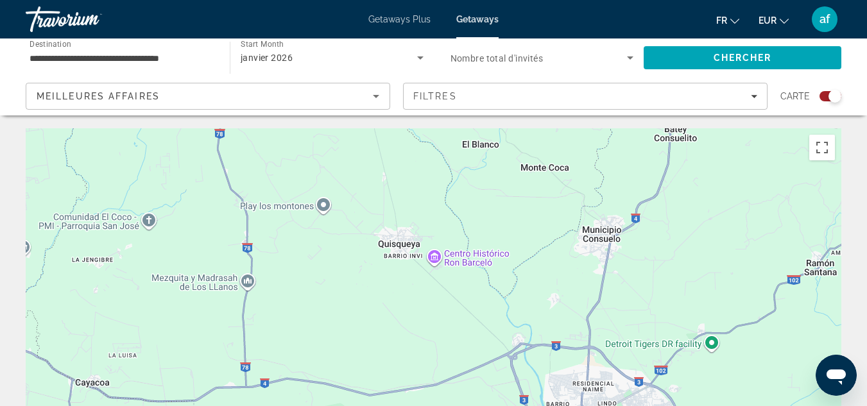
click at [170, 56] on input "**********" at bounding box center [122, 58] width 184 height 15
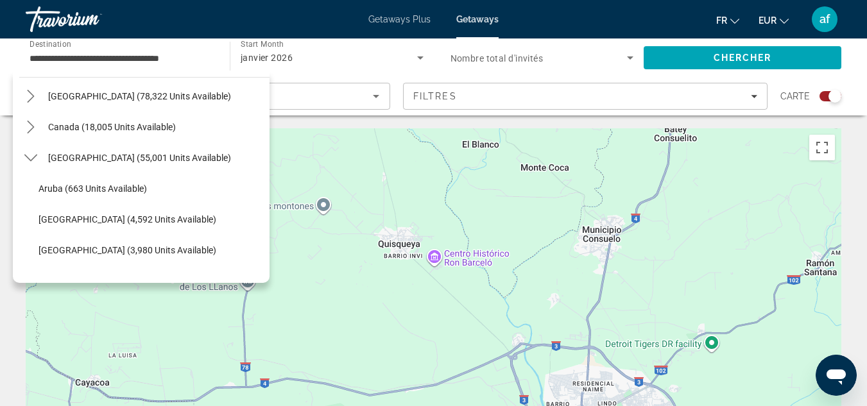
scroll to position [77, 0]
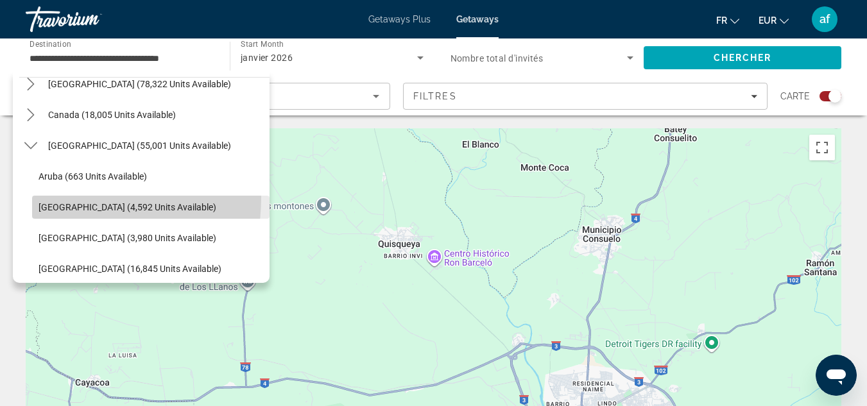
click at [64, 198] on span "Select destination: Bahamas (4,592 units available)" at bounding box center [150, 207] width 237 height 31
type input "**********"
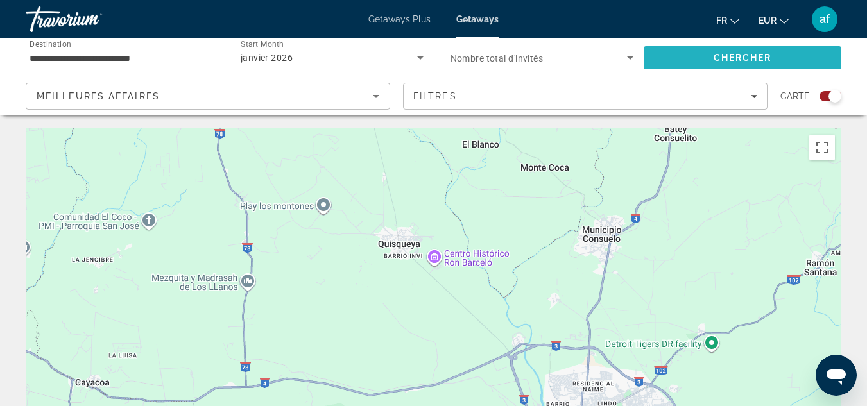
click at [737, 53] on span "Chercher" at bounding box center [743, 58] width 58 height 10
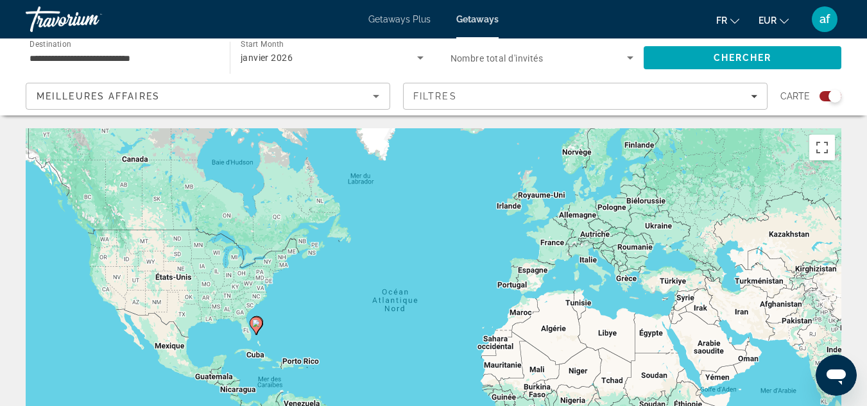
click at [836, 93] on div "Search widget" at bounding box center [835, 96] width 13 height 13
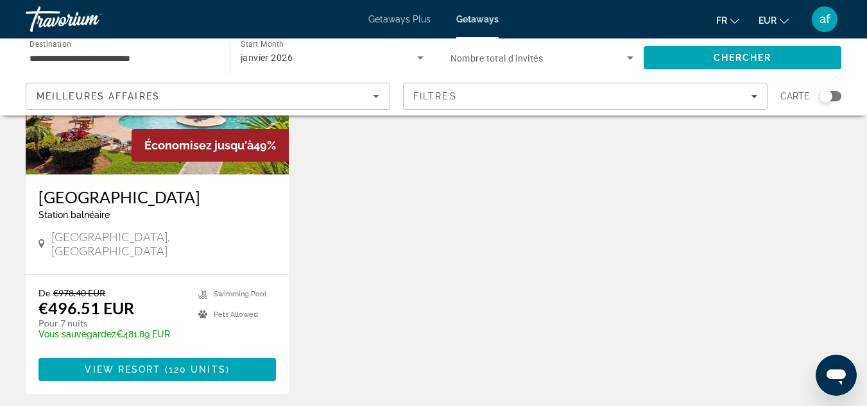
scroll to position [678, 0]
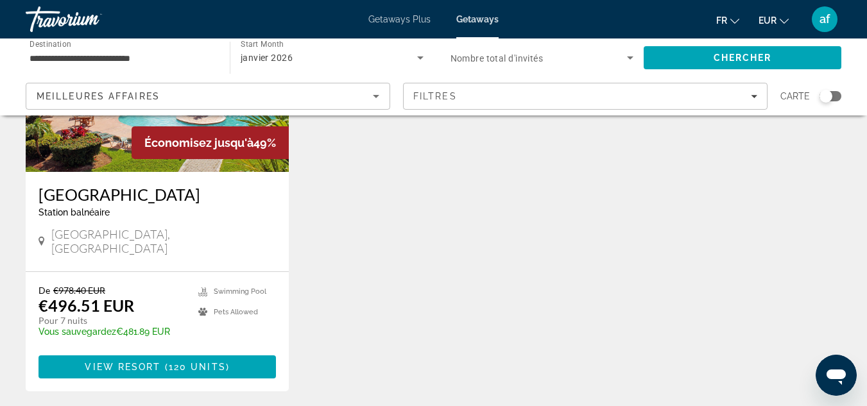
click at [187, 136] on img "Main content" at bounding box center [157, 69] width 263 height 205
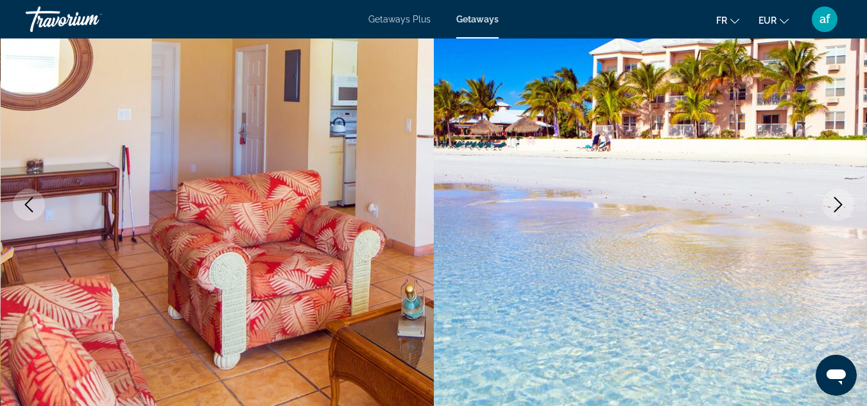
scroll to position [153, 0]
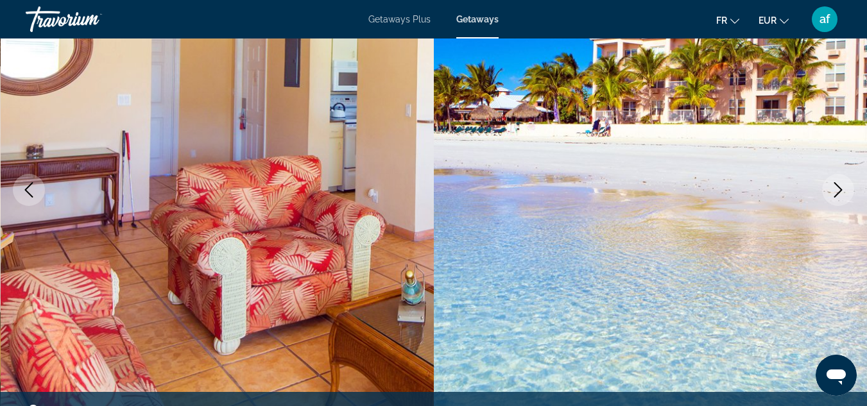
click at [837, 184] on icon "Next image" at bounding box center [837, 189] width 15 height 15
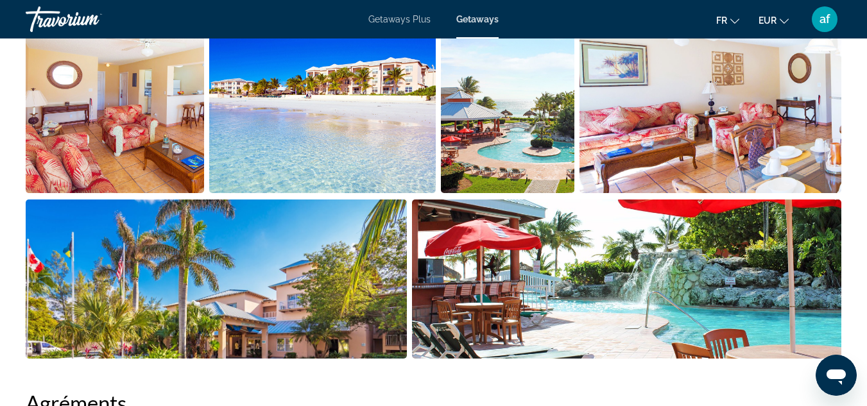
scroll to position [0, 0]
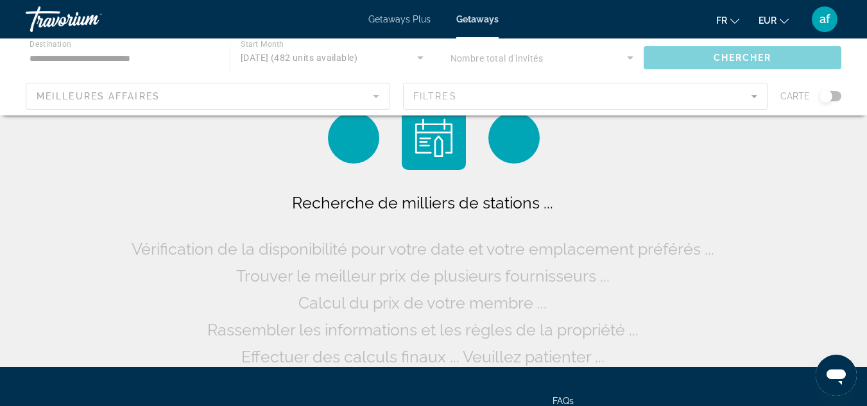
click at [170, 57] on div "Main content" at bounding box center [433, 77] width 867 height 77
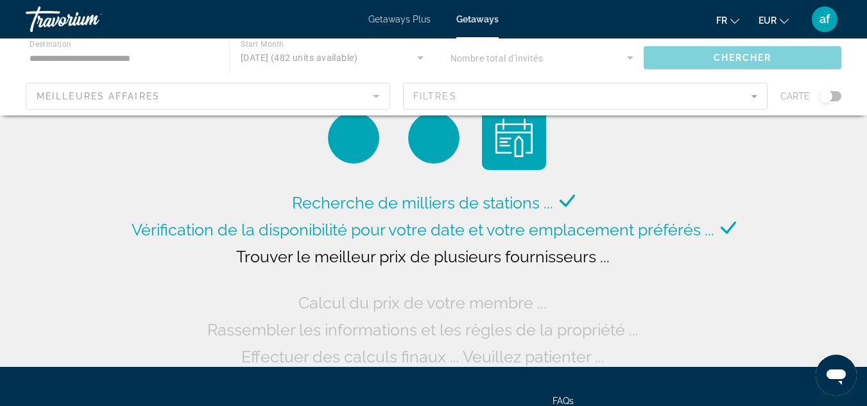
click at [208, 46] on div "Main content" at bounding box center [433, 77] width 867 height 77
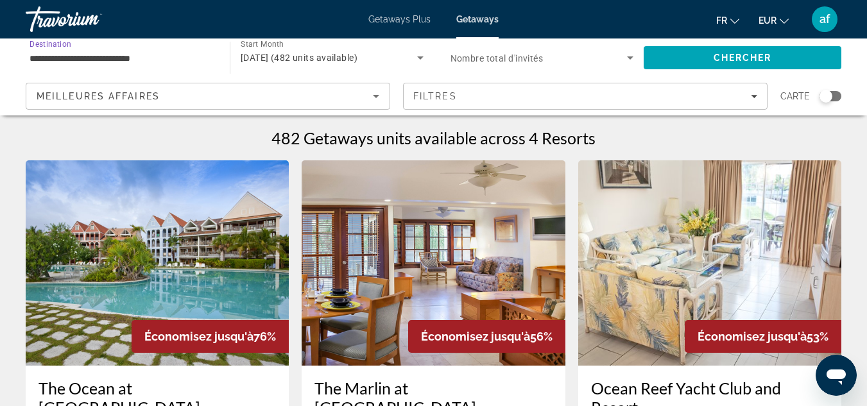
click at [53, 51] on input "**********" at bounding box center [122, 58] width 184 height 15
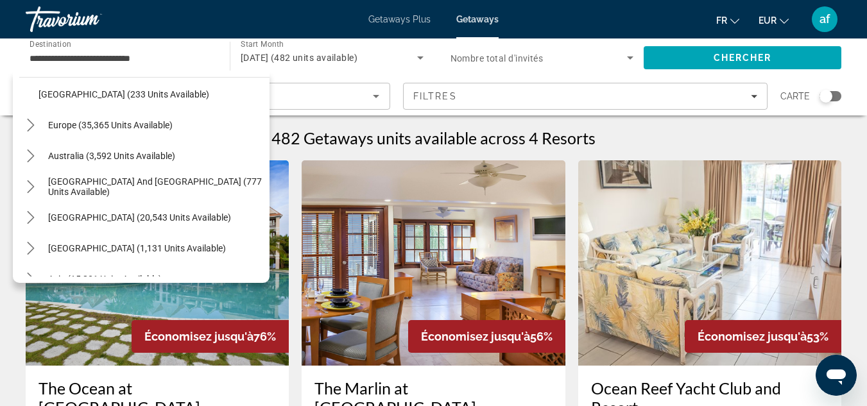
scroll to position [535, 0]
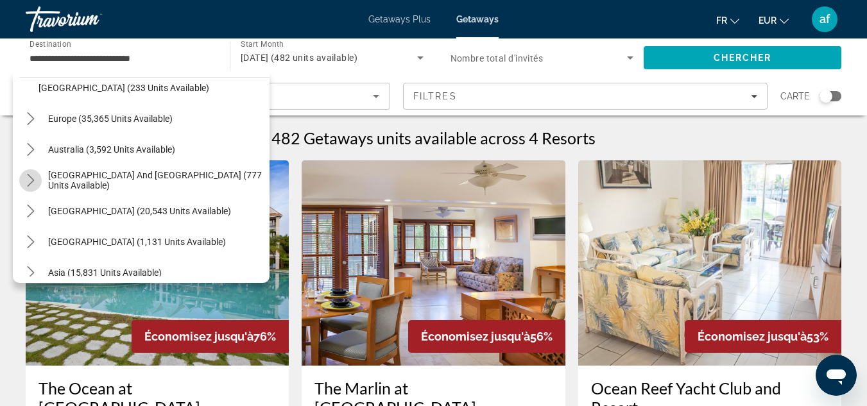
click at [30, 186] on icon "Toggle South Pacific and Oceania (777 units available) submenu" at bounding box center [30, 180] width 13 height 13
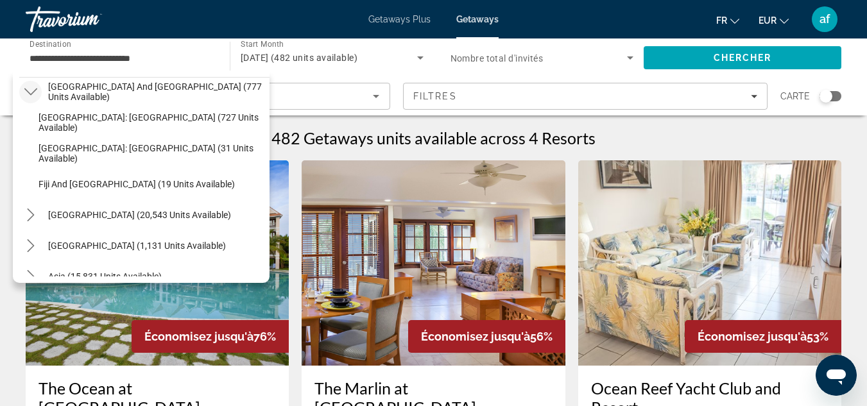
scroll to position [650, 0]
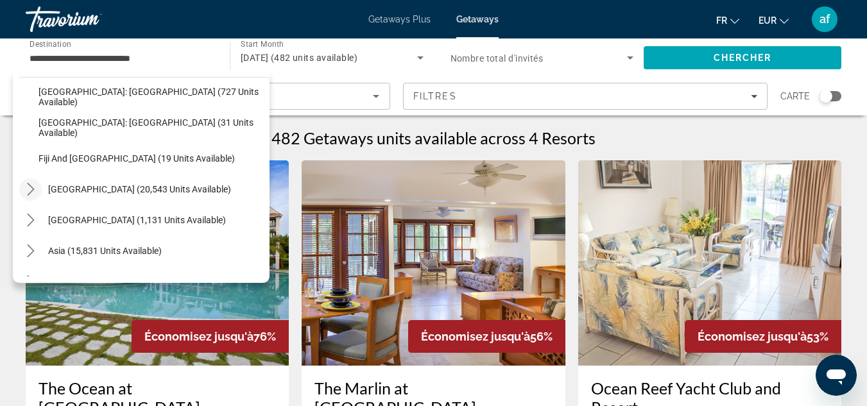
click at [28, 190] on icon "Toggle South America (20,543 units available) submenu" at bounding box center [30, 189] width 13 height 13
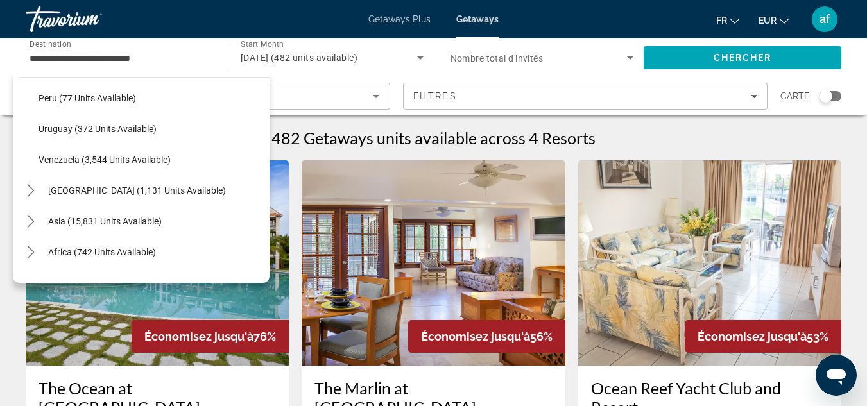
scroll to position [947, 0]
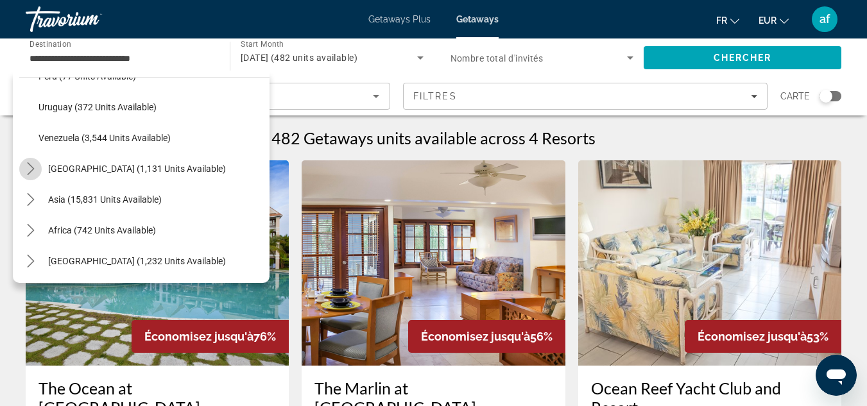
click at [26, 164] on icon "Toggle Central America (1,131 units available) submenu" at bounding box center [30, 168] width 13 height 13
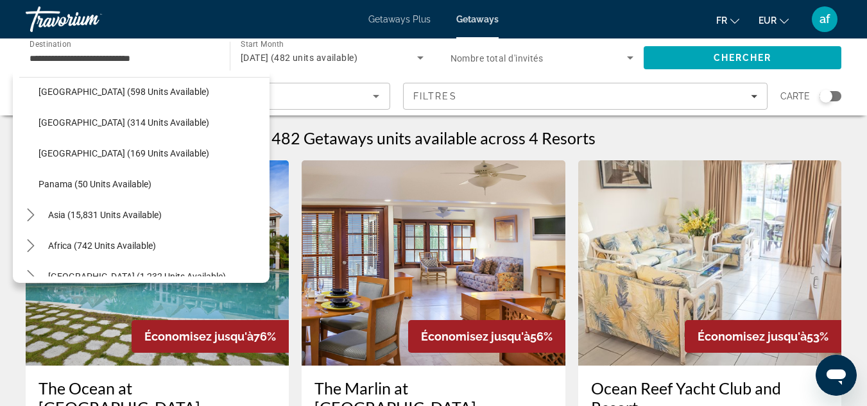
scroll to position [1071, 0]
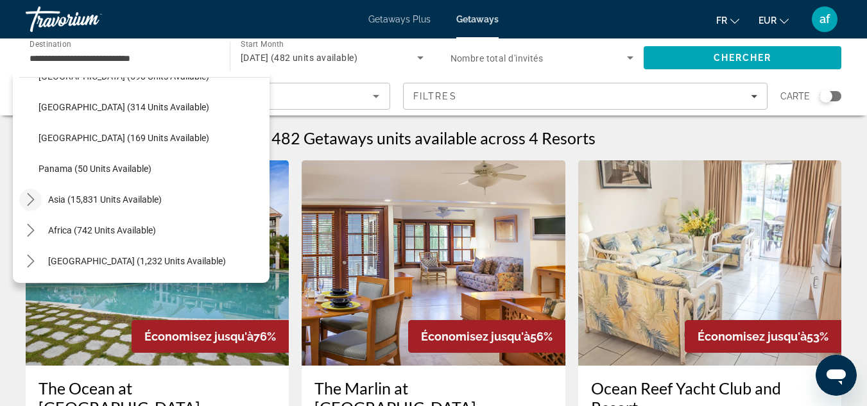
click at [21, 202] on mat-icon "Toggle Asia (15,831 units available) submenu" at bounding box center [30, 200] width 22 height 22
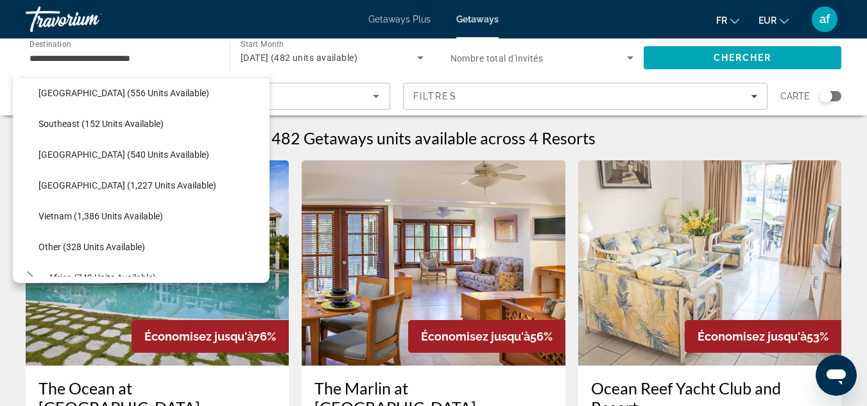
scroll to position [1511, 0]
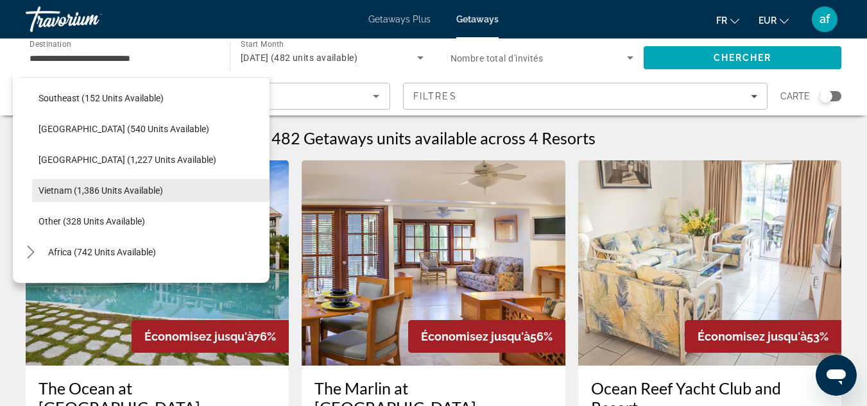
click at [65, 184] on span "Select destination: Vietnam (1,386 units available)" at bounding box center [150, 190] width 237 height 31
type input "**********"
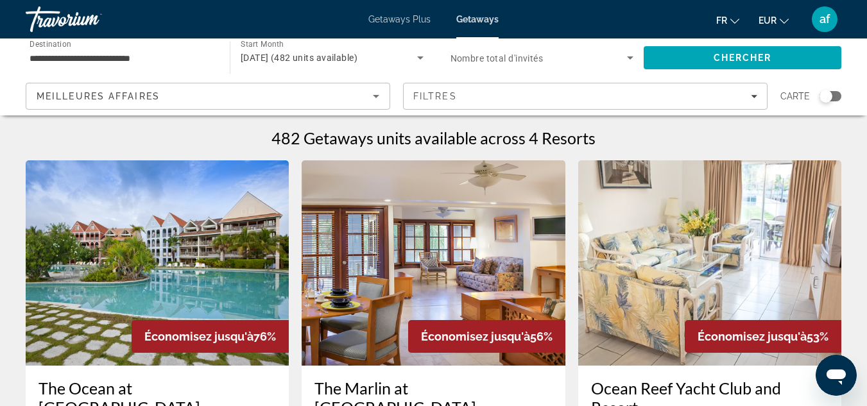
click at [735, 42] on div "Chercher" at bounding box center [749, 58] width 211 height 39
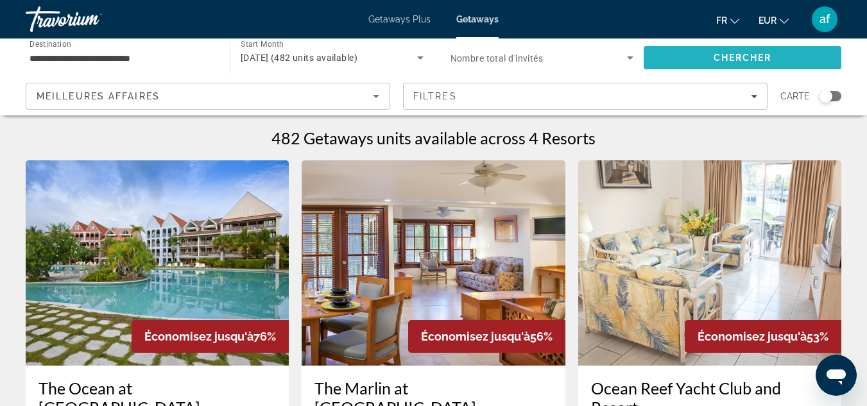
click at [737, 58] on span "Chercher" at bounding box center [743, 58] width 58 height 10
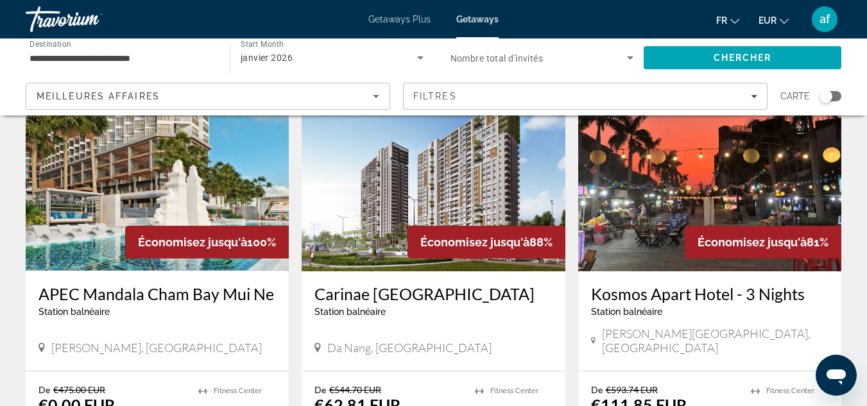
scroll to position [103, 0]
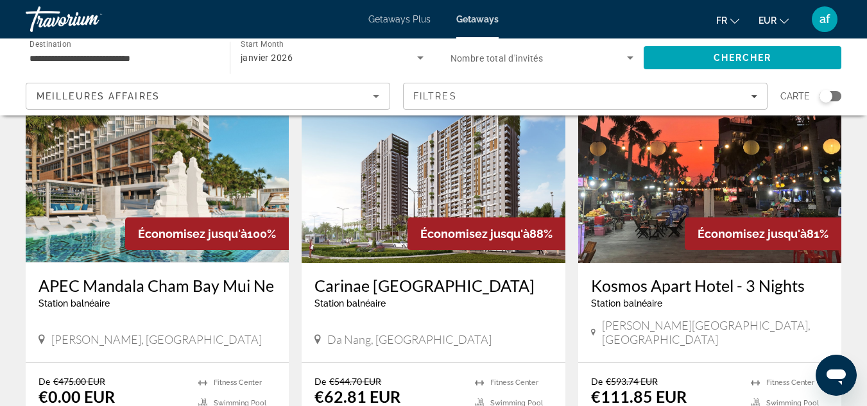
click at [69, 191] on img "Main content" at bounding box center [157, 160] width 263 height 205
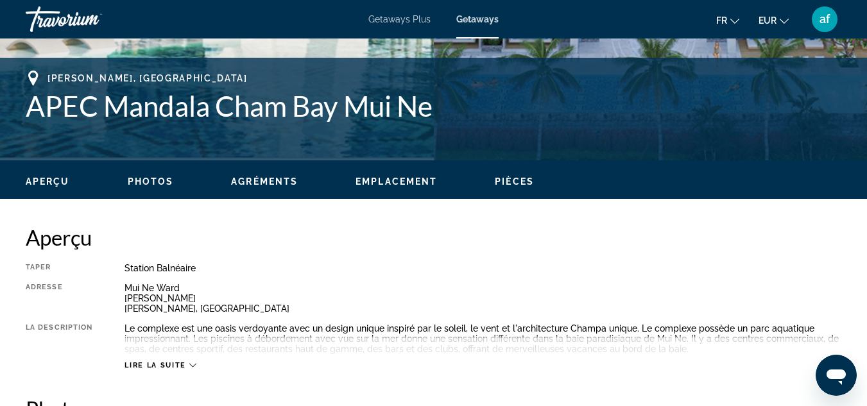
scroll to position [539, 0]
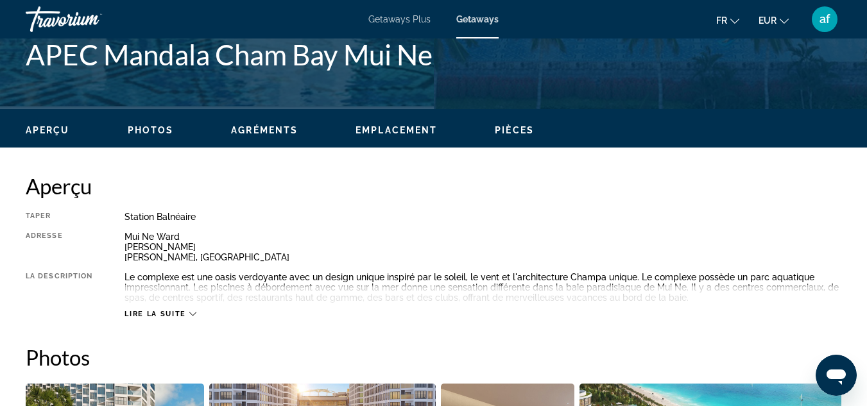
click at [174, 315] on span "Lire la suite" at bounding box center [155, 314] width 61 height 8
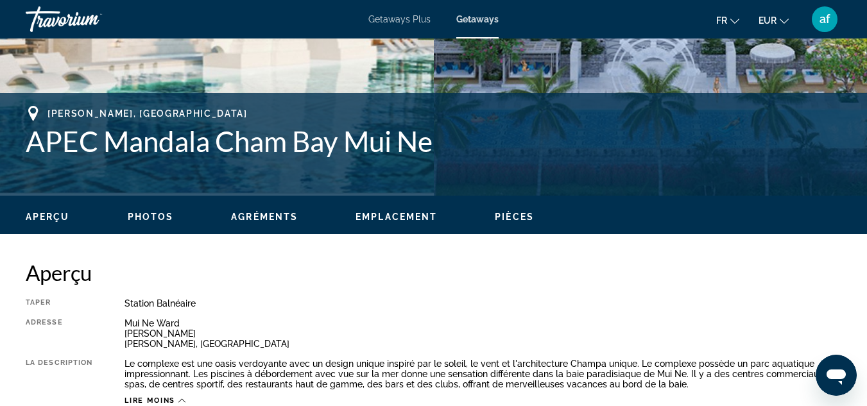
scroll to position [442, 0]
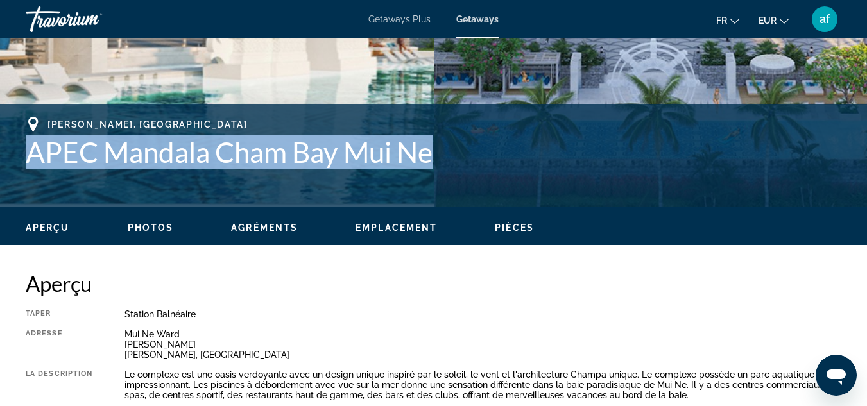
drag, startPoint x: 24, startPoint y: 155, endPoint x: 431, endPoint y: 163, distance: 407.0
click at [431, 163] on div "[PERSON_NAME], [GEOGRAPHIC_DATA] APEC Mandala Cham Bay Mui Ne Adresse Mui Ne [P…" at bounding box center [433, 155] width 867 height 77
copy h1 "APEC Mandala Cham Bay Mui Ne"
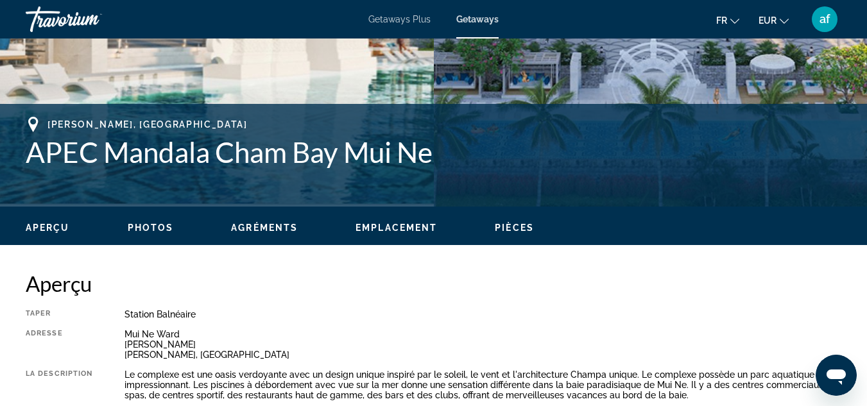
click at [378, 225] on span "Emplacement" at bounding box center [397, 228] width 82 height 10
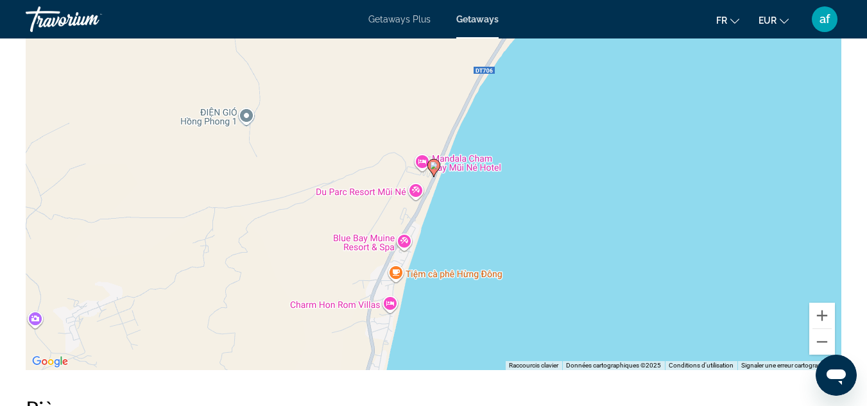
scroll to position [1834, 0]
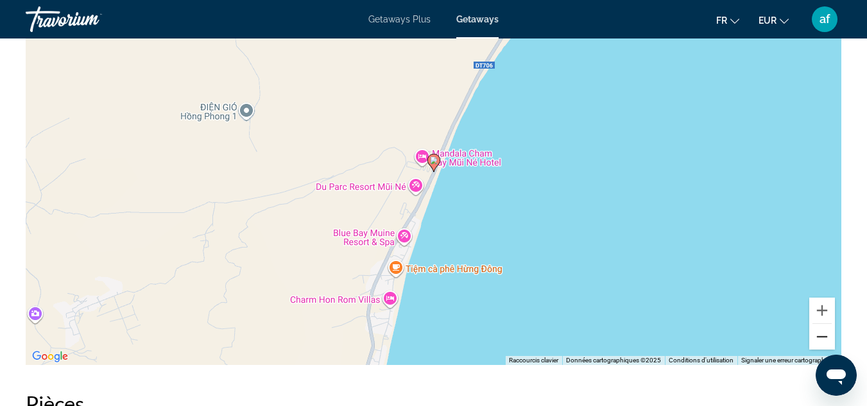
click at [821, 339] on button "Zoom arrière" at bounding box center [822, 337] width 26 height 26
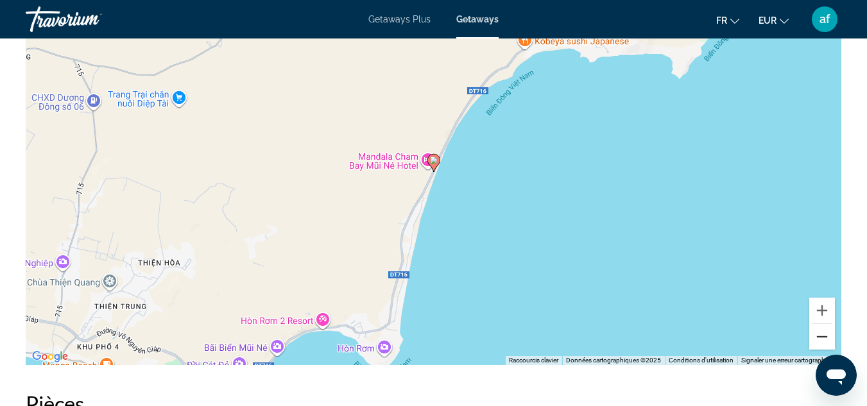
click at [821, 339] on button "Zoom arrière" at bounding box center [822, 337] width 26 height 26
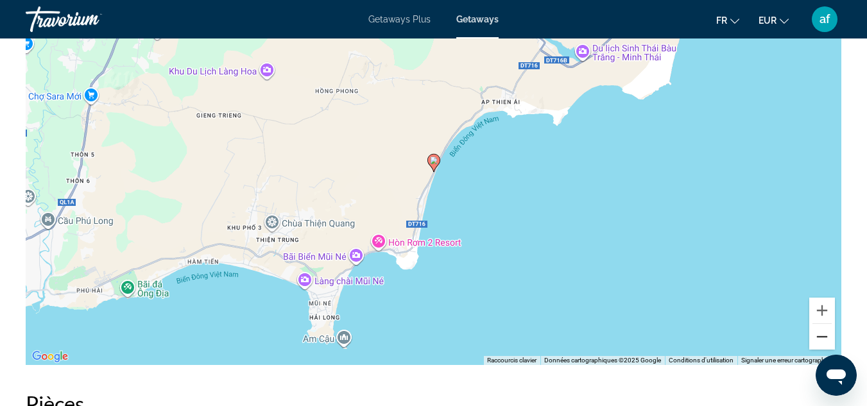
click at [817, 336] on button "Zoom arrière" at bounding box center [822, 337] width 26 height 26
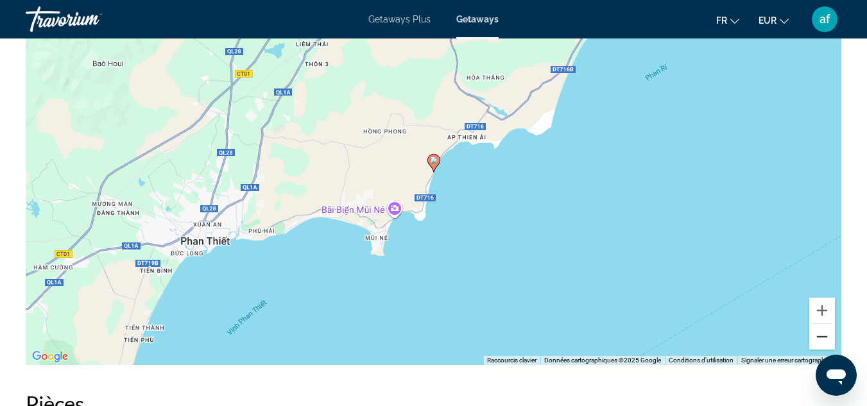
click at [817, 336] on button "Zoom arrière" at bounding box center [822, 337] width 26 height 26
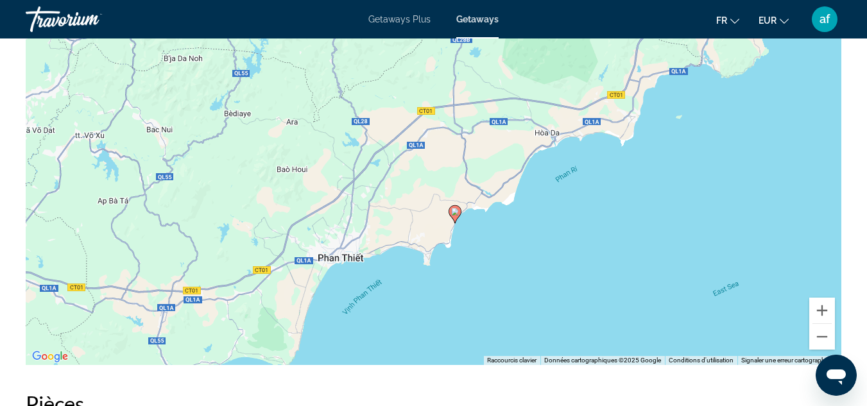
drag, startPoint x: 549, startPoint y: 241, endPoint x: 572, endPoint y: 297, distance: 60.8
click at [572, 297] on div "Pour activer le glissement avec le clavier, appuyez sur Alt+Entrée. Une fois ce…" at bounding box center [434, 172] width 816 height 385
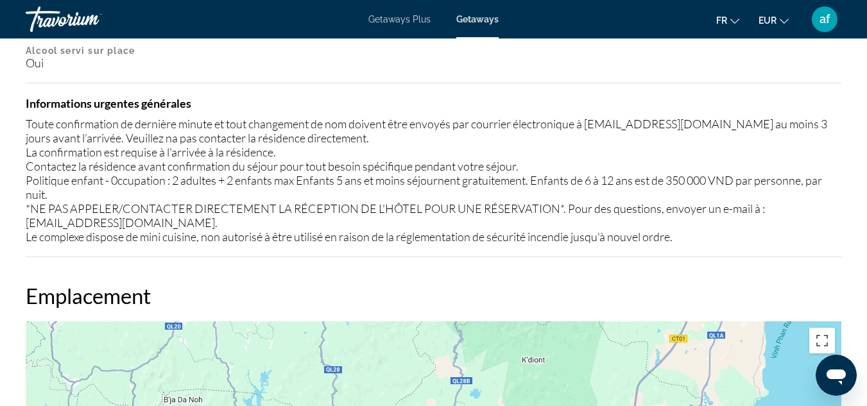
scroll to position [1487, 0]
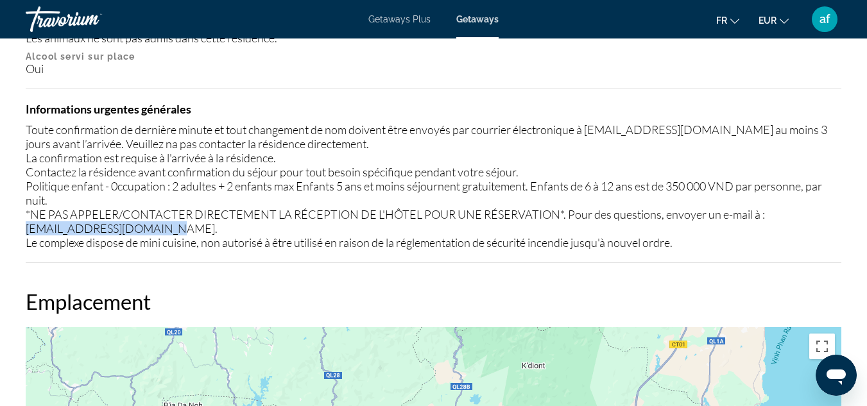
drag, startPoint x: 861, startPoint y: 234, endPoint x: 856, endPoint y: 214, distance: 21.2
click at [856, 214] on div "Aperçu Taper Station balnéaire Tout inclus Pas tout compris Adresse Mui Ne [PER…" at bounding box center [433, 409] width 867 height 2369
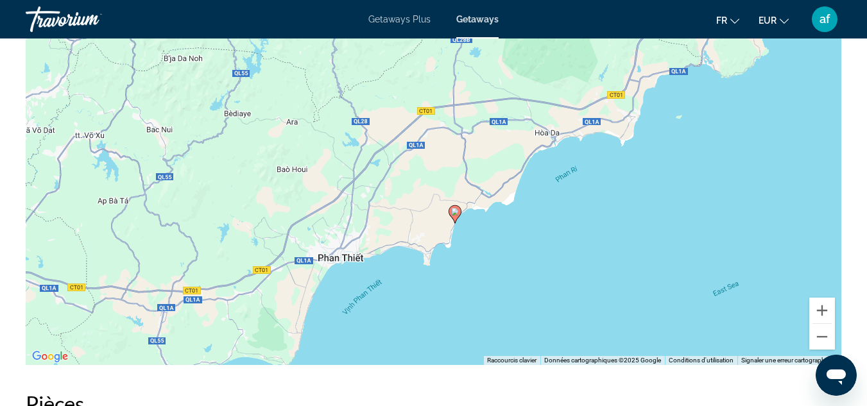
scroll to position [1829, 0]
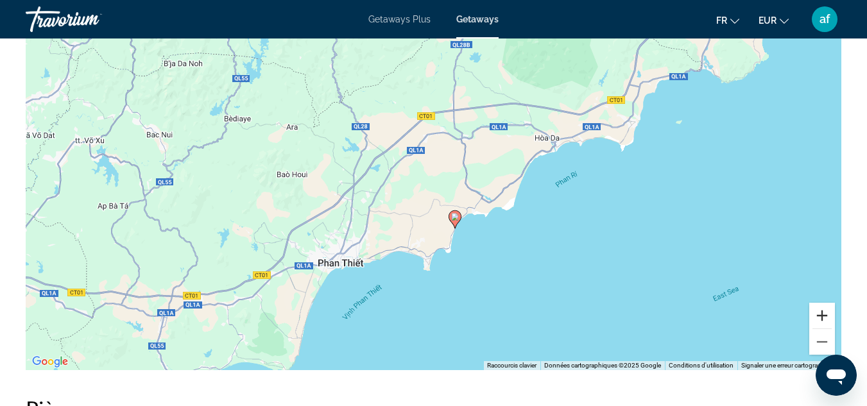
click at [829, 313] on button "Zoom avant" at bounding box center [822, 316] width 26 height 26
